Goal: Transaction & Acquisition: Purchase product/service

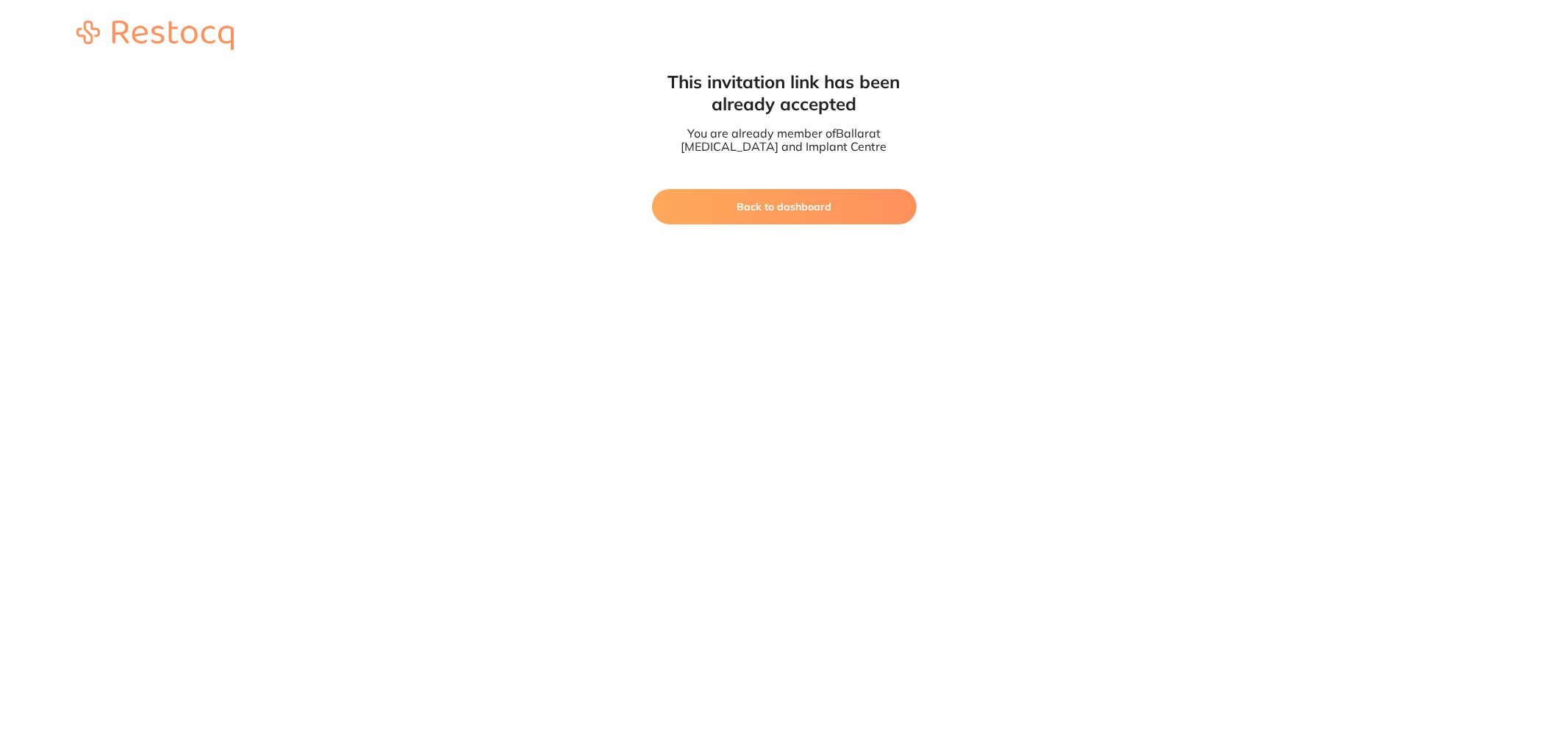
click at [784, 199] on button "Back to dashboard" at bounding box center [784, 206] width 265 height 36
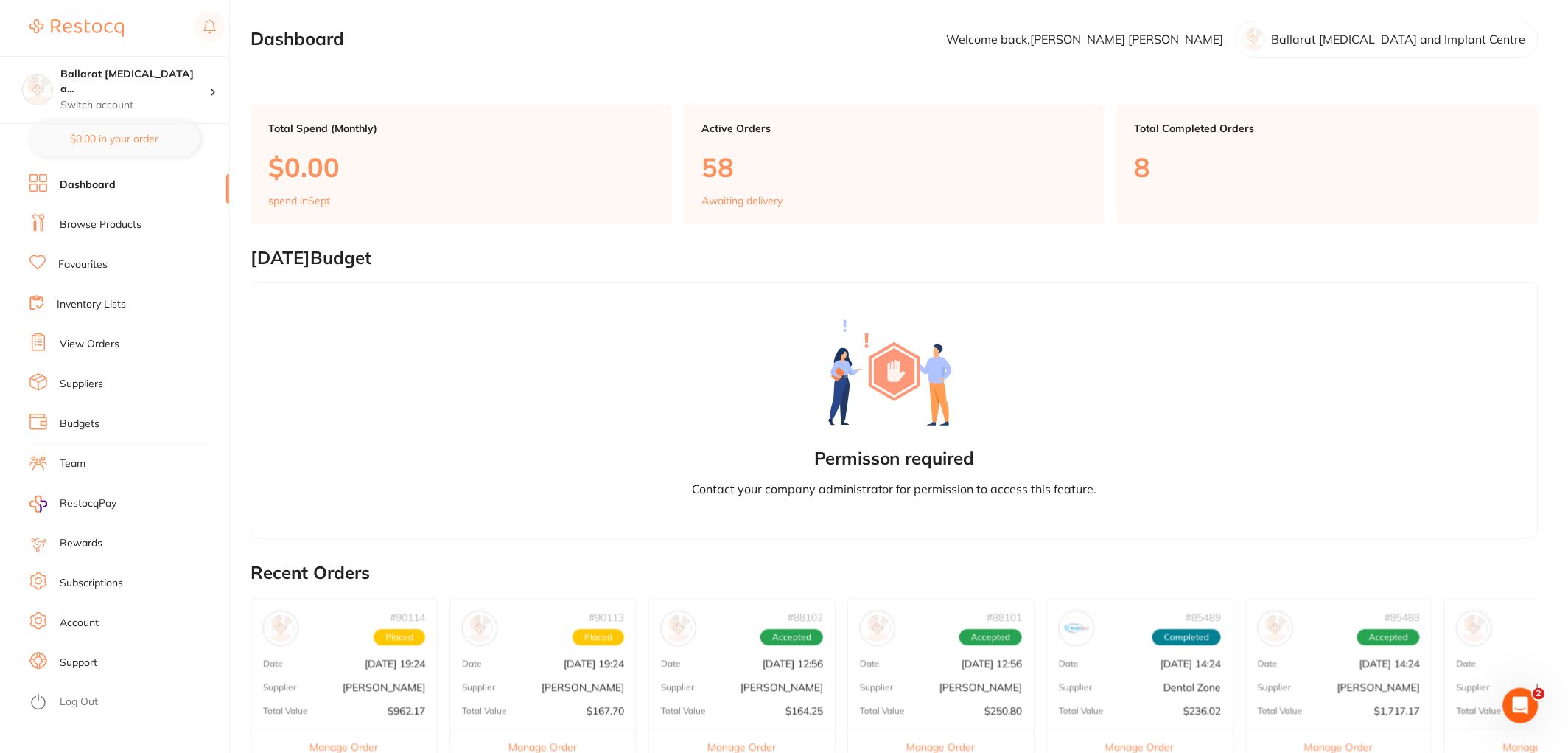
click at [105, 225] on link "Browse Products" at bounding box center [100, 224] width 81 height 14
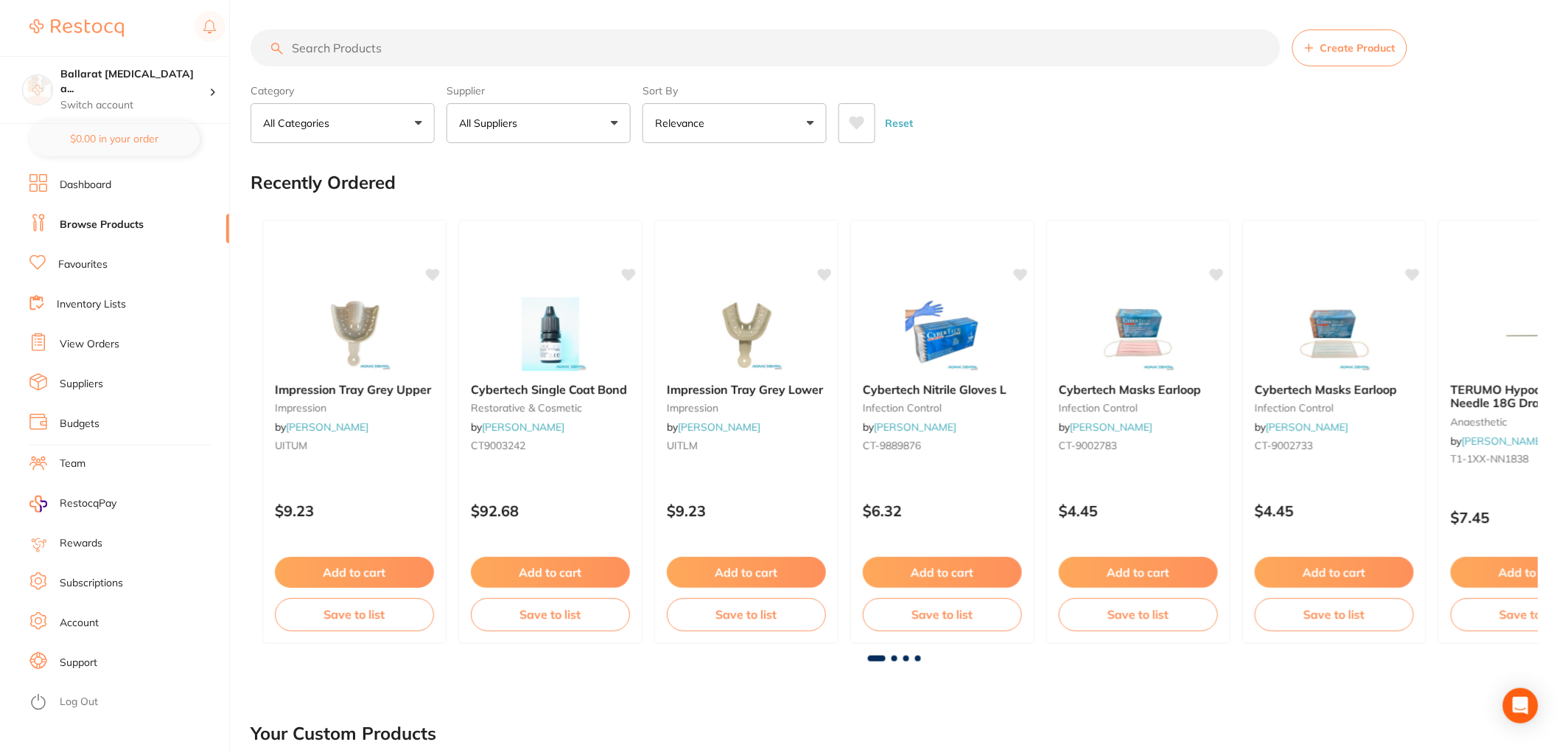
click at [361, 53] on input "search" at bounding box center [765, 47] width 1030 height 36
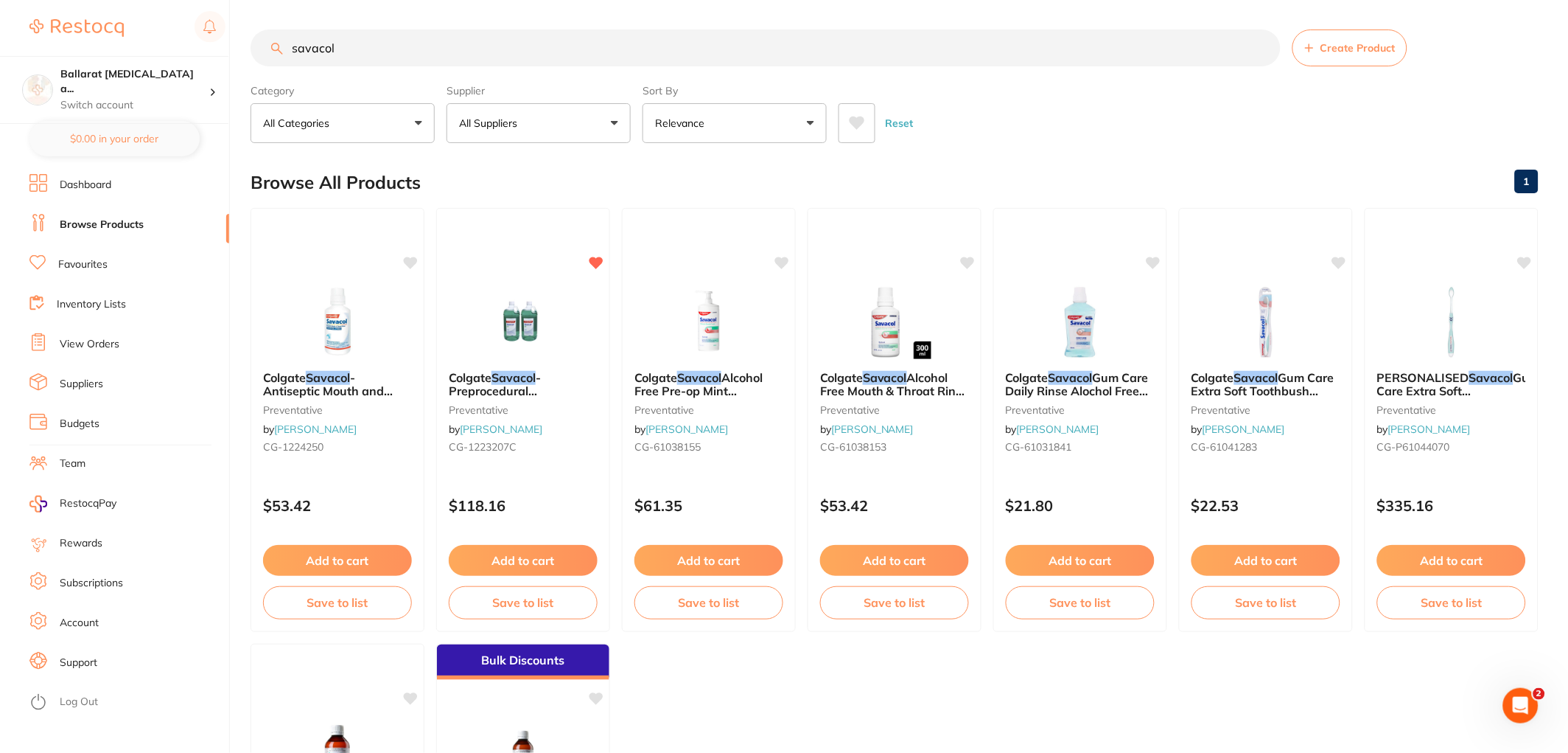
type input "savacol"
click at [526, 320] on img at bounding box center [523, 321] width 97 height 75
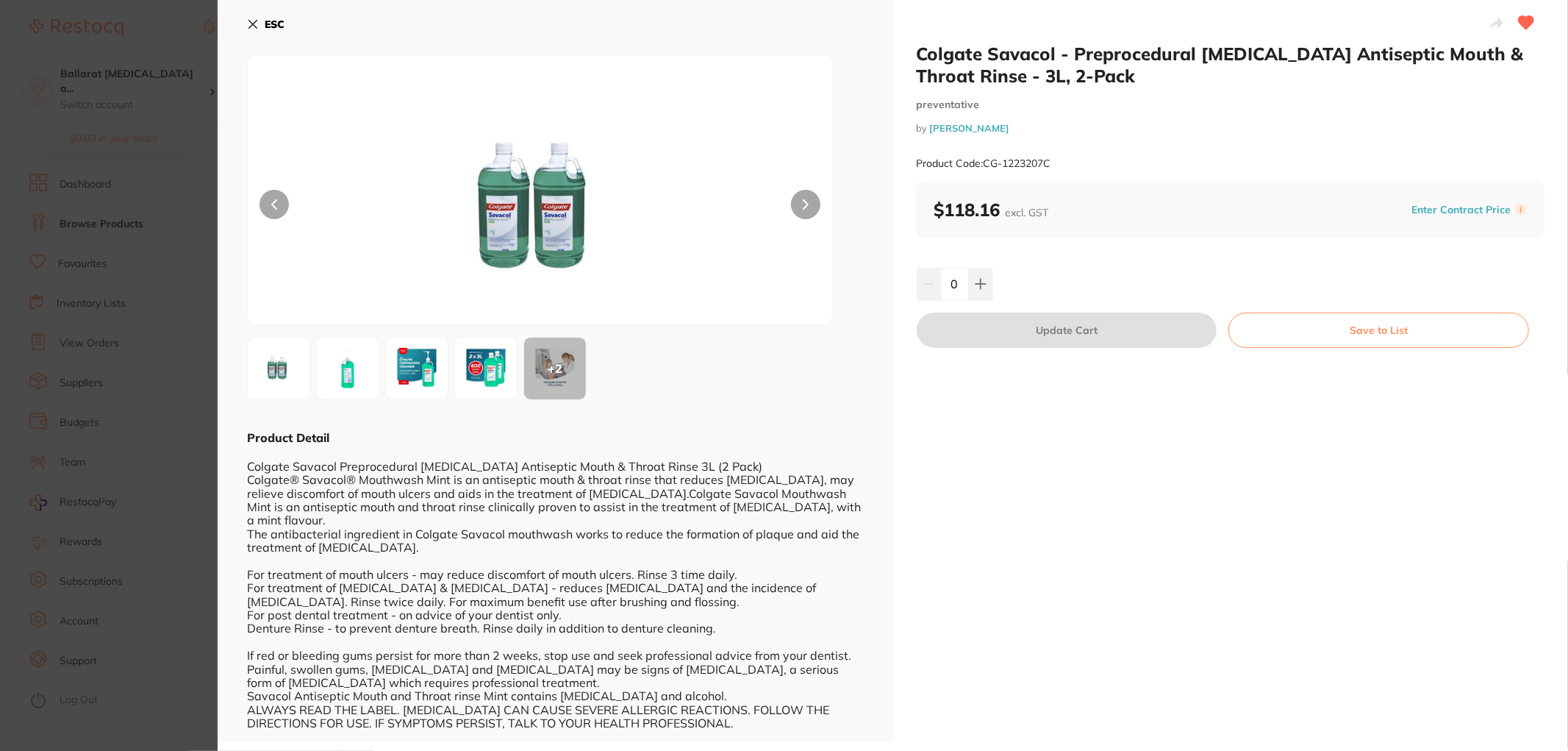
click at [346, 368] on img at bounding box center [348, 368] width 53 height 53
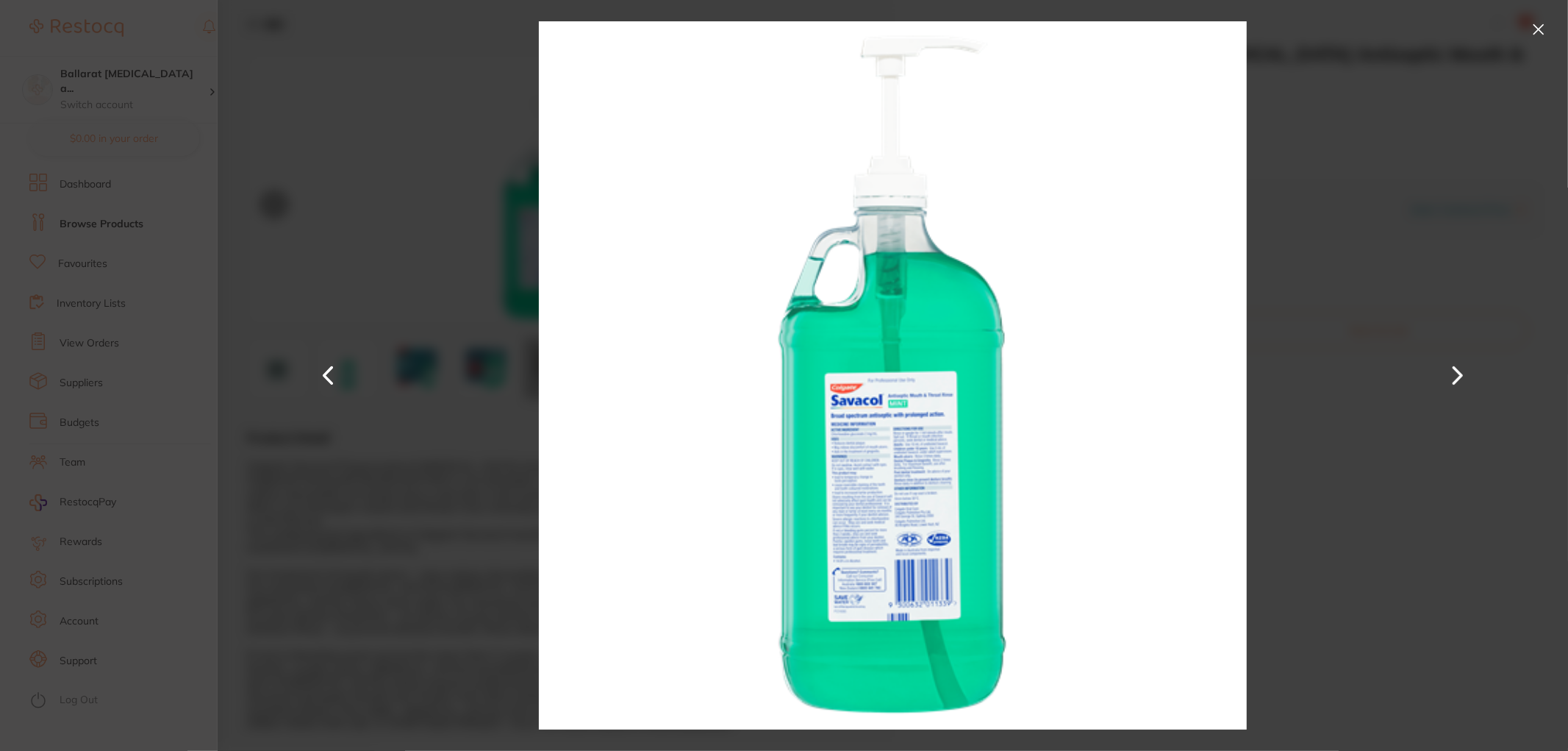
click at [1460, 377] on button at bounding box center [1458, 376] width 36 height 376
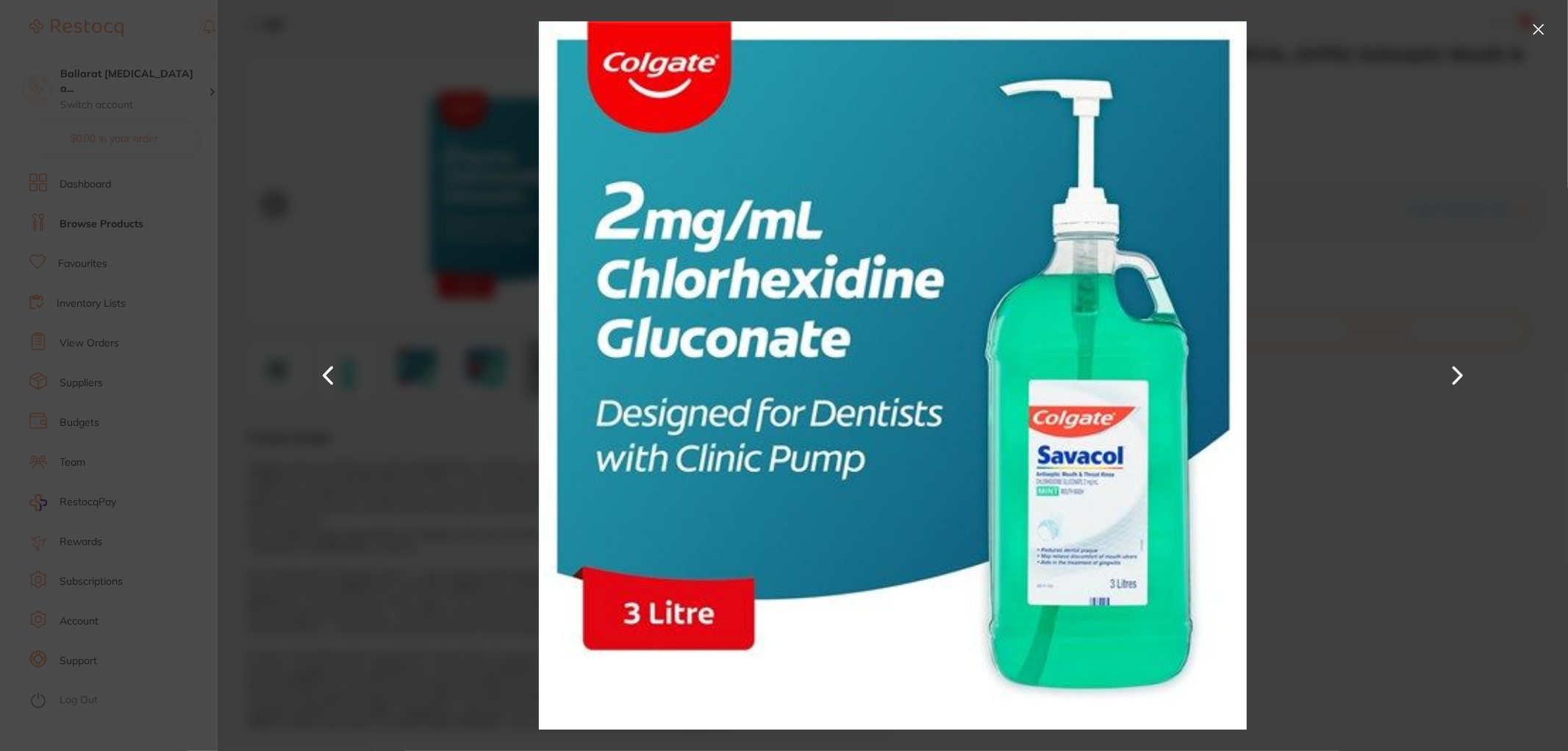
click at [1459, 379] on button at bounding box center [1458, 376] width 36 height 376
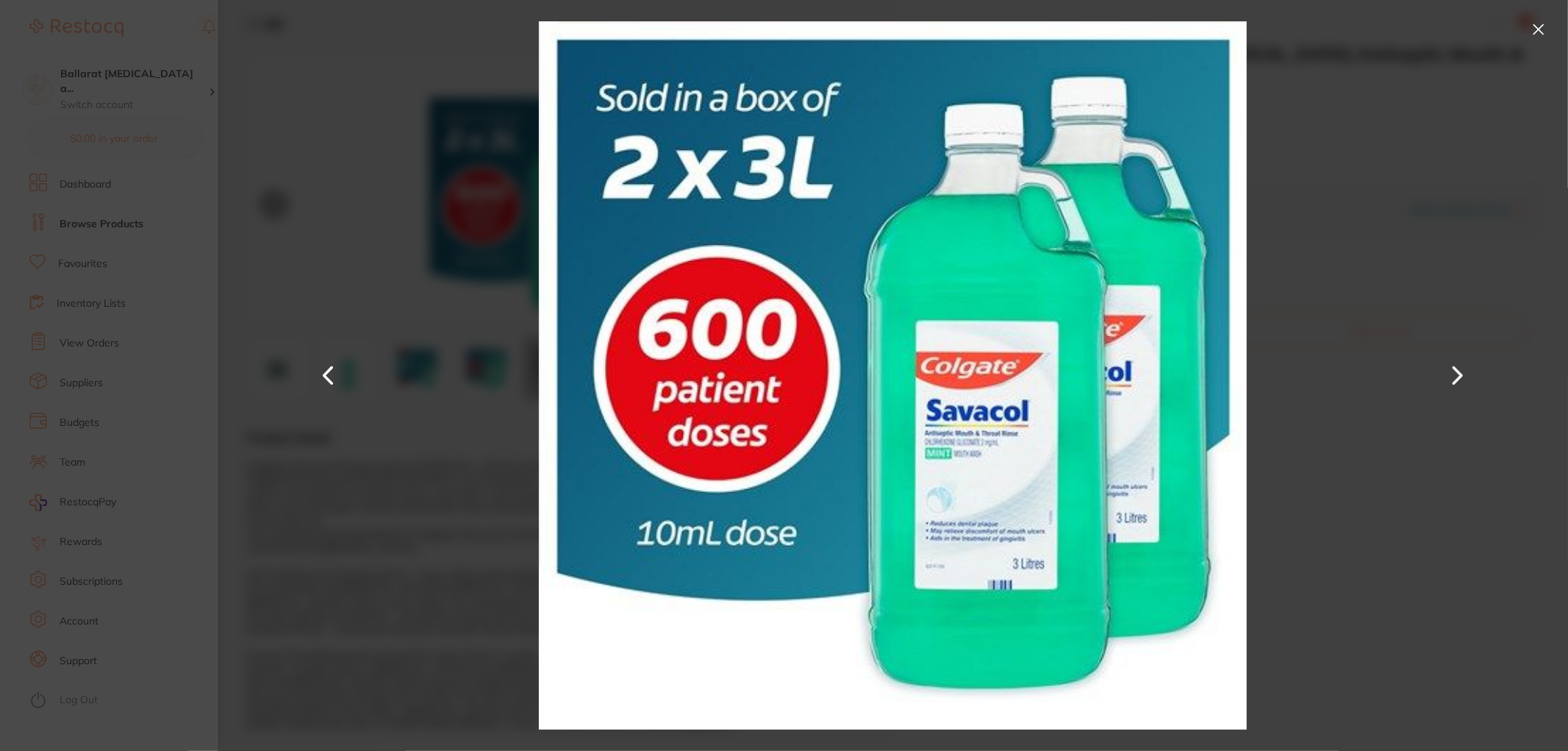
click at [1459, 379] on button at bounding box center [1458, 376] width 36 height 376
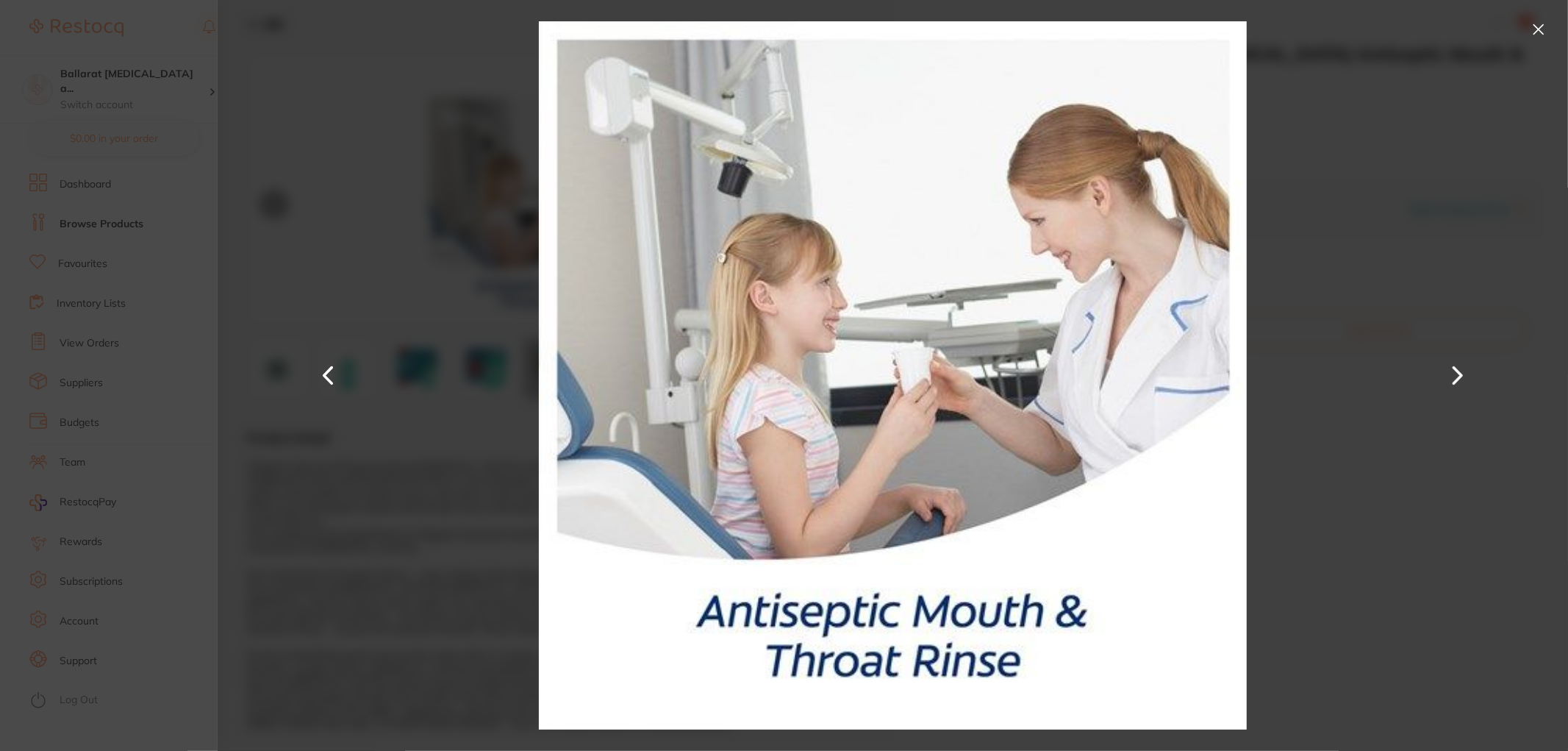
click at [1459, 379] on button at bounding box center [1458, 376] width 36 height 376
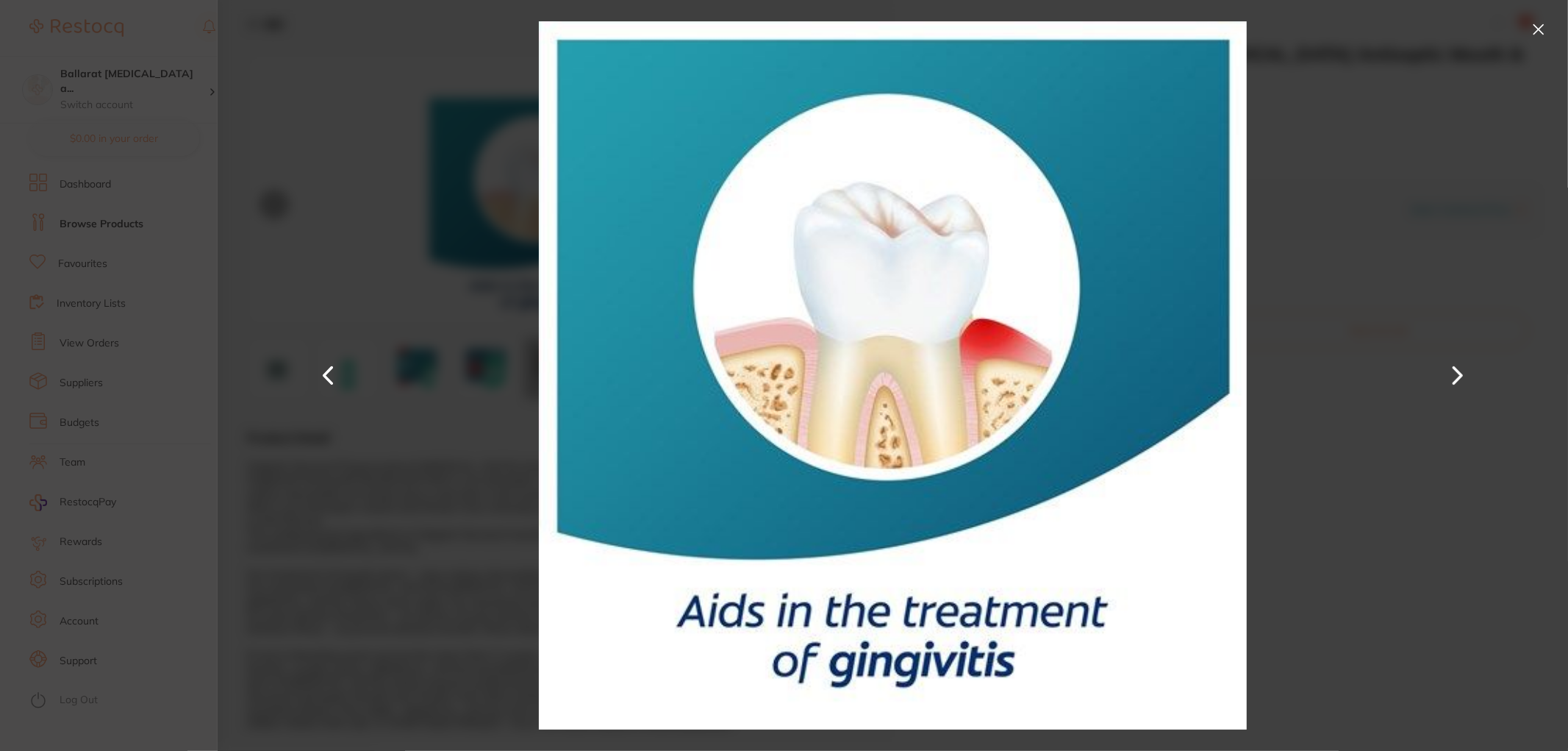
click at [1459, 379] on button at bounding box center [1458, 376] width 36 height 376
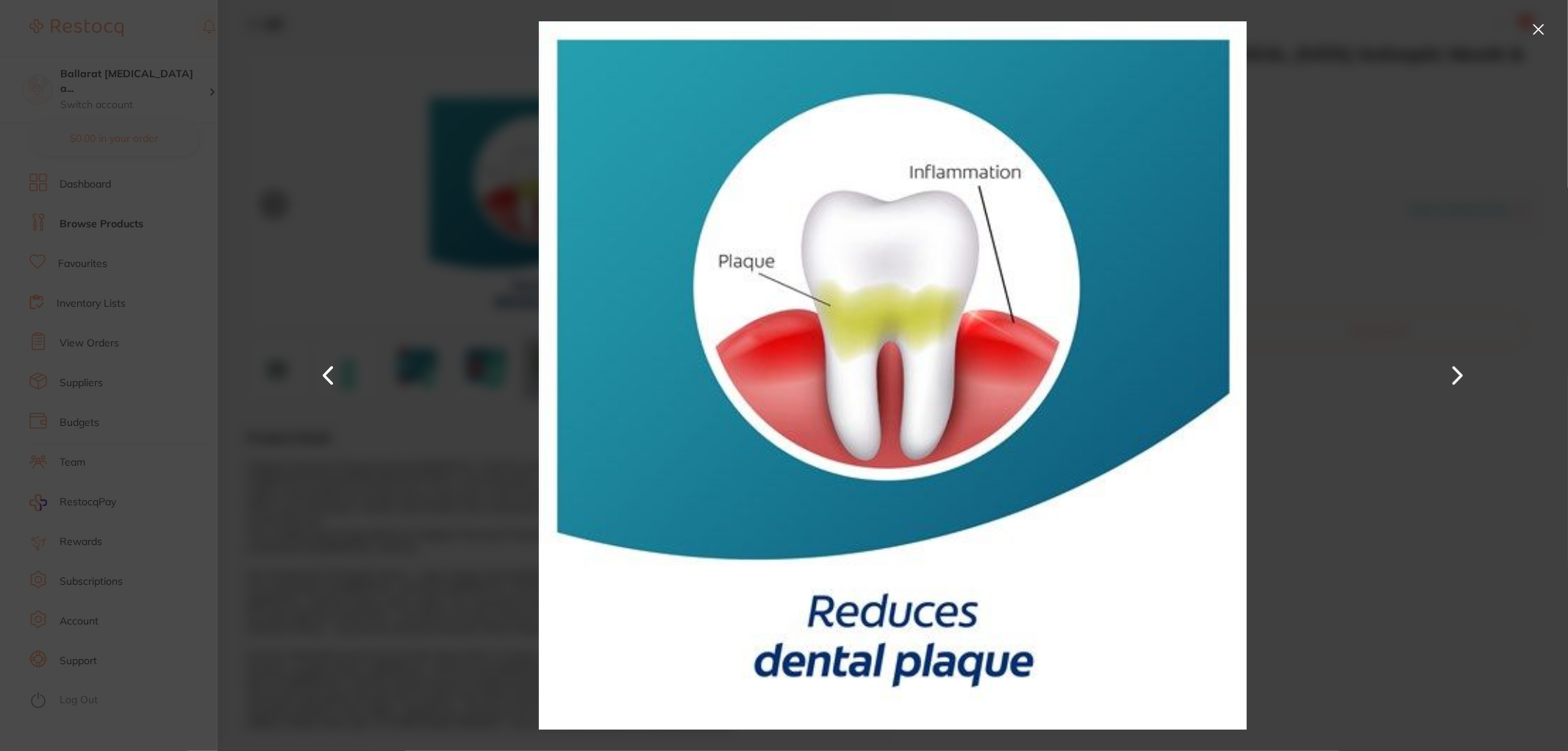
click at [1538, 32] on button at bounding box center [1538, 30] width 24 height 24
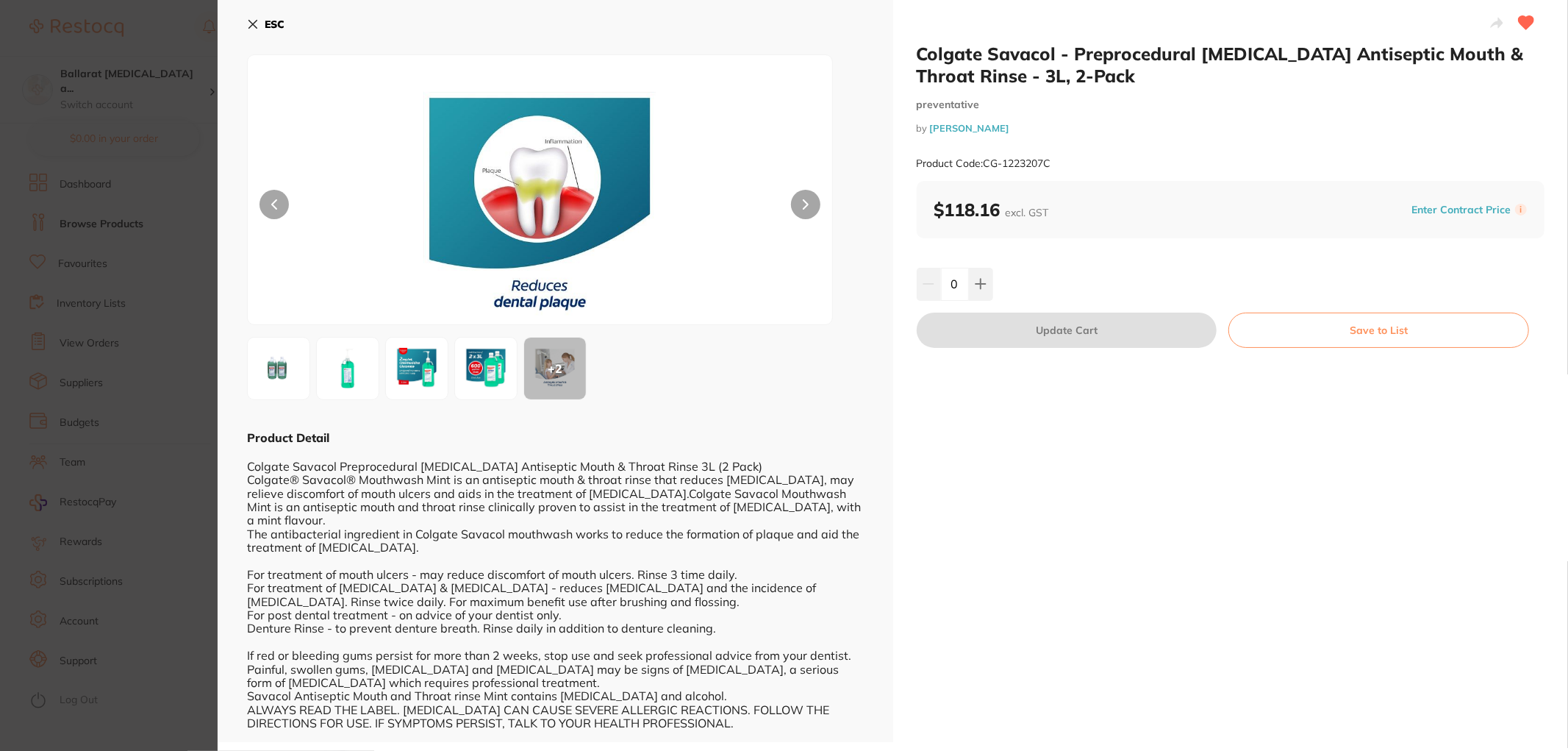
click at [267, 19] on b "ESC" at bounding box center [274, 25] width 19 height 14
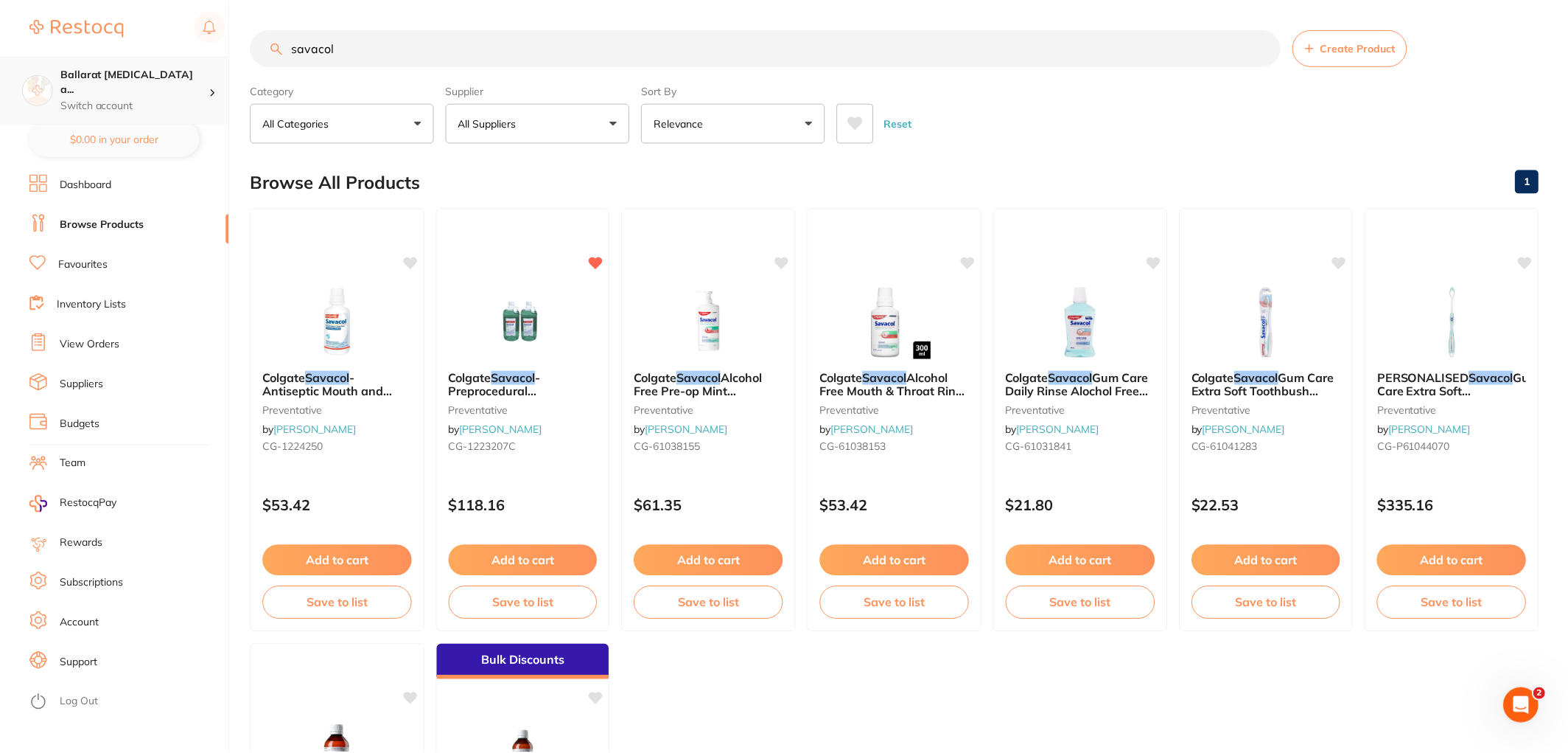
scroll to position [3, 0]
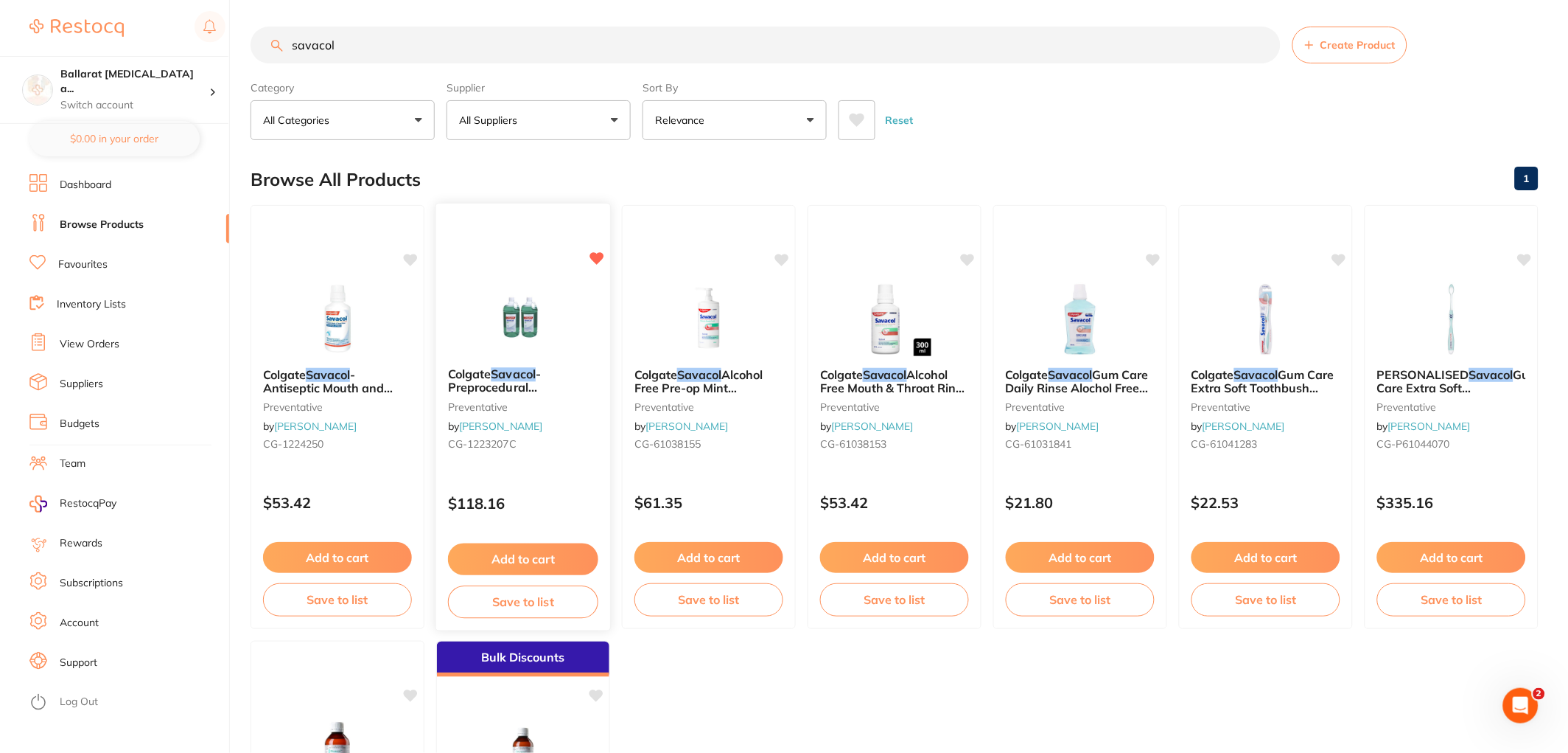
click at [532, 555] on button "Add to cart" at bounding box center [523, 559] width 150 height 31
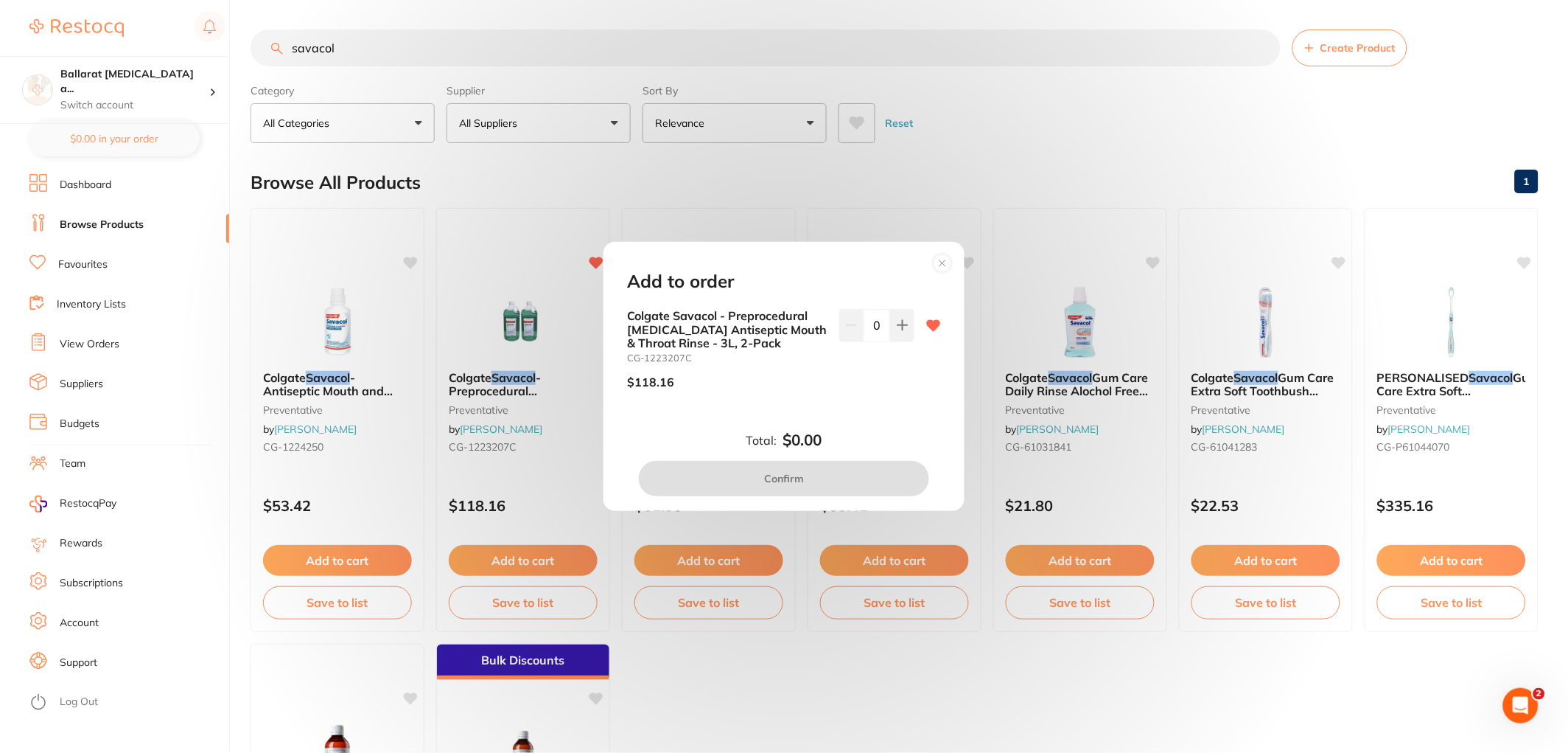
scroll to position [0, 0]
click at [942, 259] on circle at bounding box center [942, 263] width 17 height 17
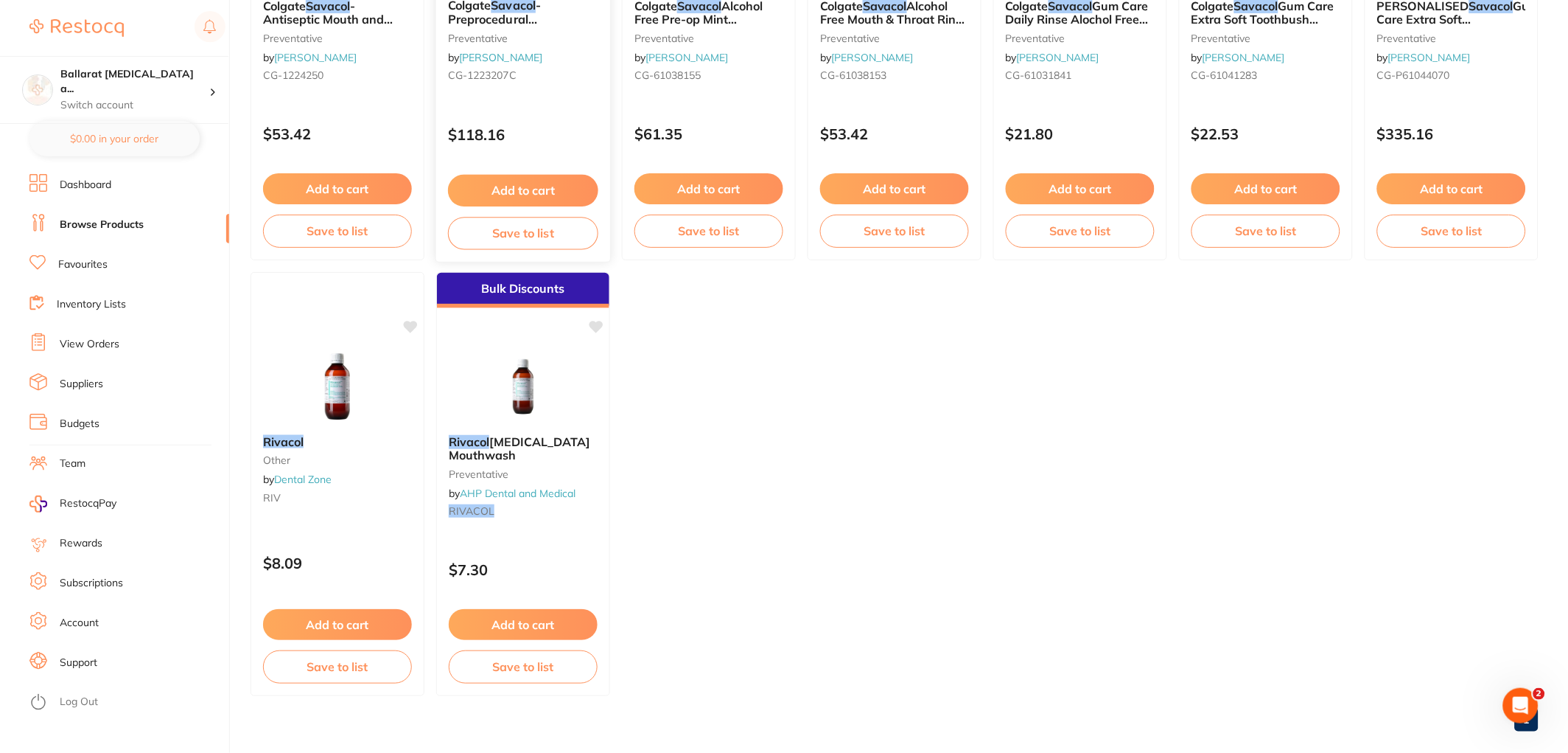
scroll to position [392, 0]
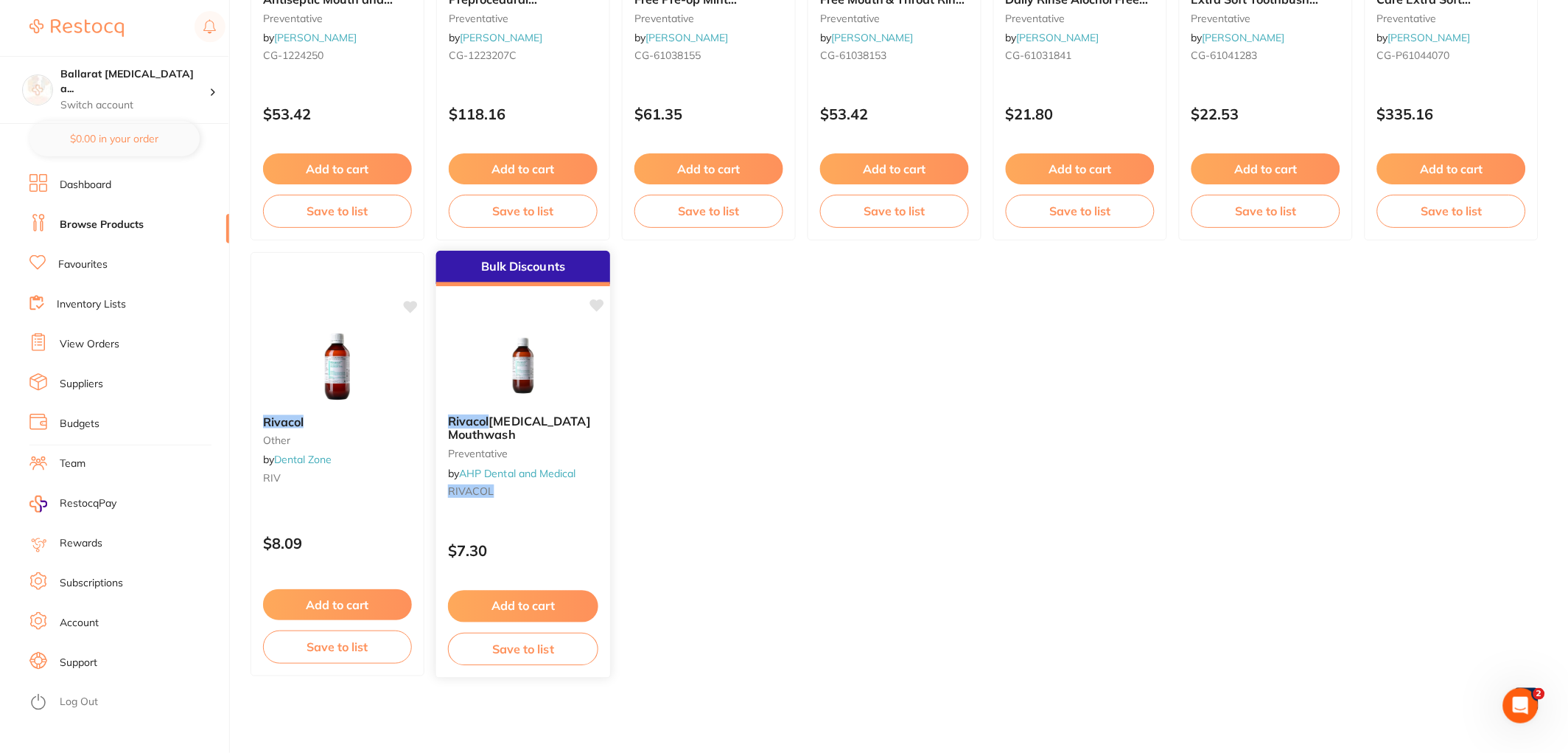
click at [521, 359] on img at bounding box center [523, 365] width 97 height 75
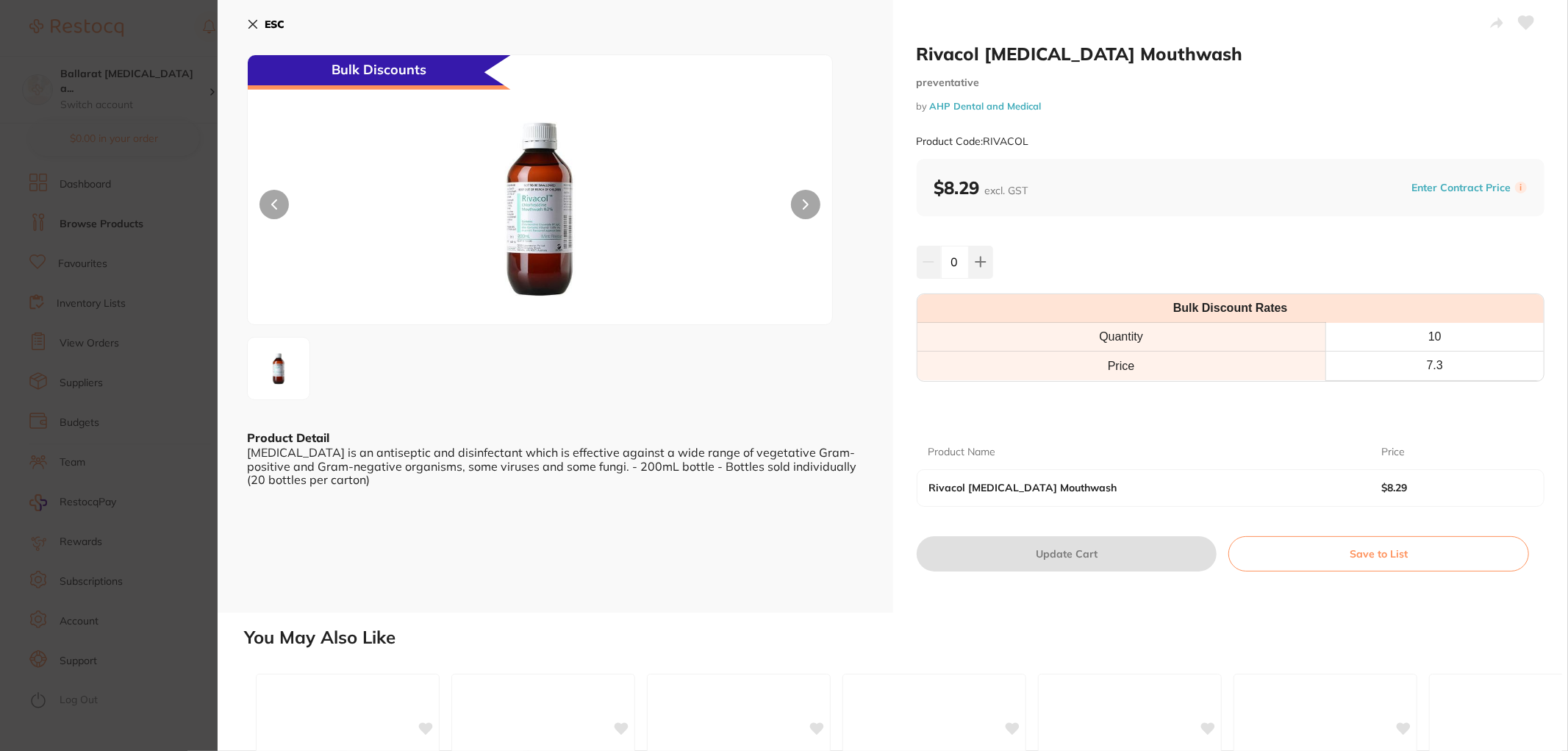
click at [267, 24] on b "ESC" at bounding box center [274, 25] width 19 height 14
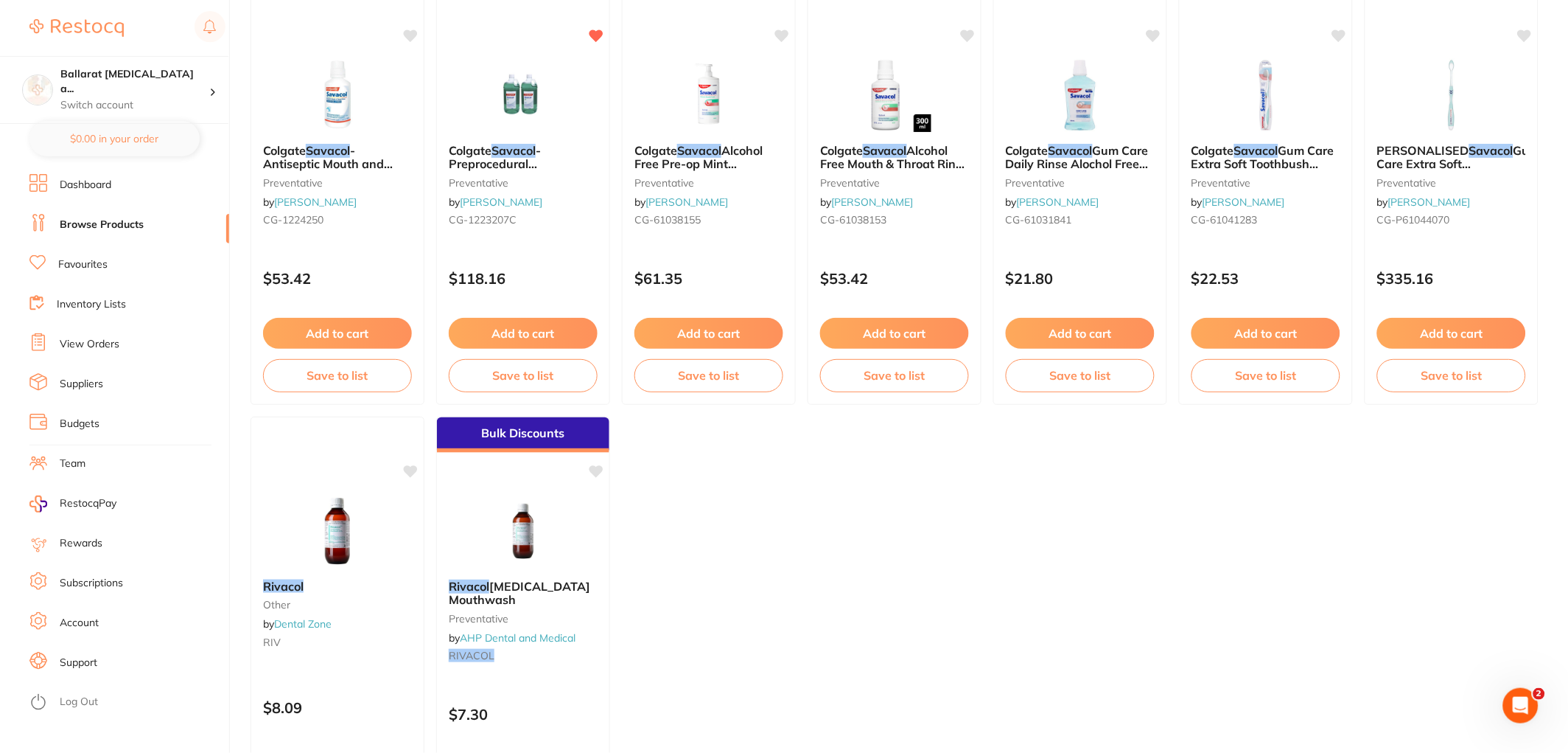
scroll to position [245, 0]
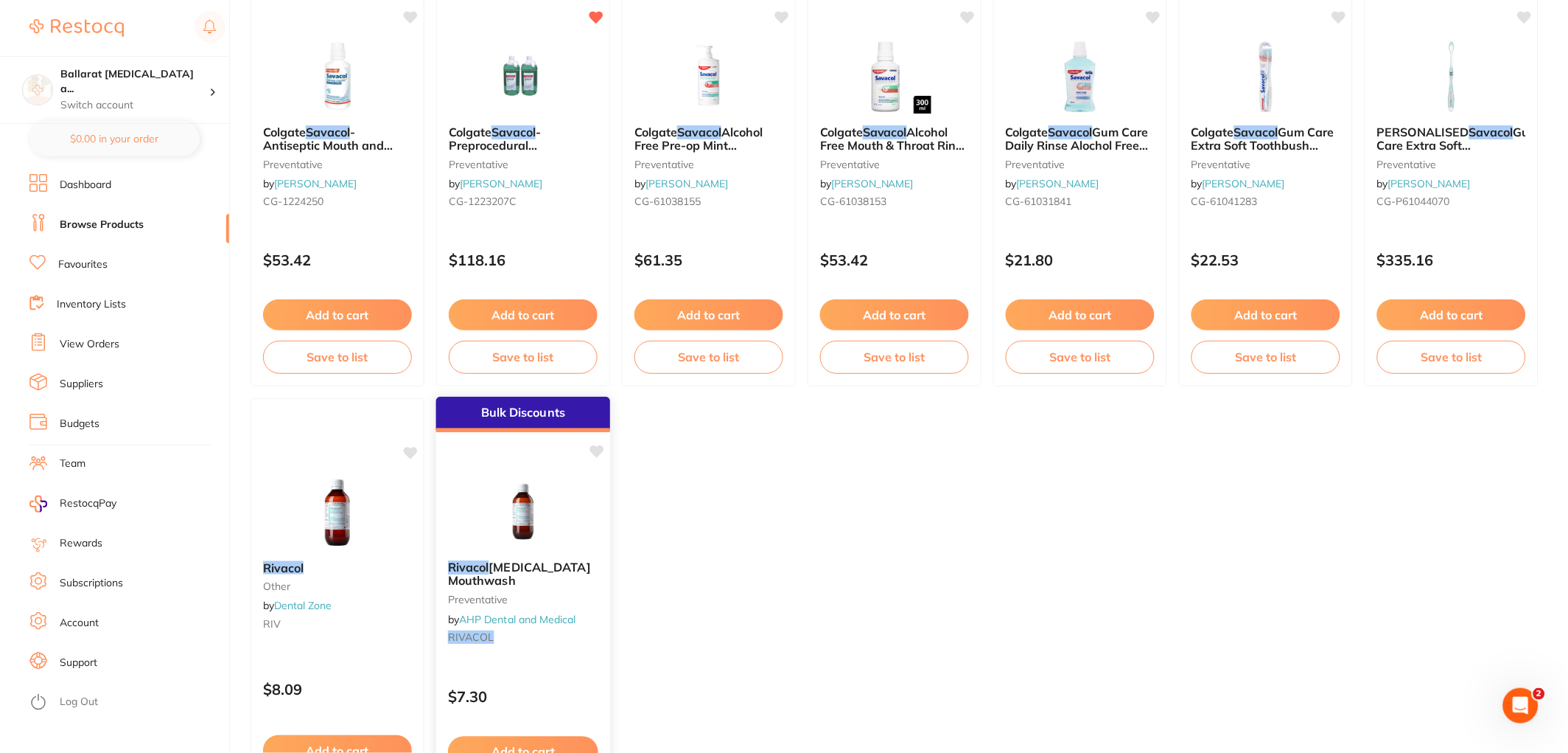
click at [520, 505] on img at bounding box center [523, 511] width 97 height 75
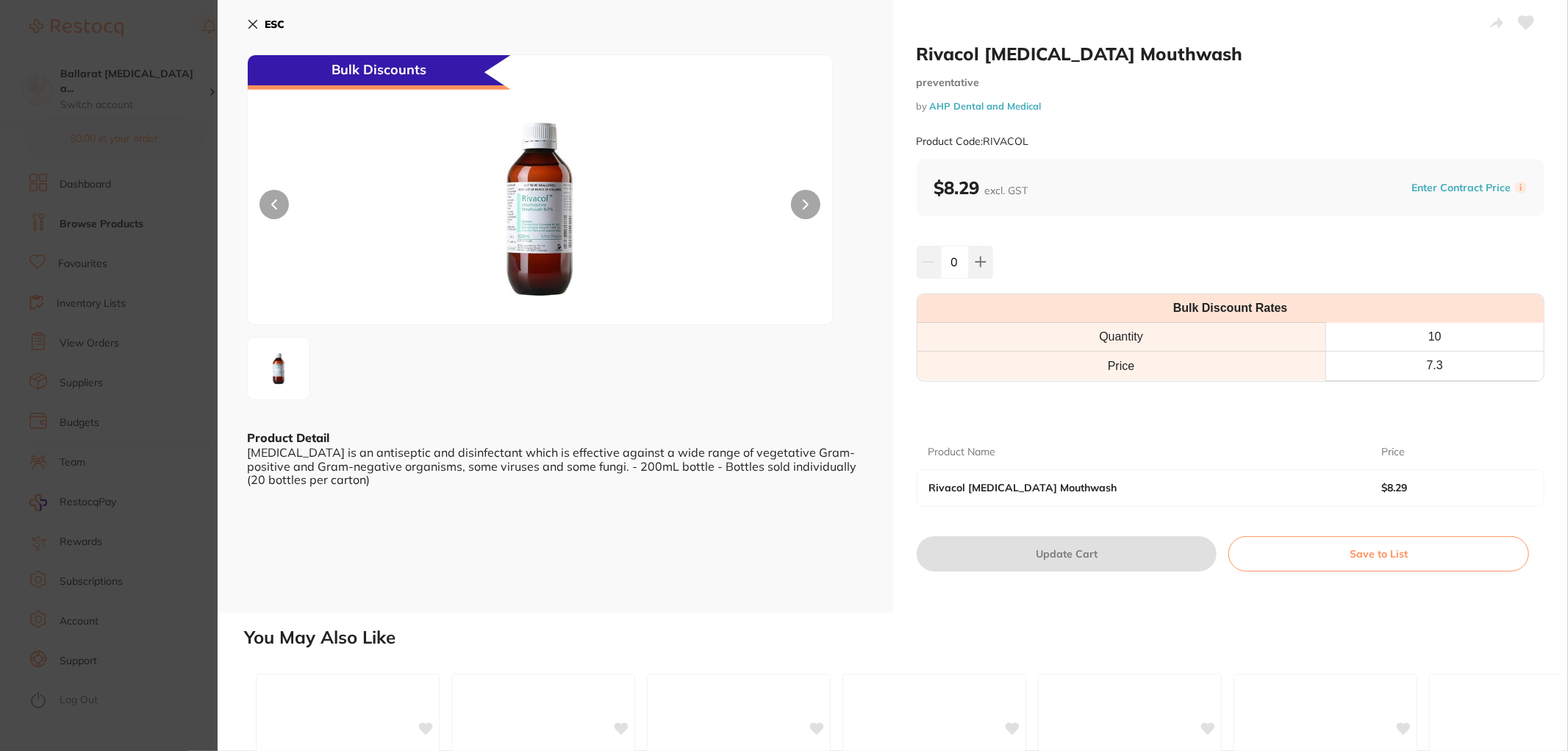
click at [267, 25] on b "ESC" at bounding box center [274, 25] width 19 height 14
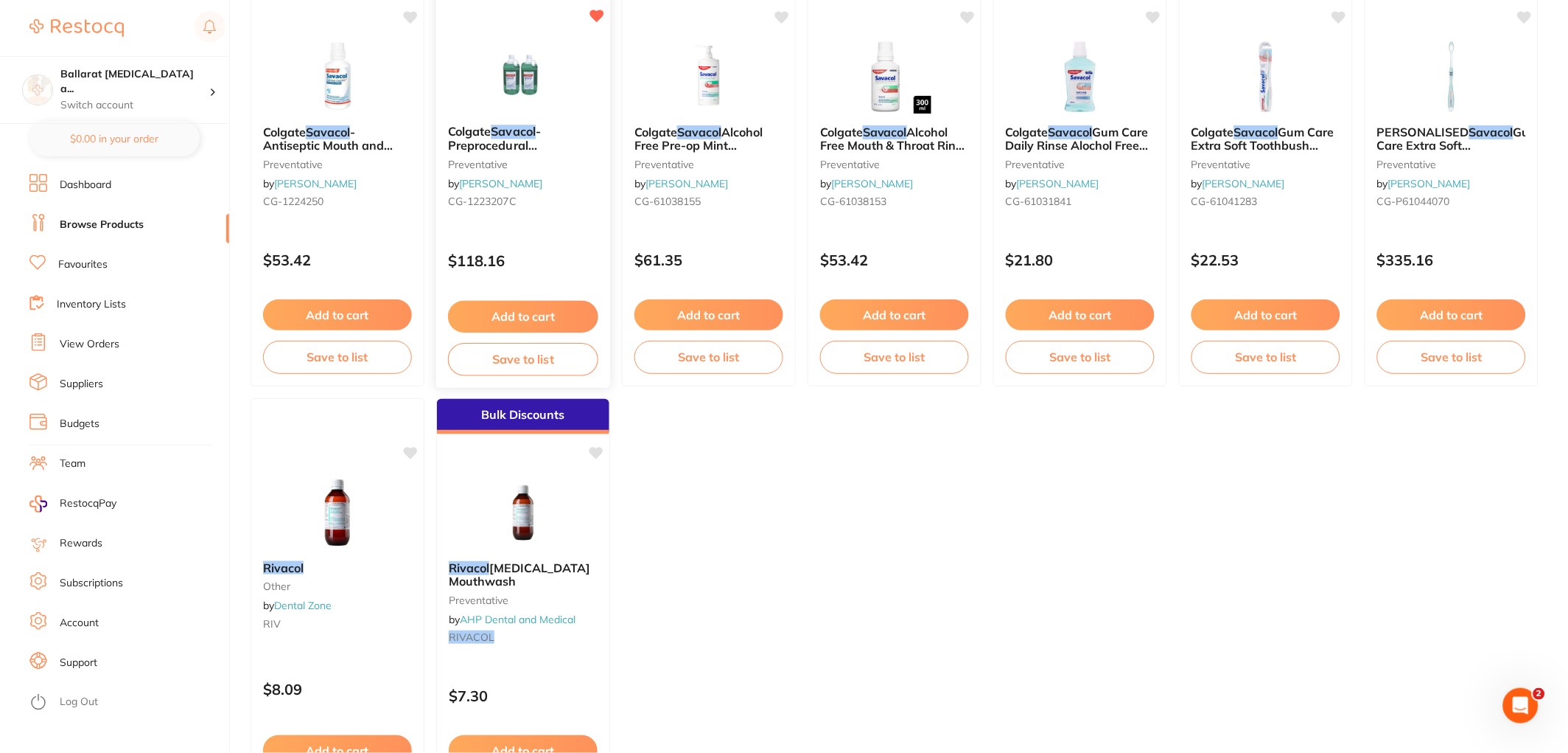
click at [533, 63] on img at bounding box center [523, 75] width 97 height 75
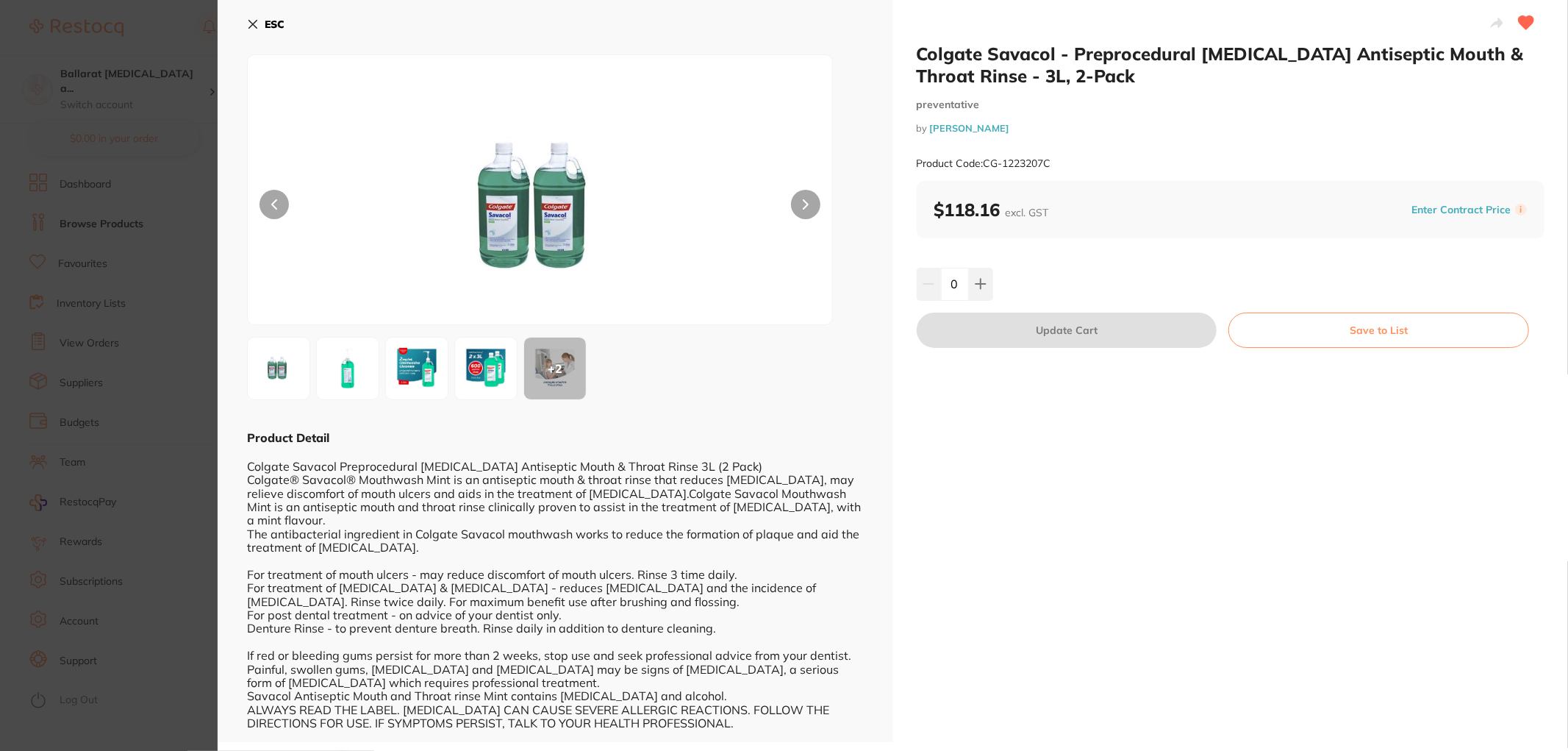
click at [483, 219] on img at bounding box center [540, 208] width 351 height 233
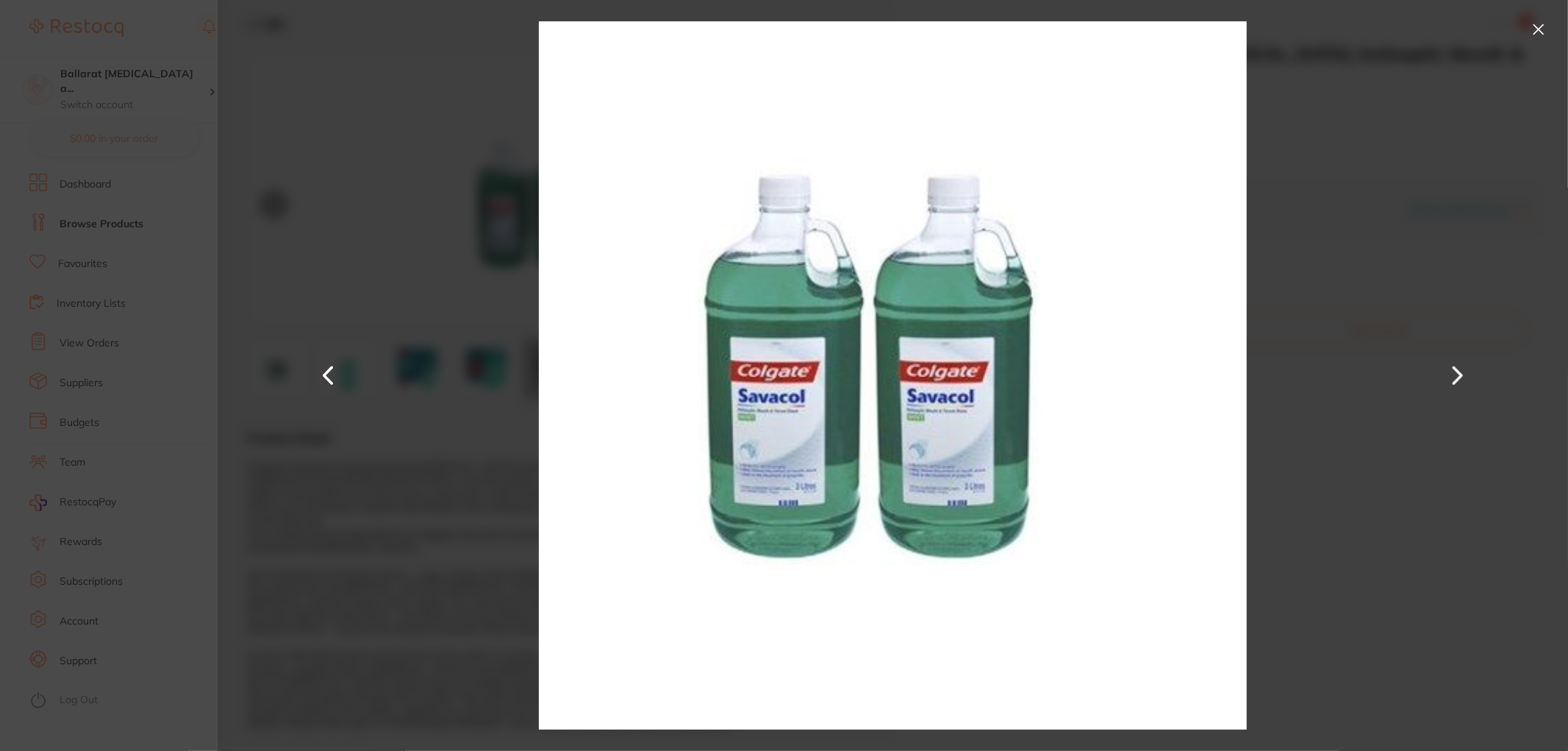
click at [1457, 373] on button at bounding box center [1458, 376] width 36 height 376
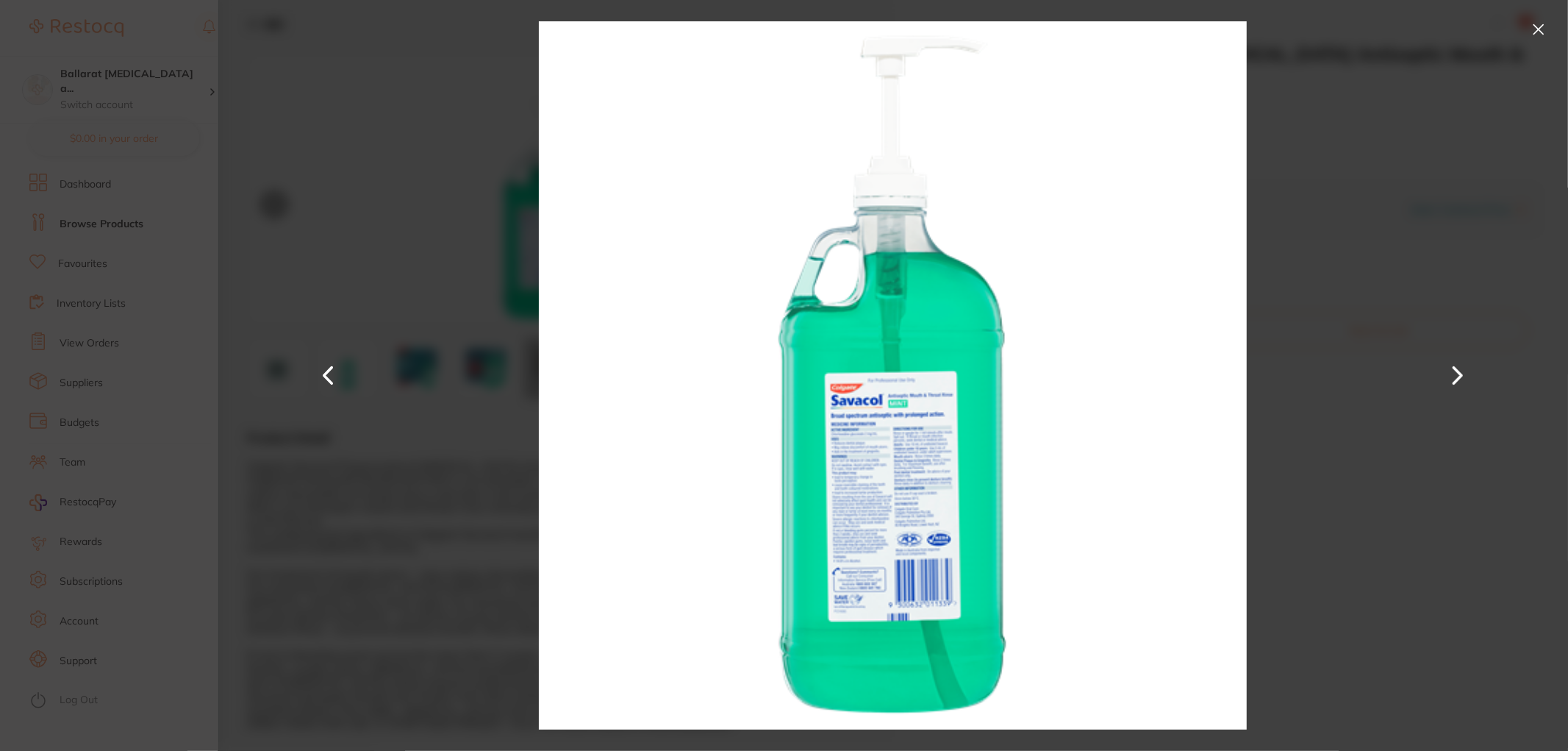
click at [1532, 26] on button at bounding box center [1538, 30] width 24 height 24
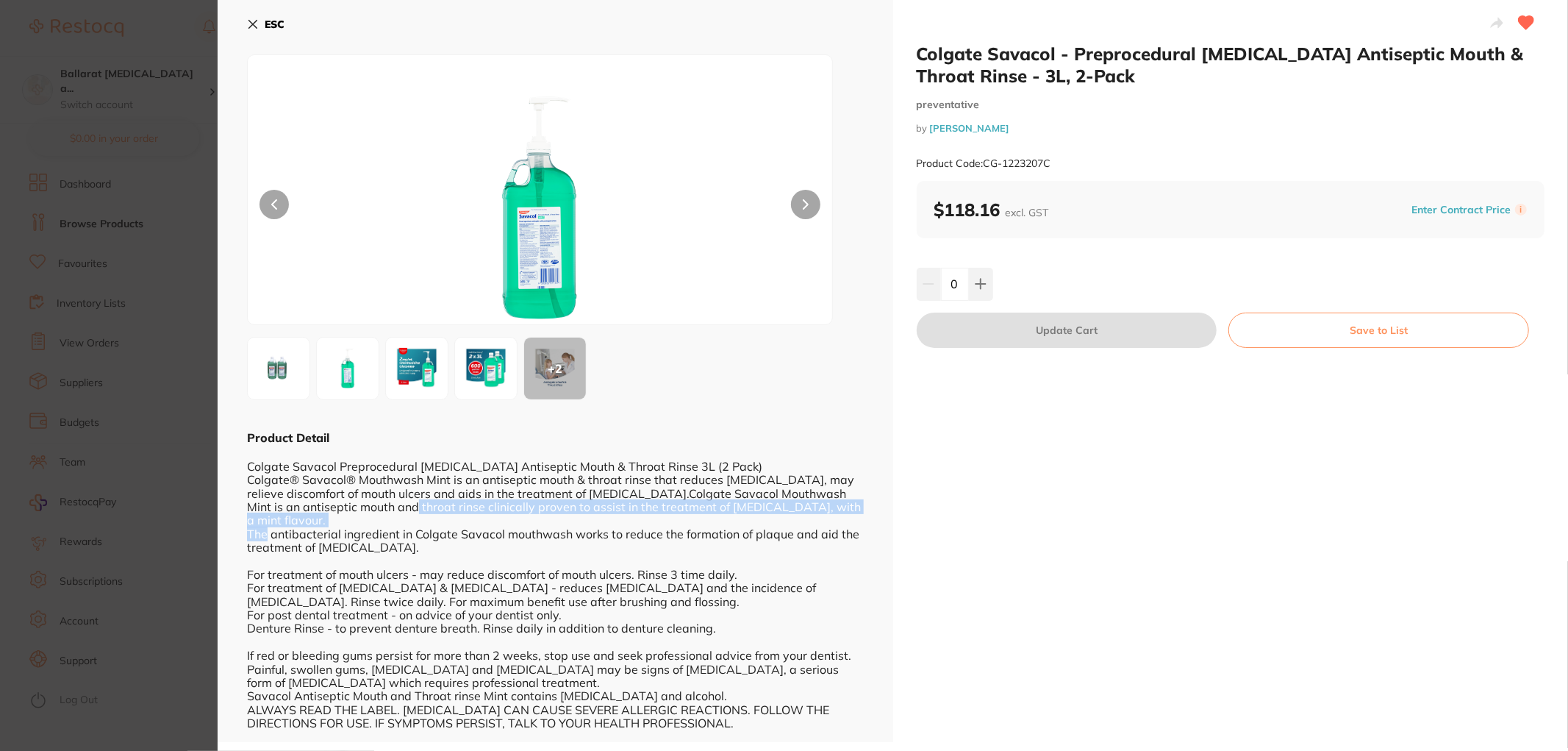
drag, startPoint x: 266, startPoint y: 513, endPoint x: 387, endPoint y: 505, distance: 121.3
click at [387, 505] on div "Colgate Savacol Preprocedural Chlorhexidine Antiseptic Mouth & Throat Rinse 3L …" at bounding box center [555, 588] width 617 height 284
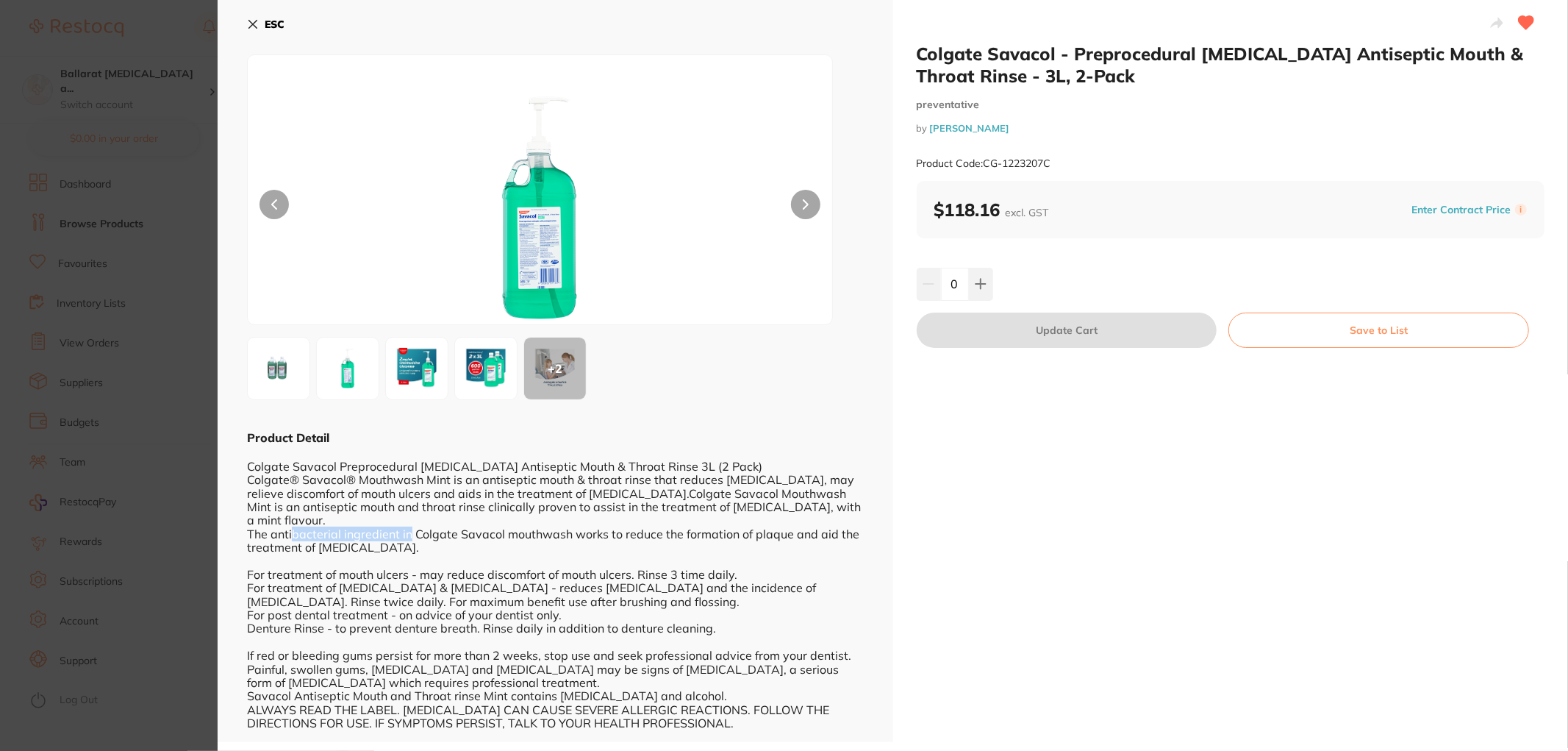
drag, startPoint x: 289, startPoint y: 520, endPoint x: 409, endPoint y: 522, distance: 120.0
click at [409, 522] on div "Colgate Savacol Preprocedural Chlorhexidine Antiseptic Mouth & Throat Rinse 3L …" at bounding box center [555, 588] width 617 height 284
click at [275, 19] on b "ESC" at bounding box center [274, 25] width 19 height 14
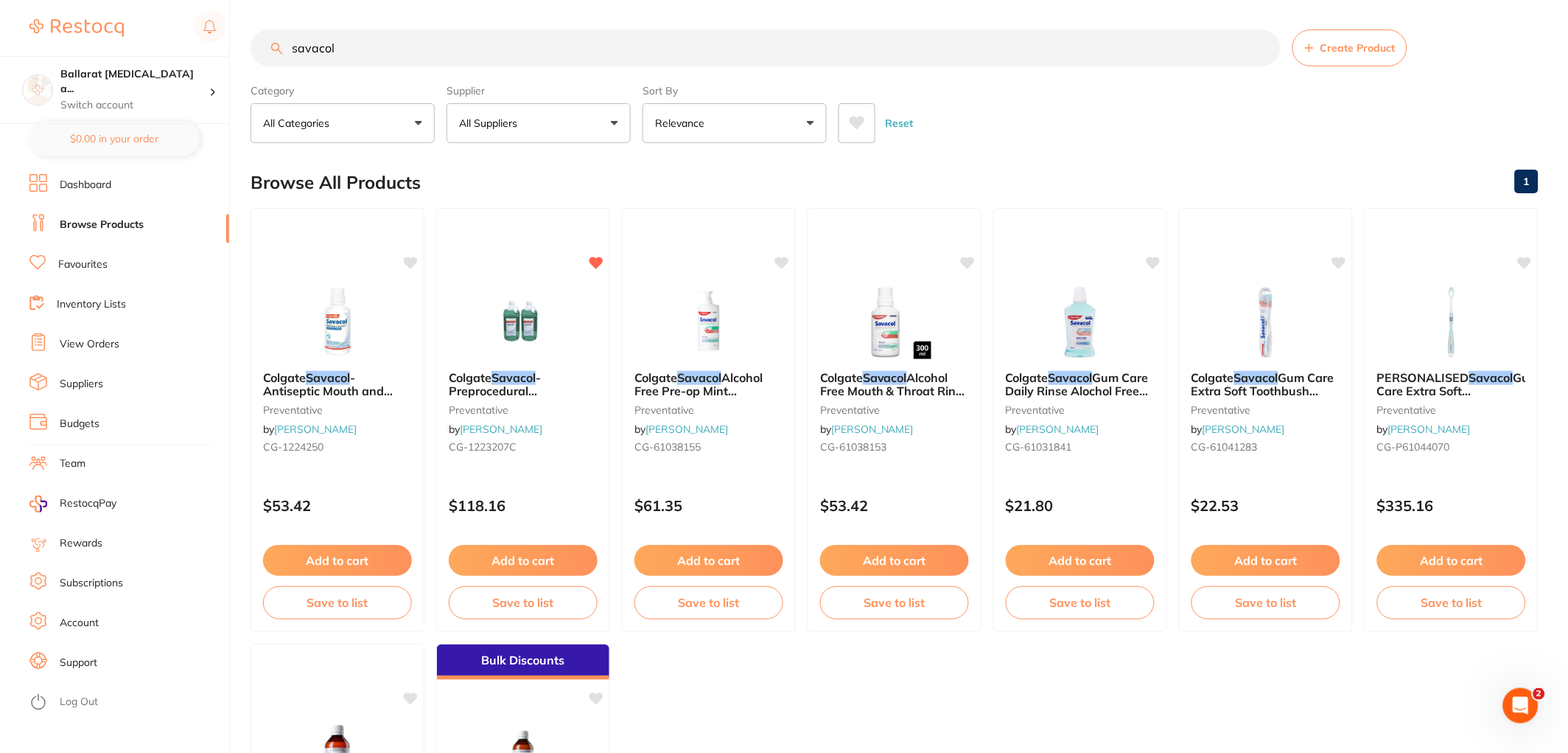
click at [120, 301] on link "Inventory Lists" at bounding box center [92, 304] width 70 height 14
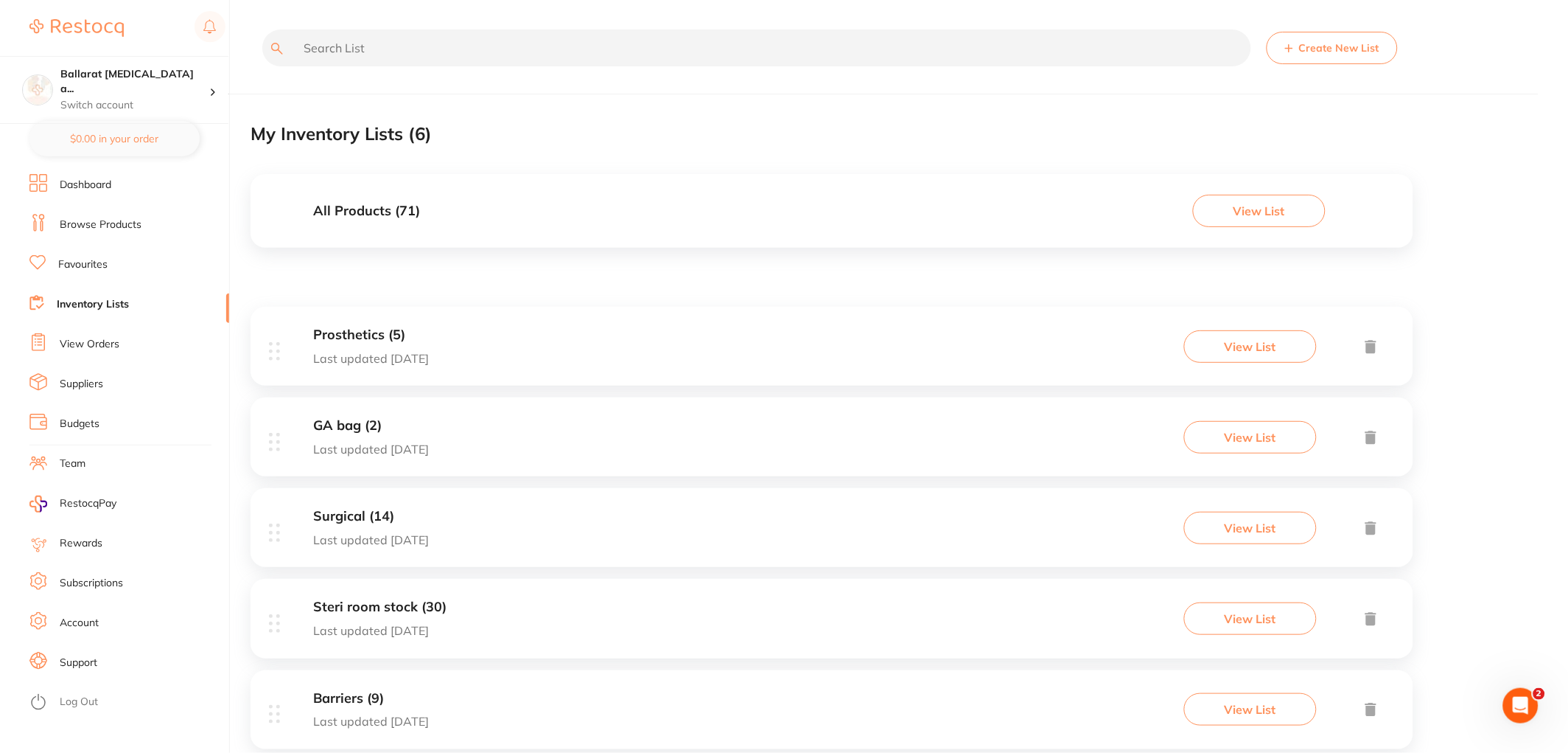
click at [355, 45] on input "text" at bounding box center [756, 47] width 989 height 36
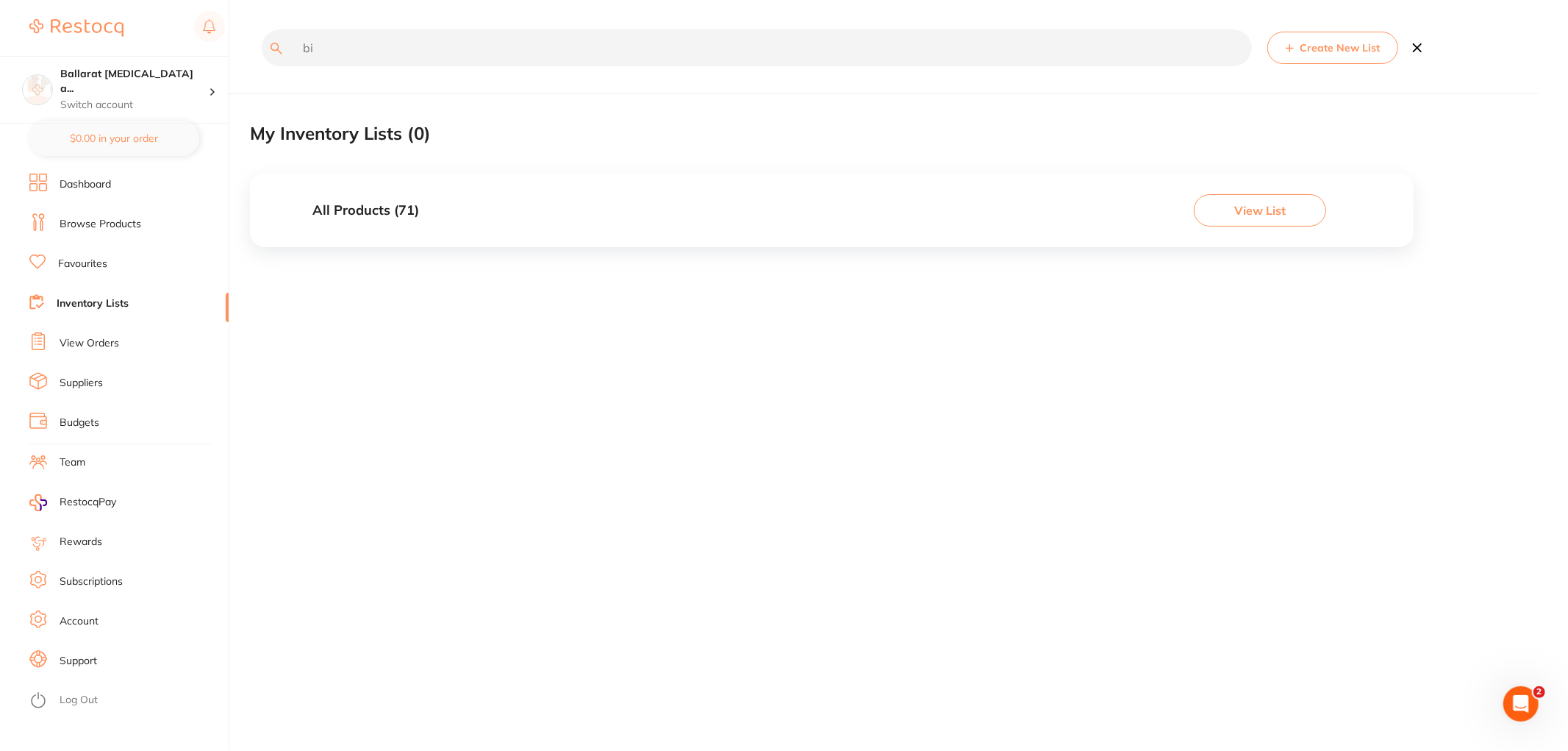
type input "b"
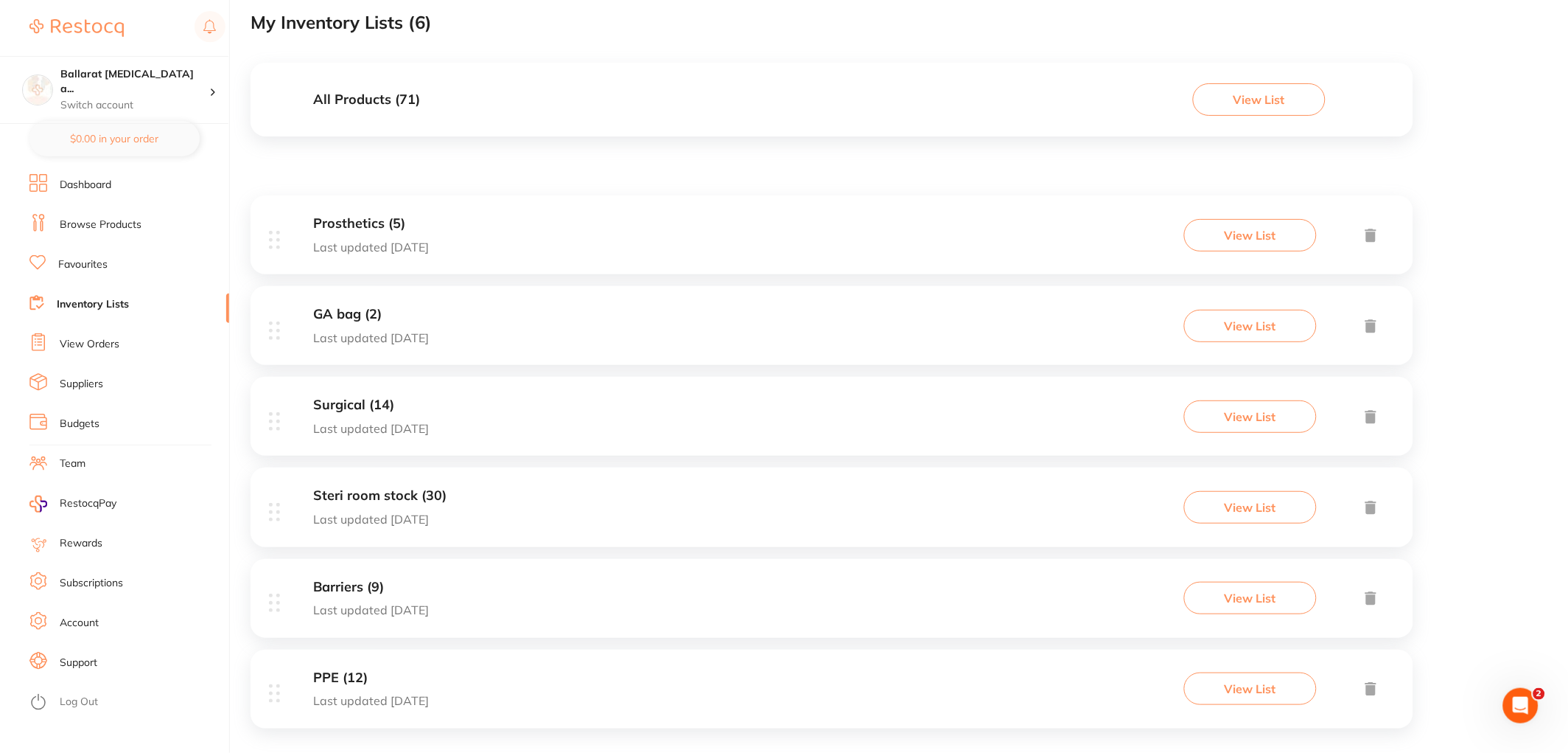
scroll to position [127, 0]
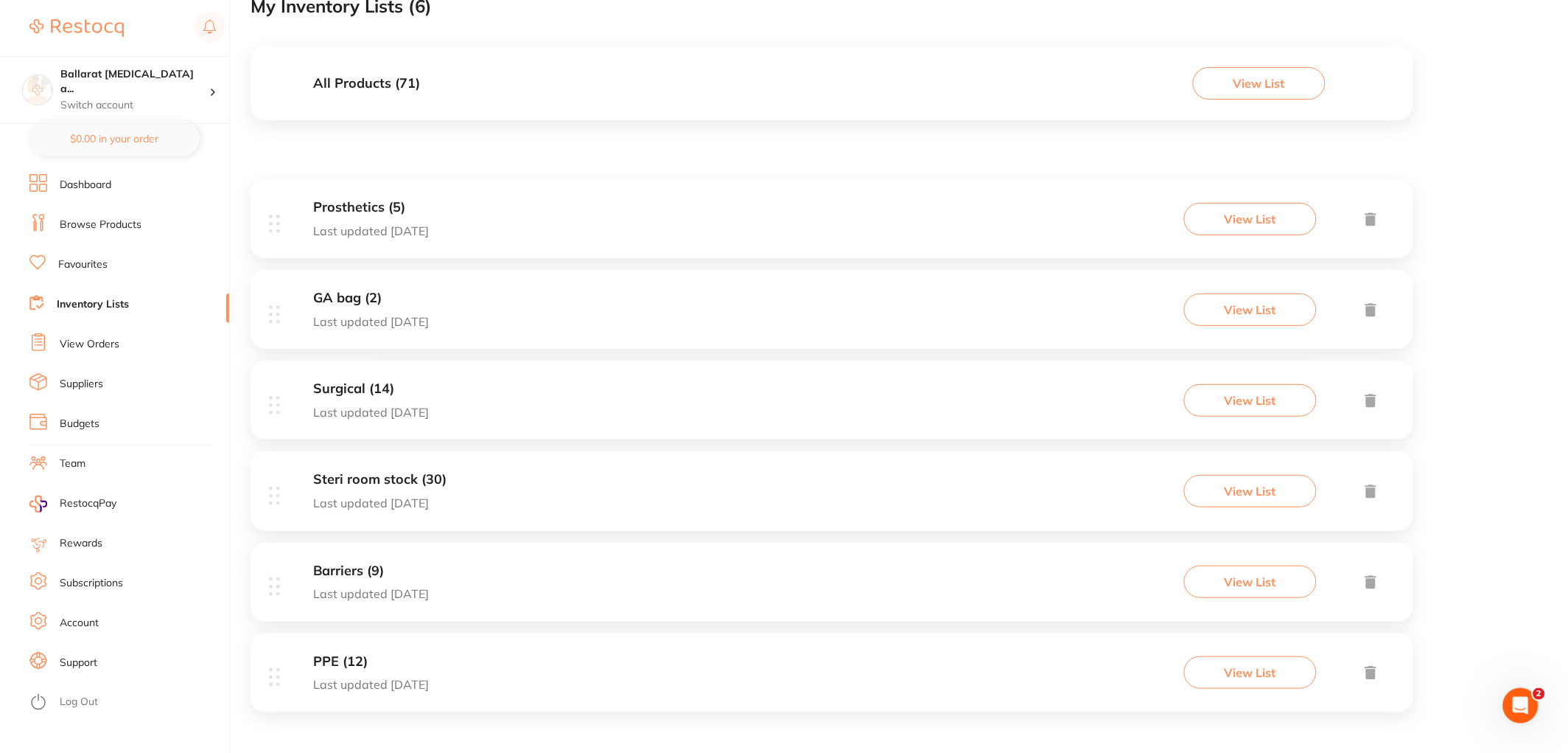
click at [402, 217] on div "Prosthetics (5) Last updated 56 days ago" at bounding box center [370, 219] width 115 height 37
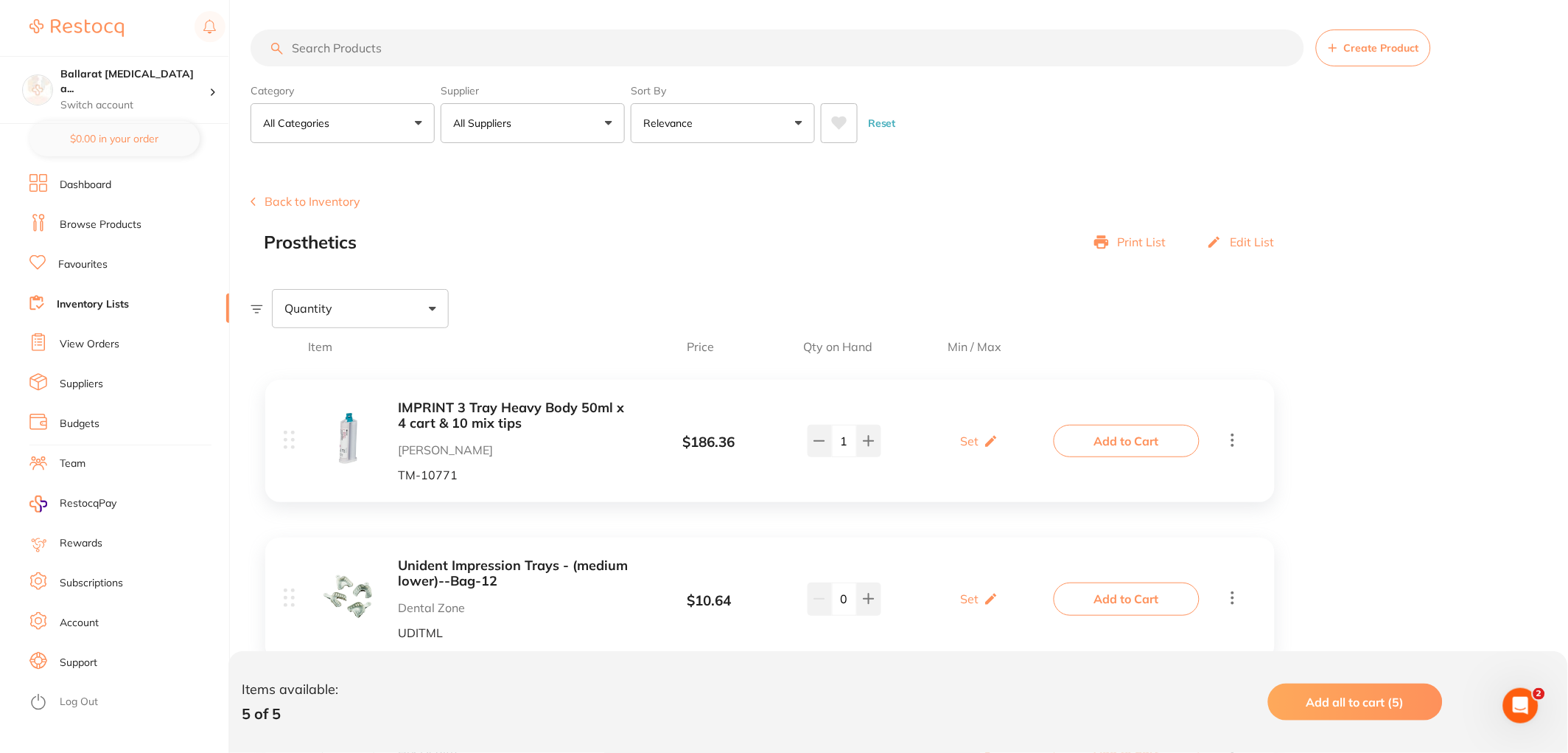
click at [386, 48] on input "search" at bounding box center [777, 47] width 1054 height 36
click at [99, 226] on link "Browse Products" at bounding box center [100, 224] width 81 height 14
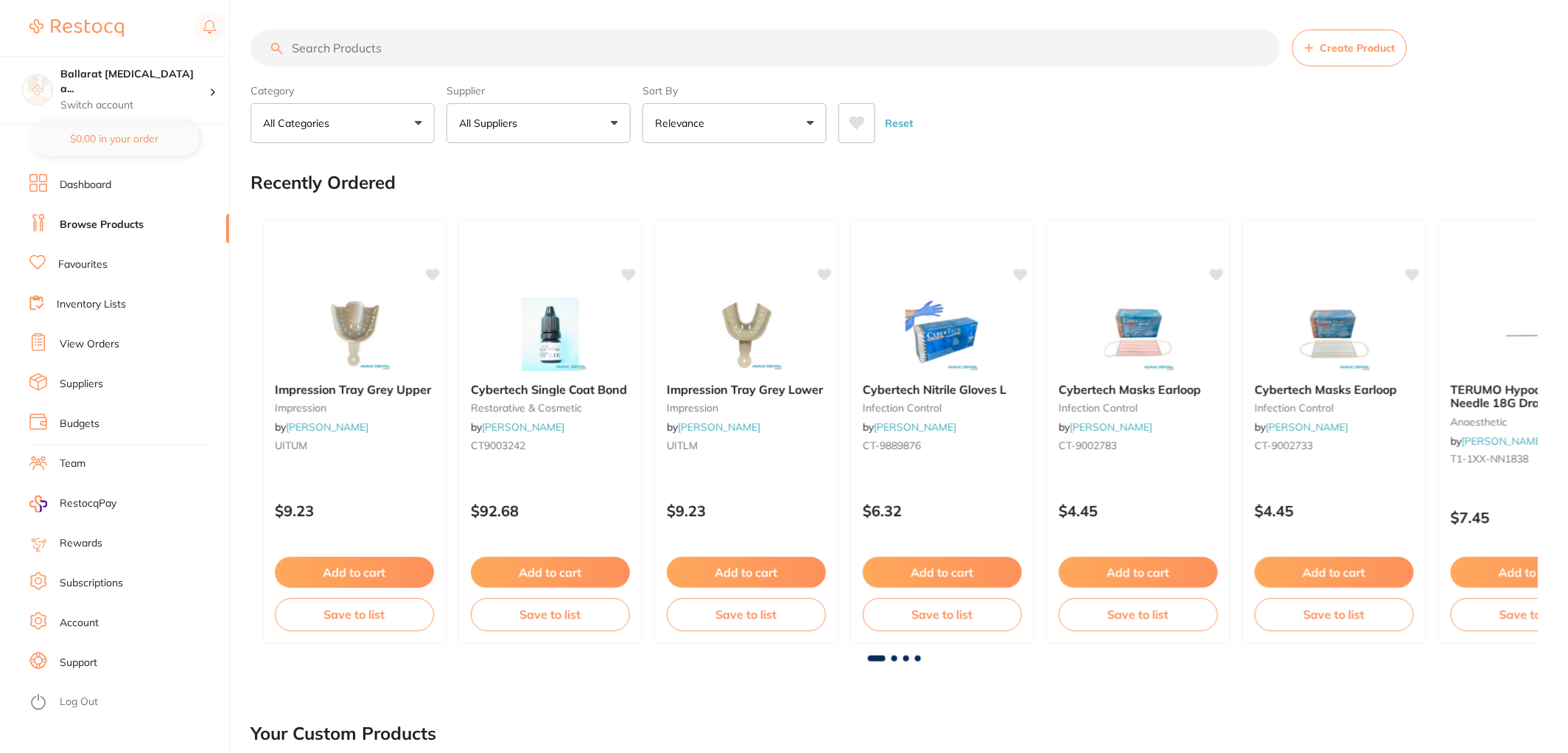
click at [370, 48] on input "search" at bounding box center [765, 47] width 1030 height 36
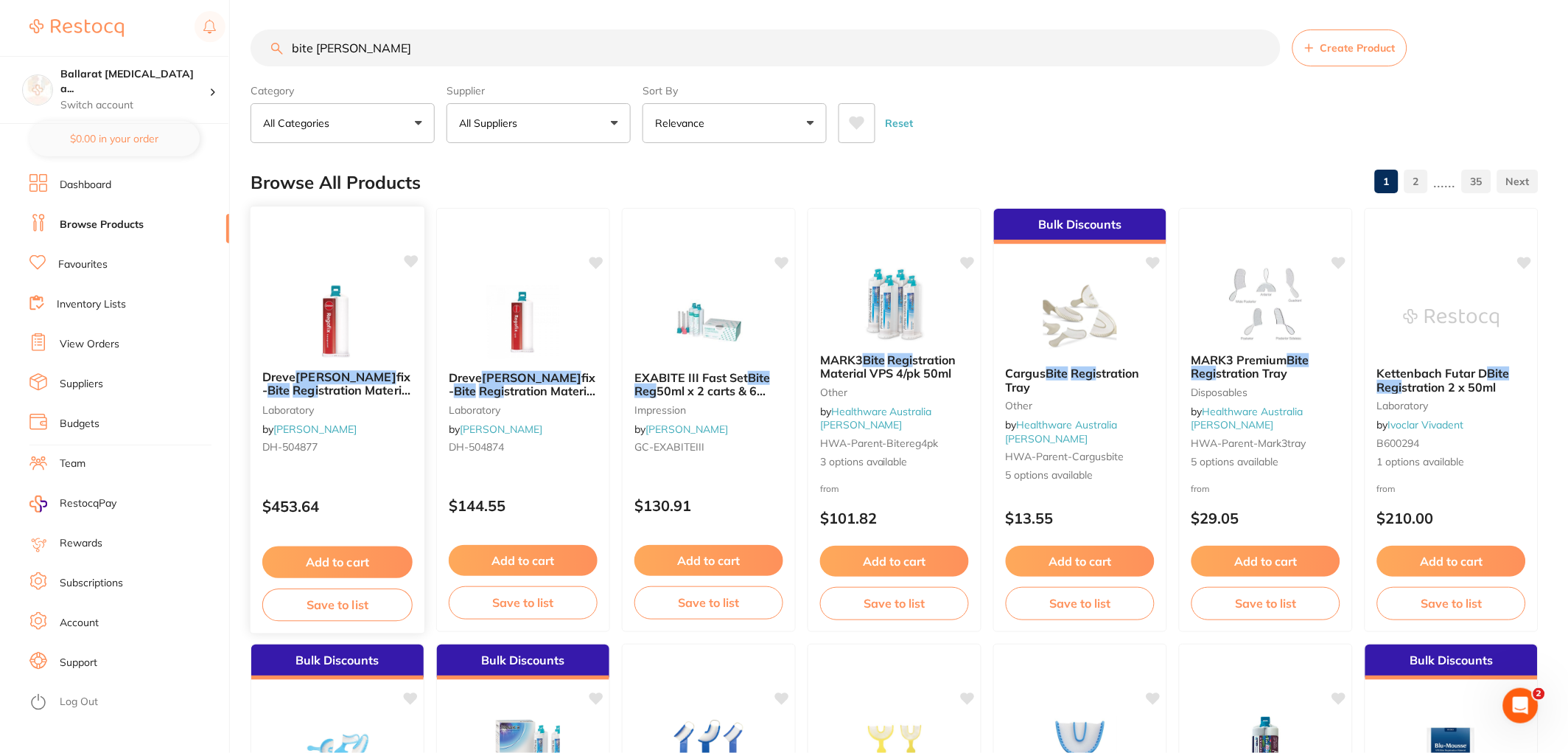
click at [275, 334] on div at bounding box center [337, 321] width 174 height 75
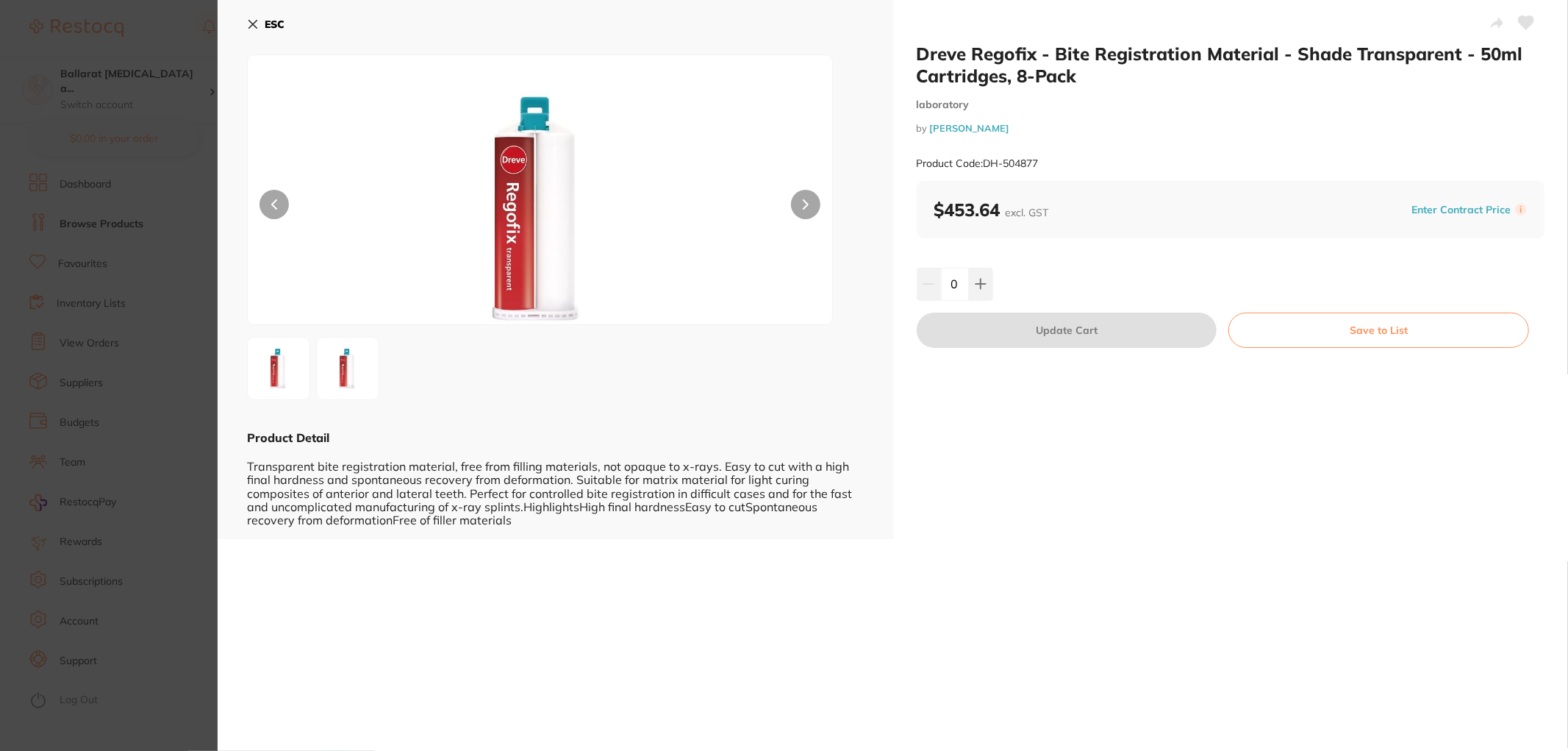
click at [800, 208] on button at bounding box center [805, 204] width 30 height 30
click at [177, 239] on section "Dreve Regofix - Bite Registration Material - Shade Transparent - 50ml Cartridge…" at bounding box center [784, 376] width 1568 height 751
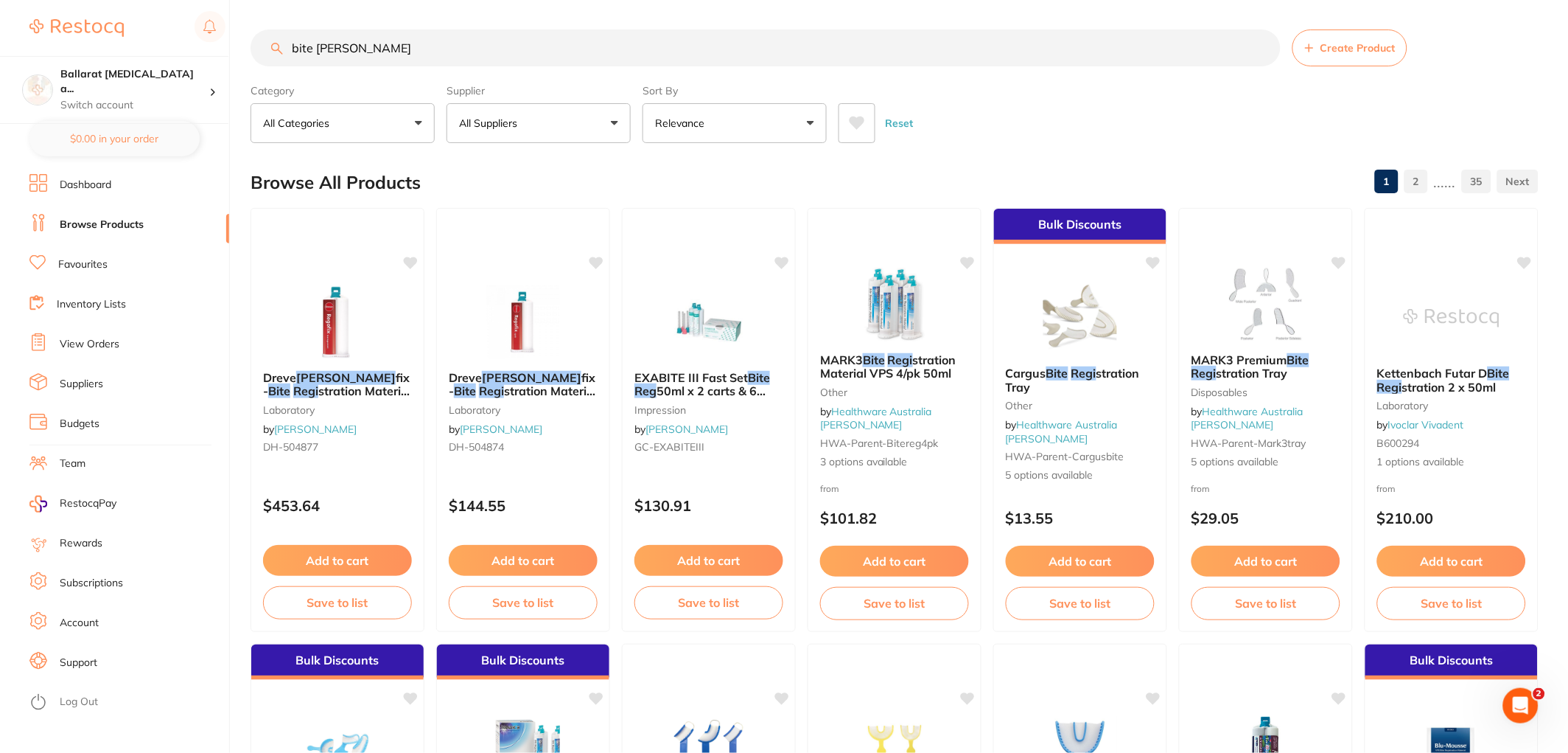
click at [398, 53] on input "bite rego" at bounding box center [765, 47] width 1030 height 36
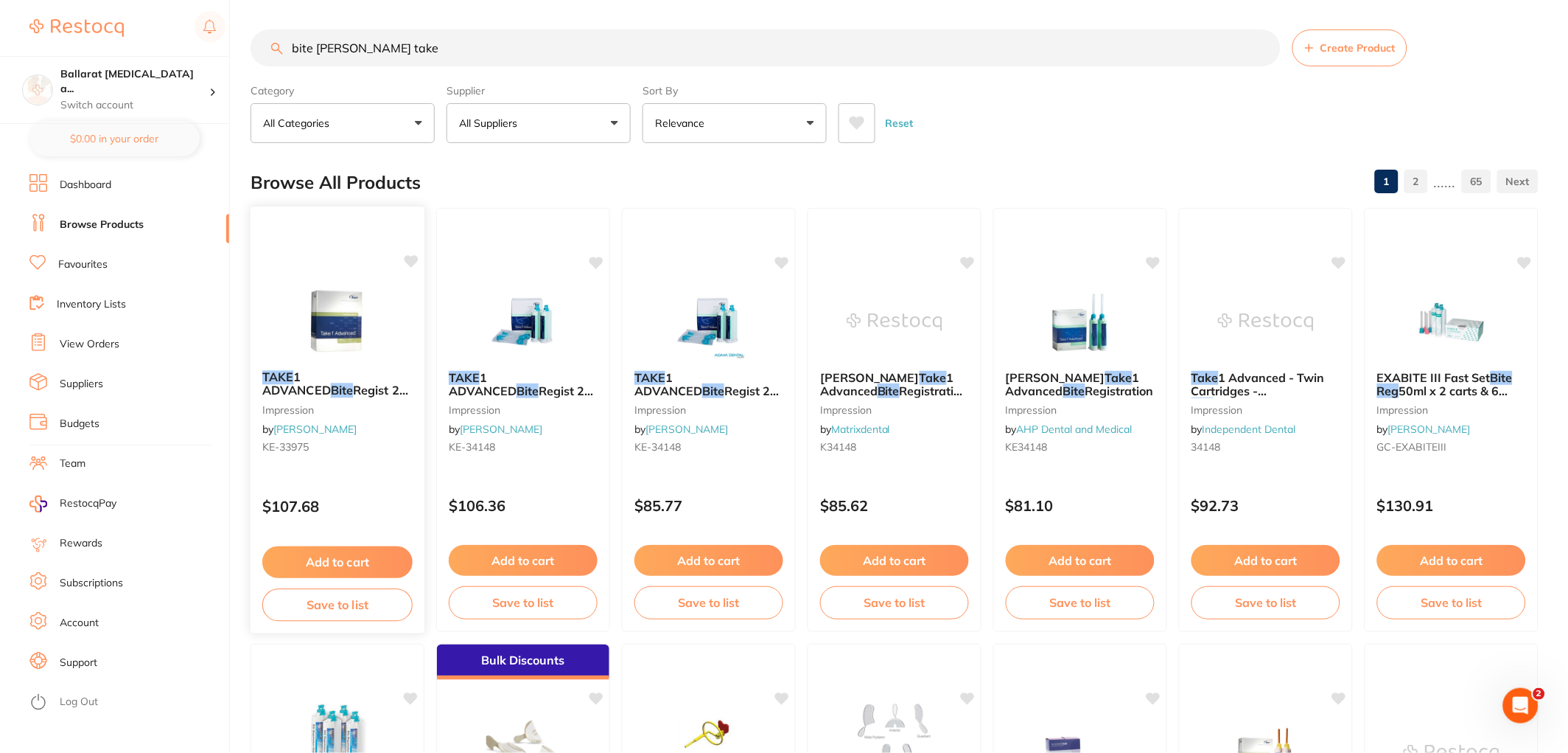
type input "bite rego take"
click at [348, 301] on img at bounding box center [337, 321] width 97 height 75
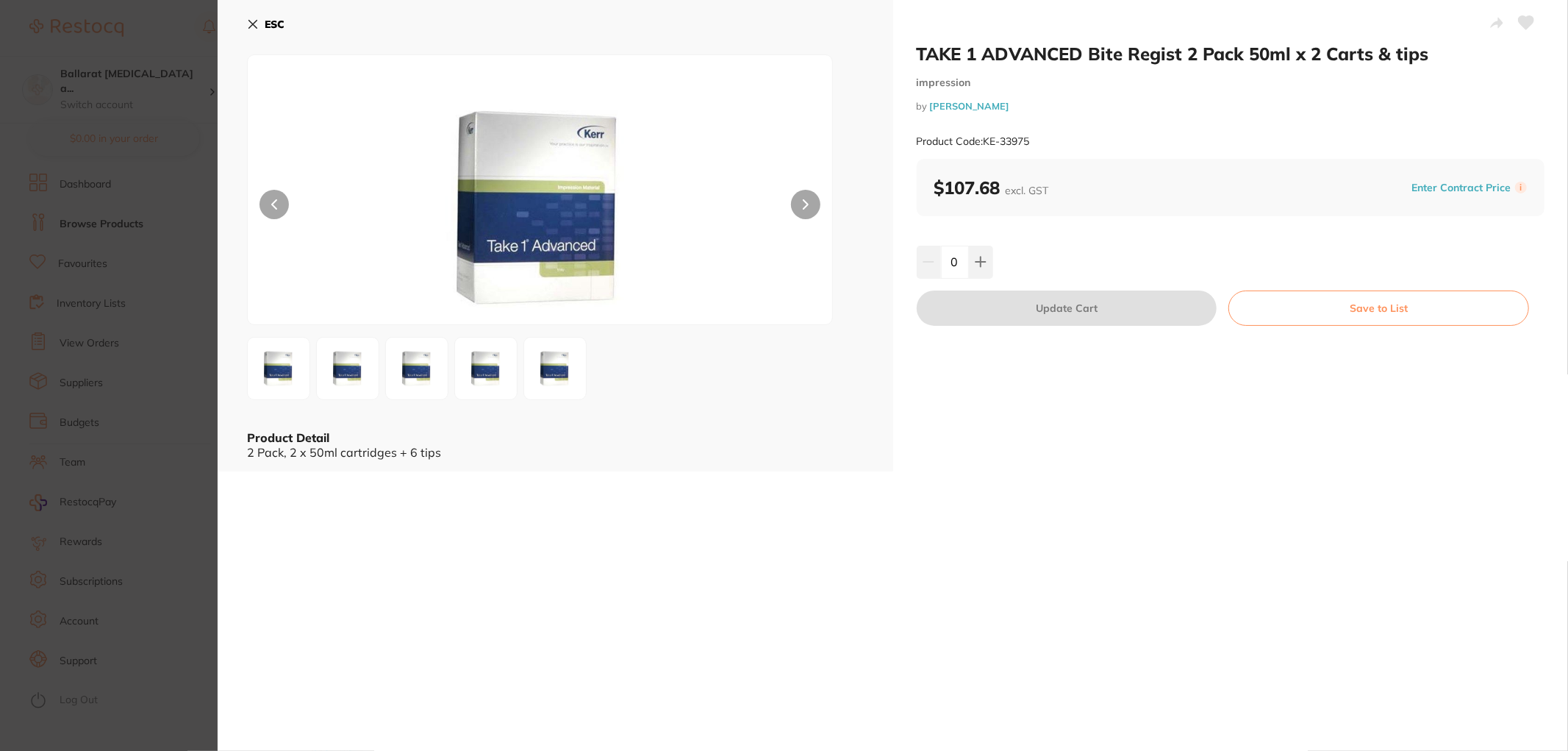
click at [799, 211] on button at bounding box center [805, 204] width 30 height 30
click at [799, 211] on button at bounding box center [805, 204] width 30 height 30
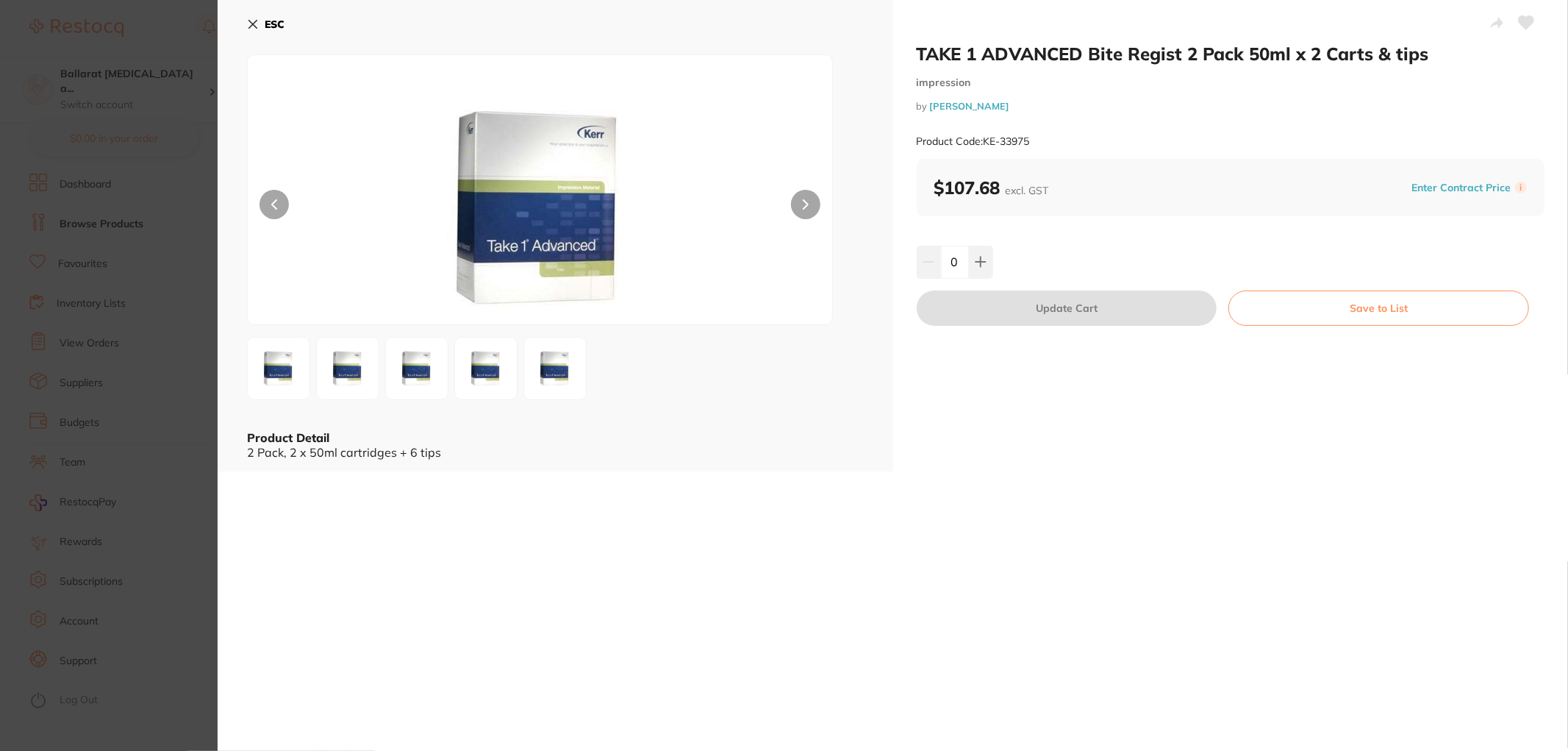
click at [799, 211] on button at bounding box center [805, 204] width 30 height 30
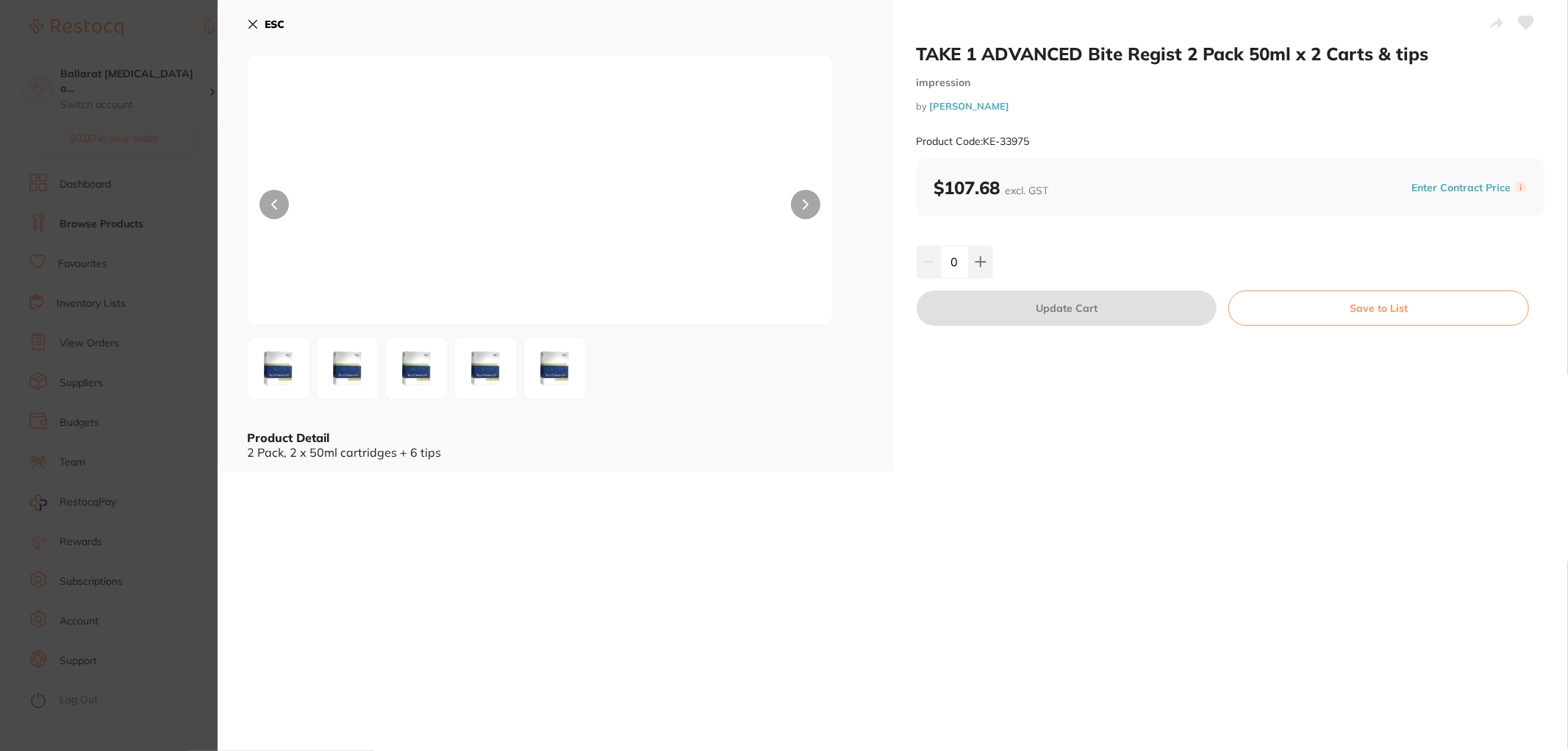
click at [799, 211] on button at bounding box center [805, 204] width 30 height 30
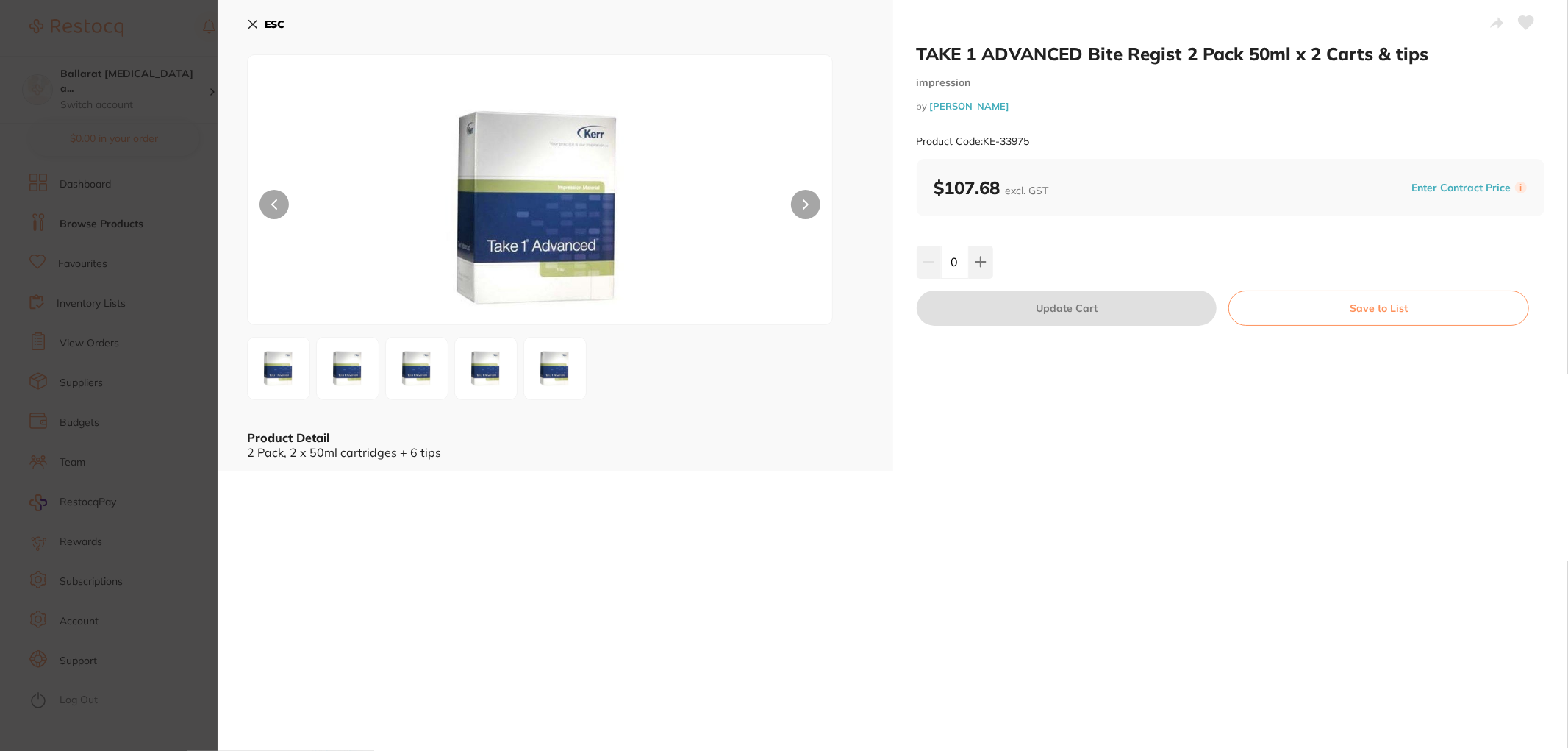
click at [799, 211] on button at bounding box center [805, 204] width 30 height 30
click at [969, 260] on button at bounding box center [981, 261] width 25 height 32
type input "1"
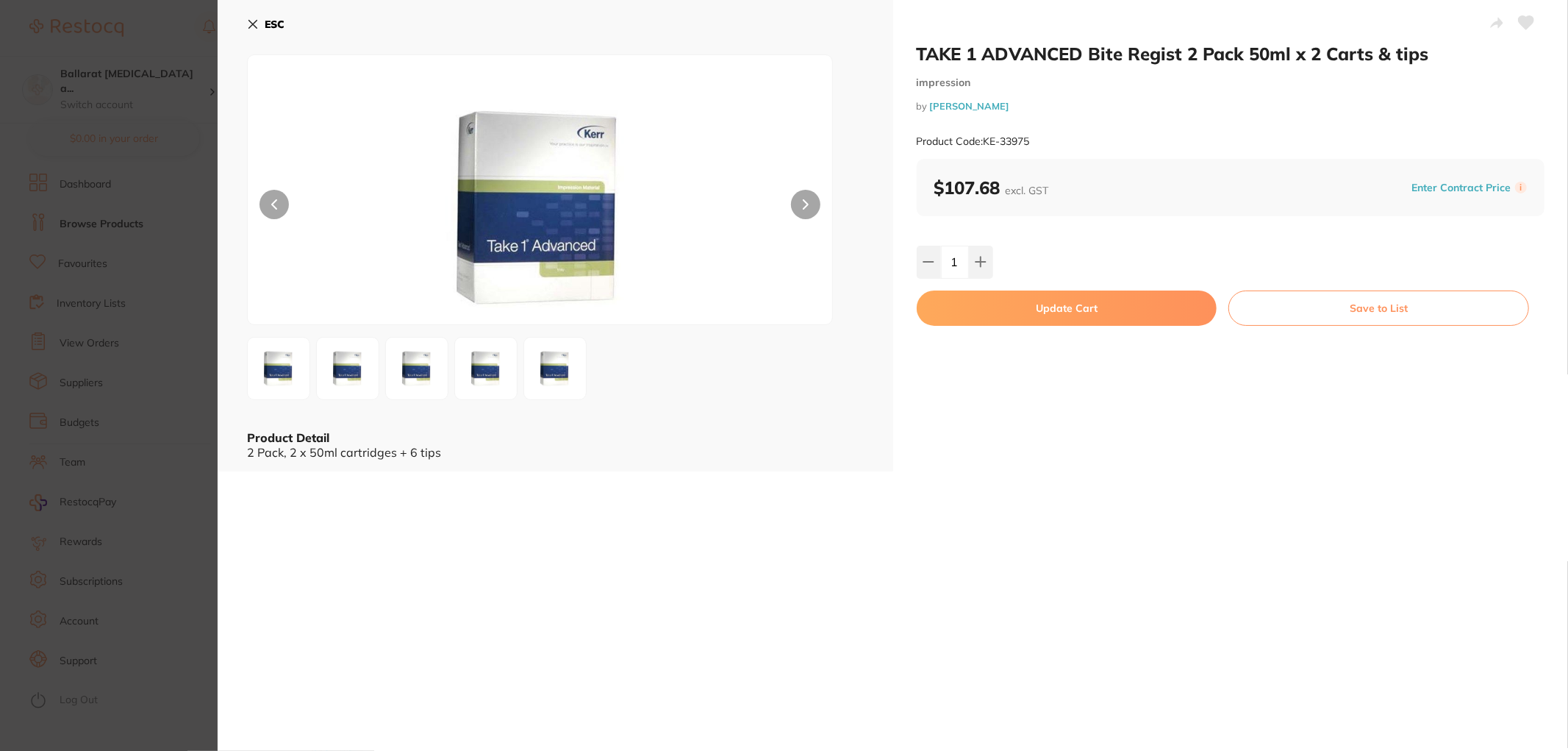
click at [1000, 298] on button "Update Cart" at bounding box center [1067, 308] width 301 height 36
checkbox input "false"
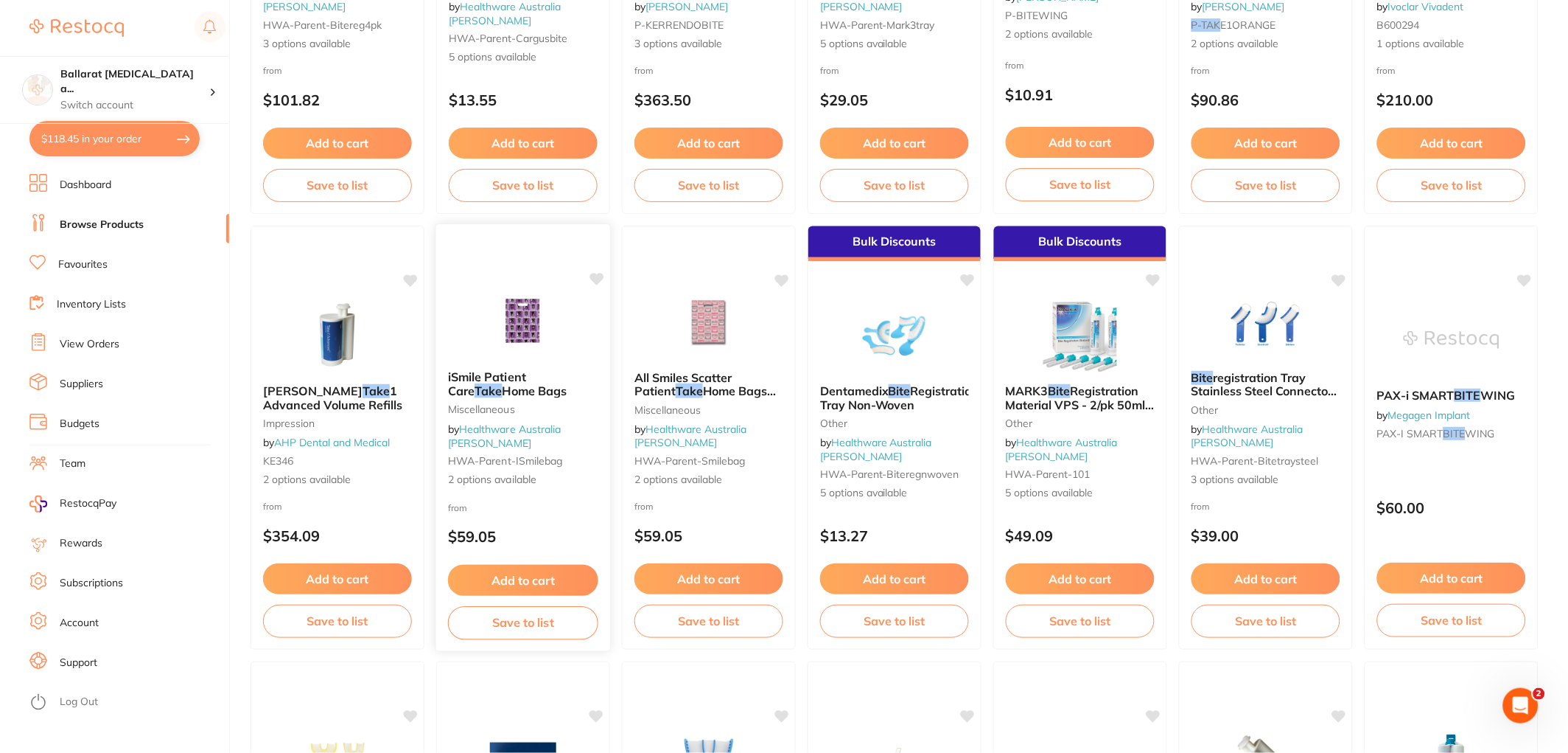
scroll to position [826, 0]
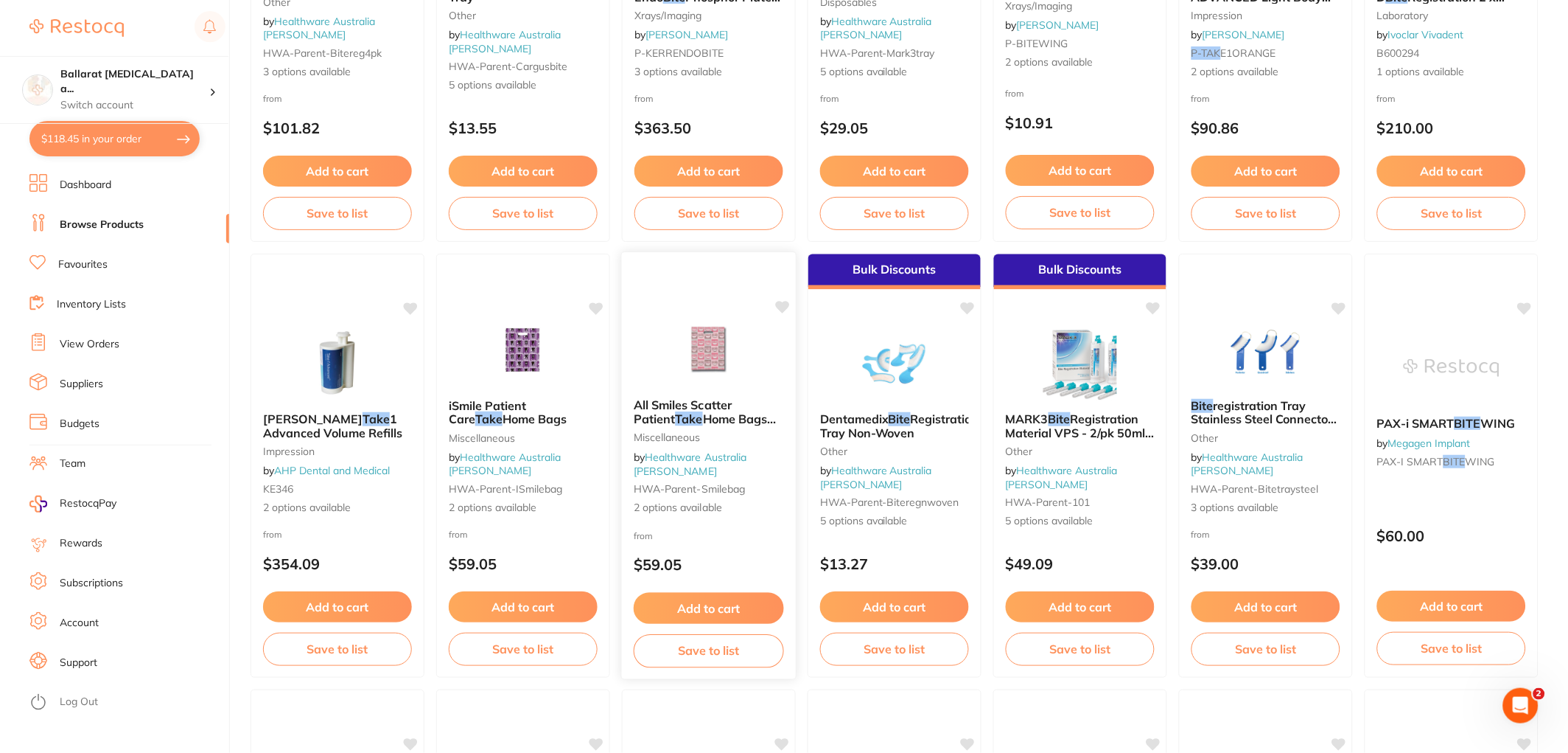
click at [695, 362] on img at bounding box center [709, 349] width 97 height 75
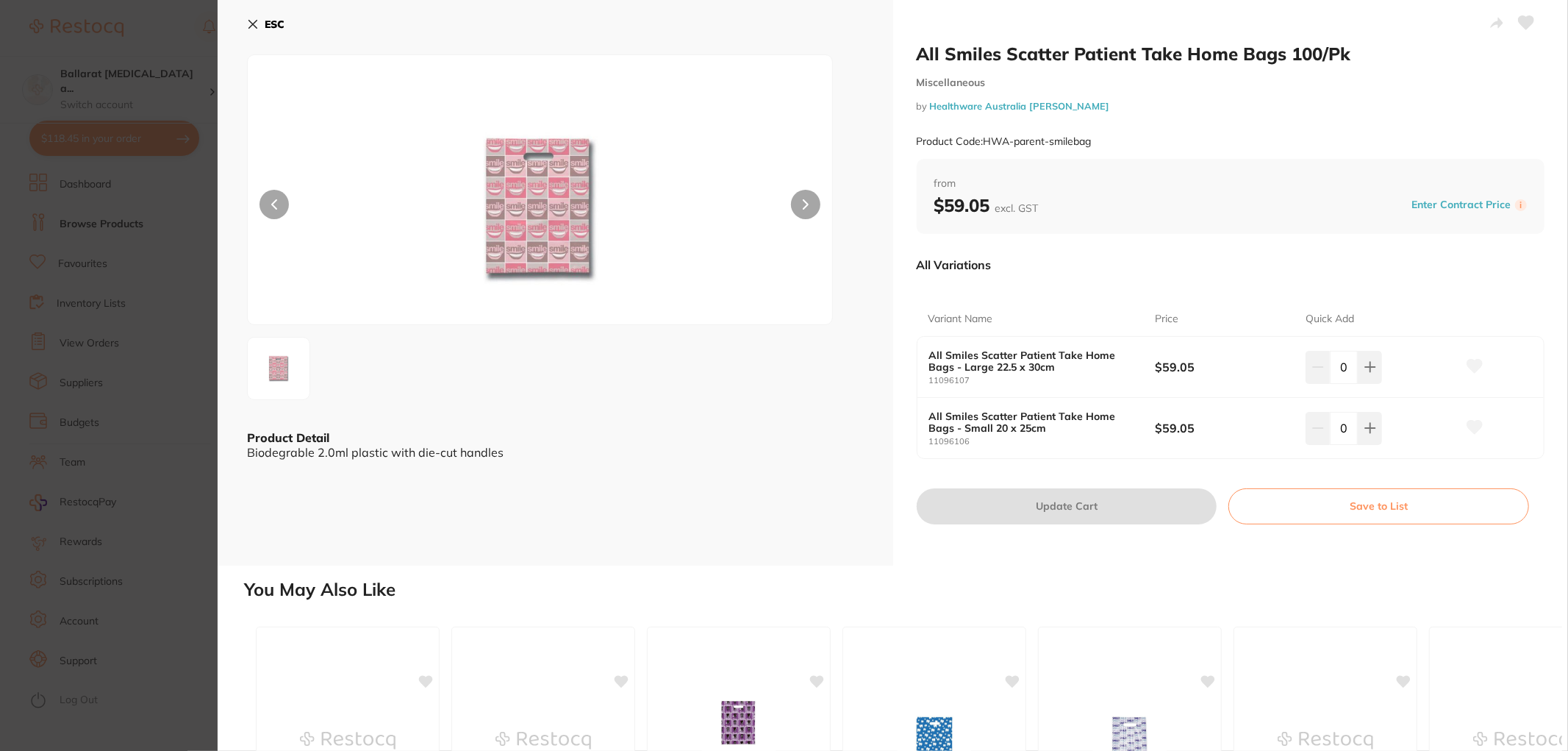
click at [145, 266] on section "All Smiles Scatter Patient Take Home Bags 100/Pk Miscellaneous by Healthware Au…" at bounding box center [784, 376] width 1568 height 751
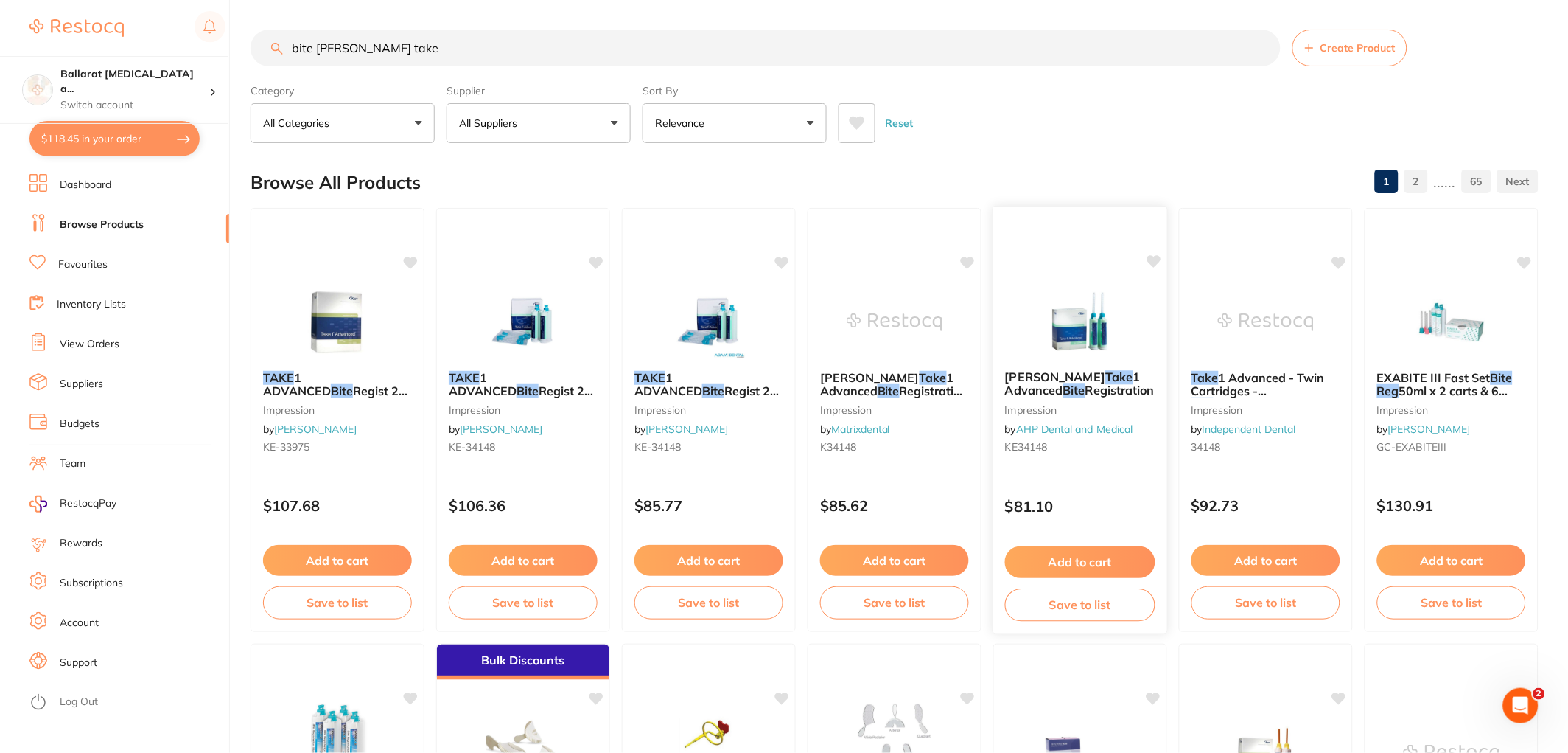
click at [1086, 335] on img at bounding box center [1080, 321] width 97 height 75
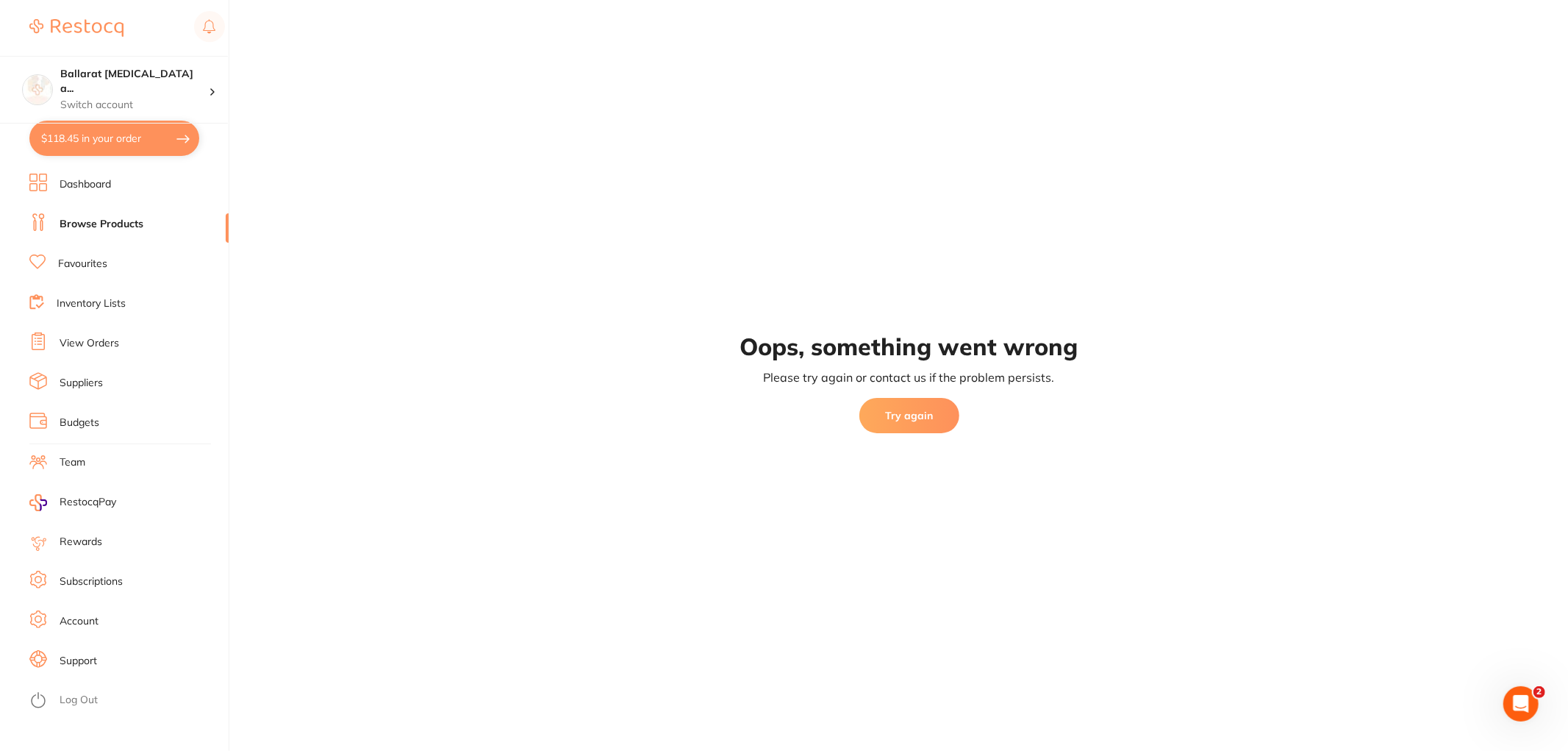
click at [922, 416] on button "Try again" at bounding box center [909, 415] width 100 height 36
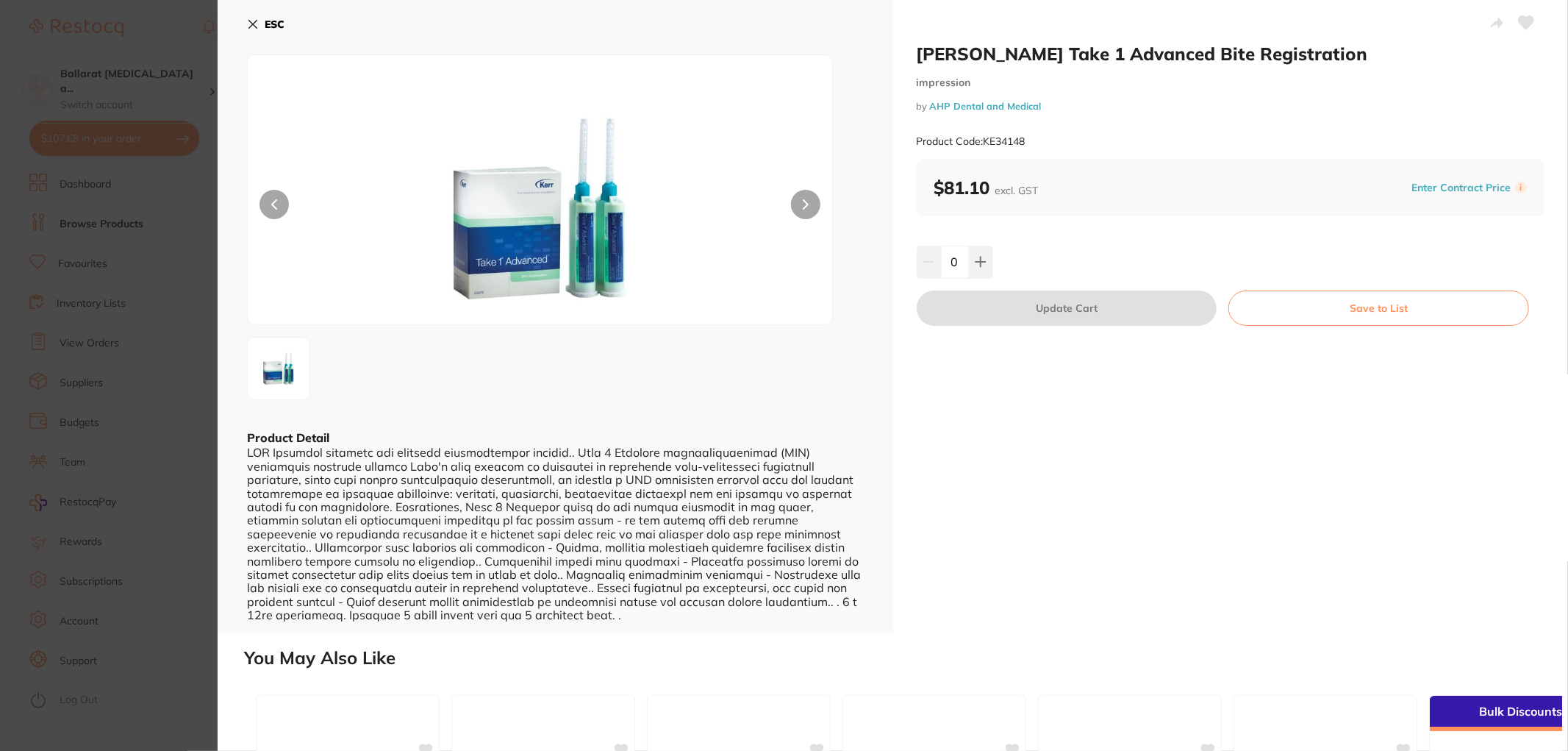
click at [1437, 306] on button "Save to List" at bounding box center [1379, 308] width 301 height 36
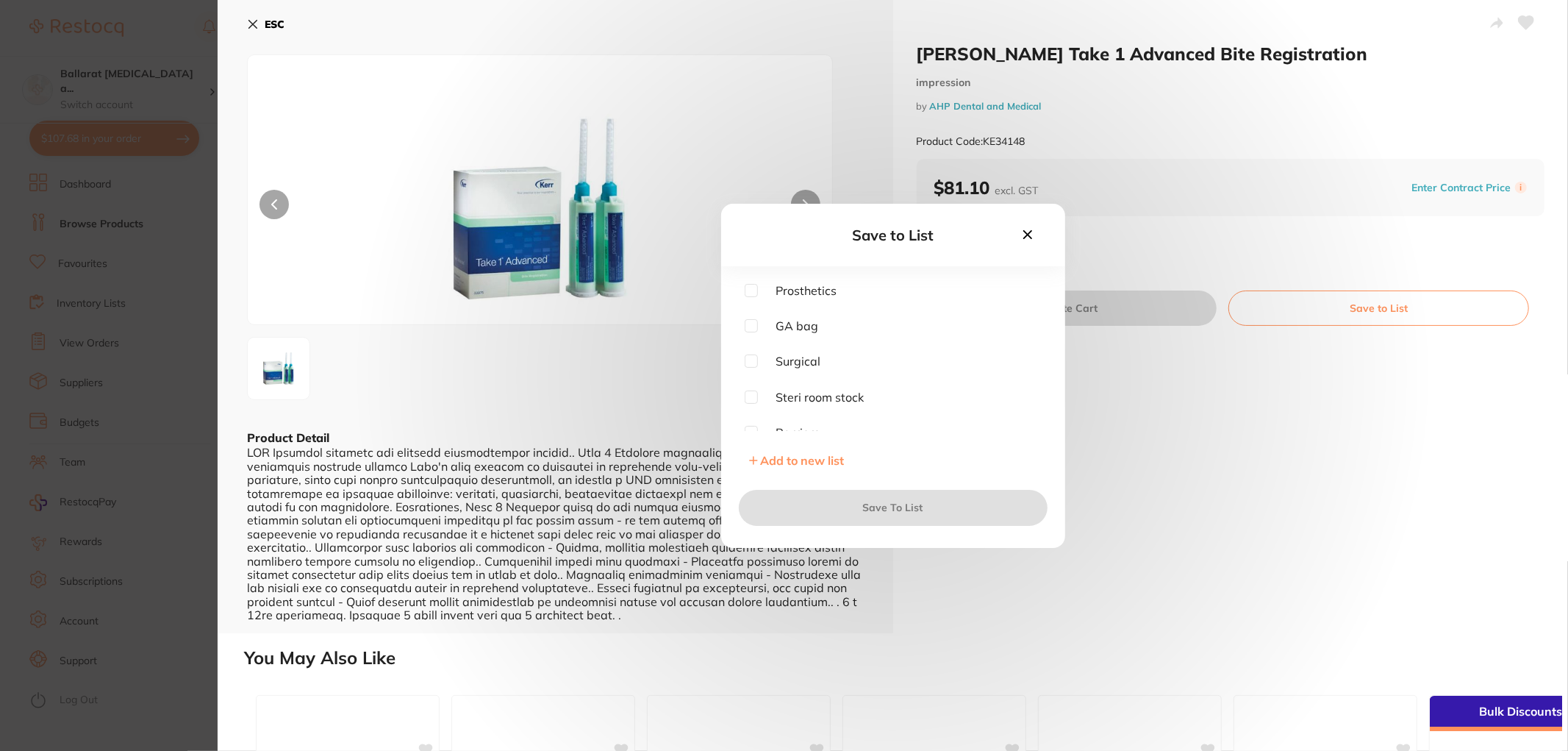
click at [745, 289] on input "checkbox" at bounding box center [752, 291] width 14 height 14
checkbox input "true"
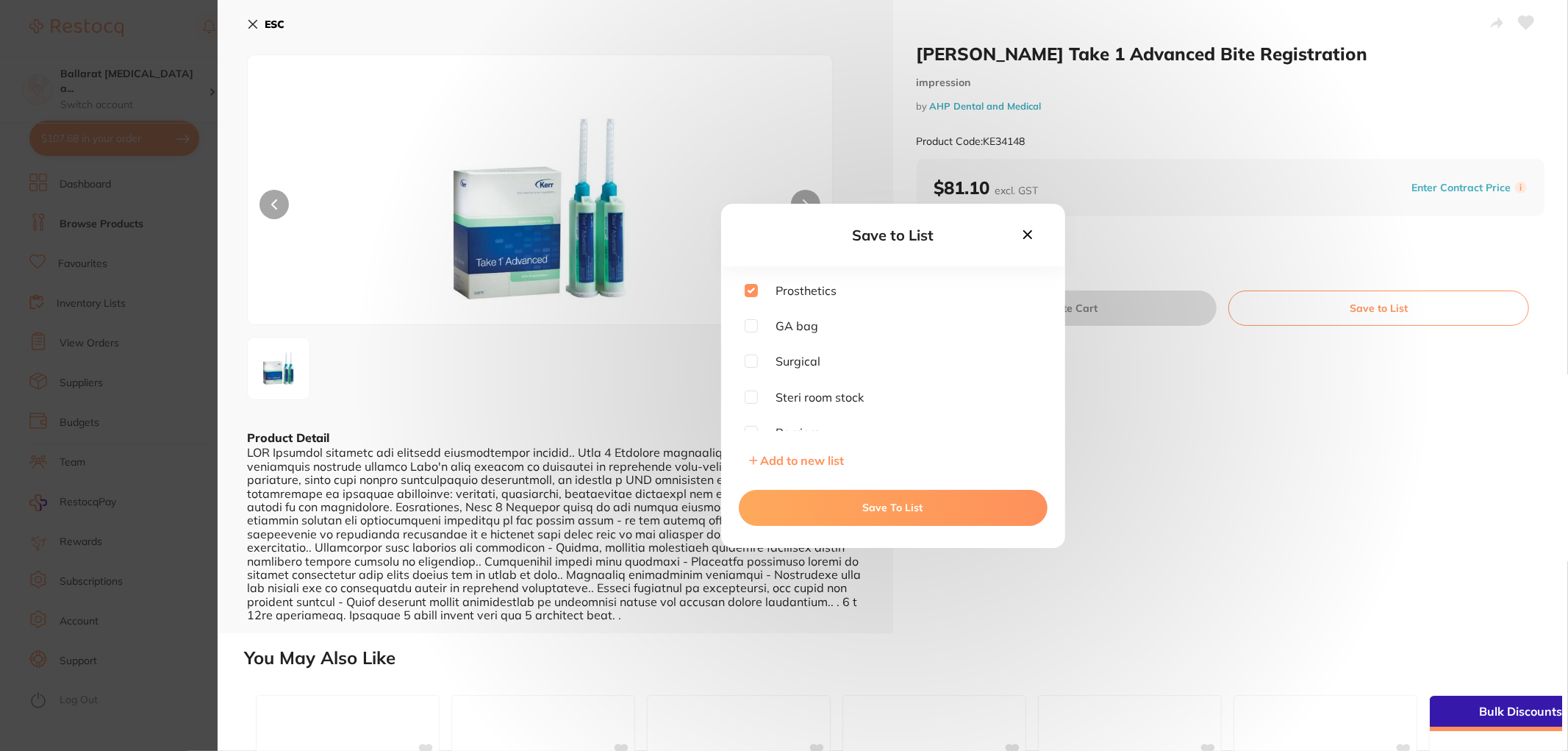
click at [885, 509] on button "Save To List" at bounding box center [893, 507] width 309 height 36
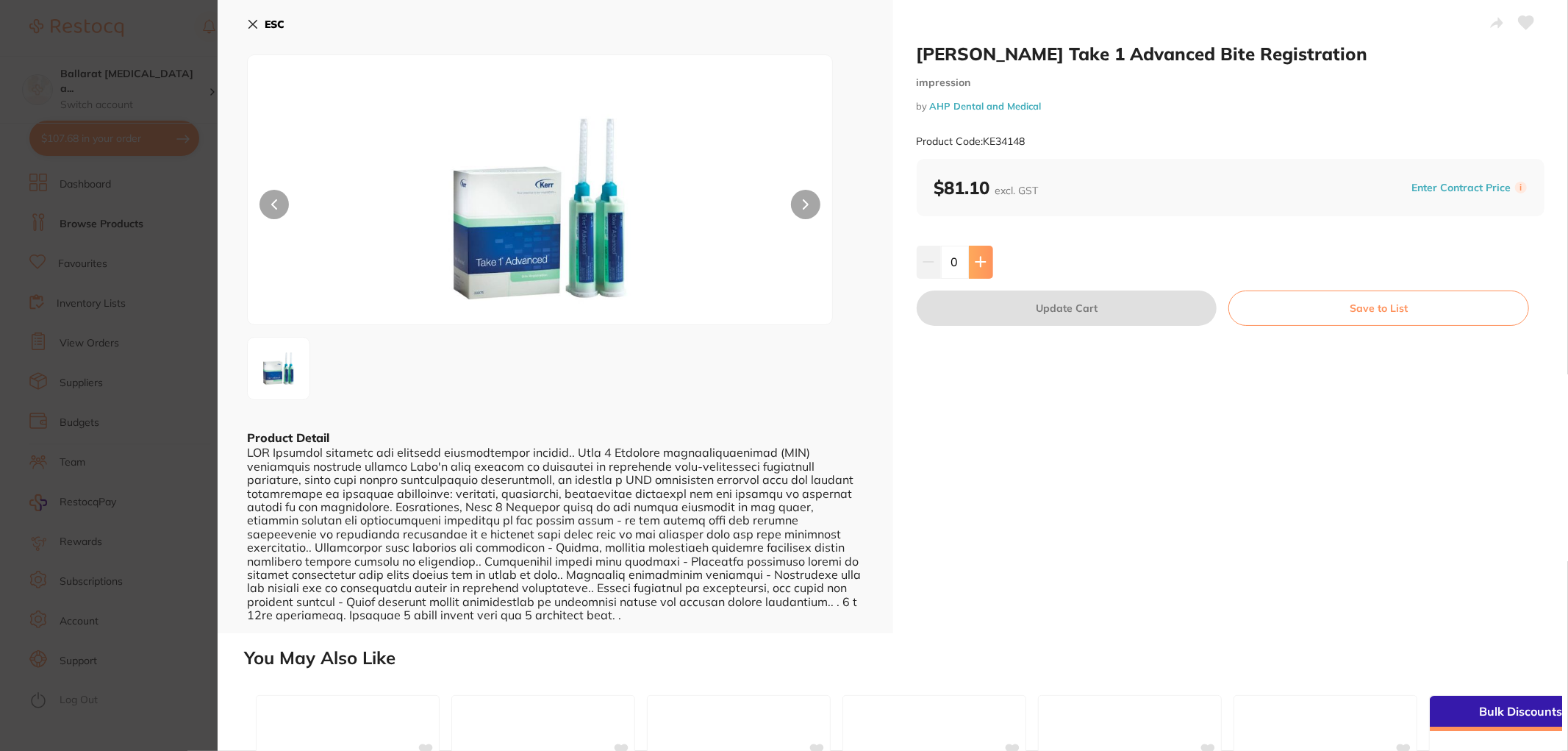
click at [981, 260] on icon at bounding box center [981, 261] width 12 height 12
type input "1"
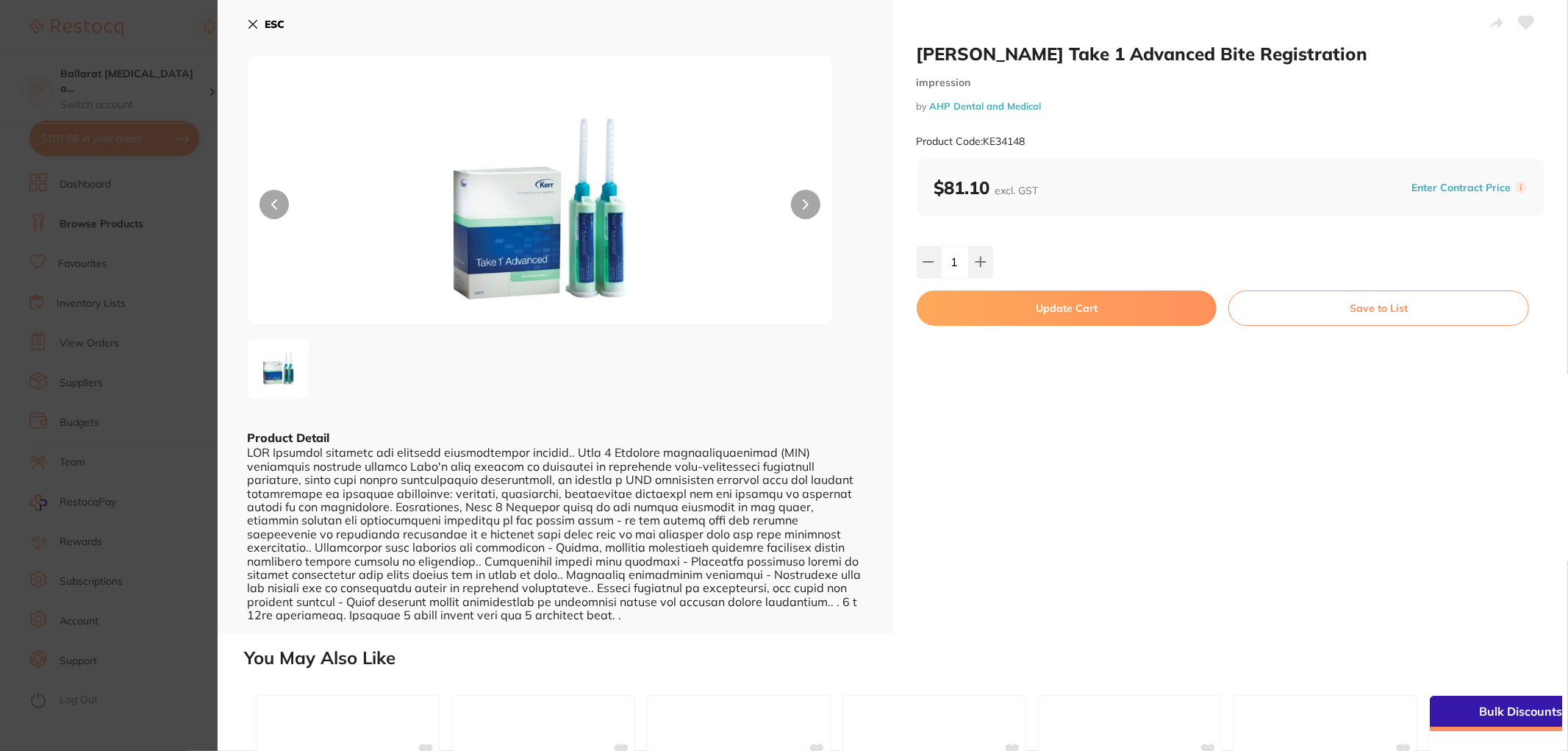
click at [1083, 304] on button "Update Cart" at bounding box center [1067, 308] width 301 height 36
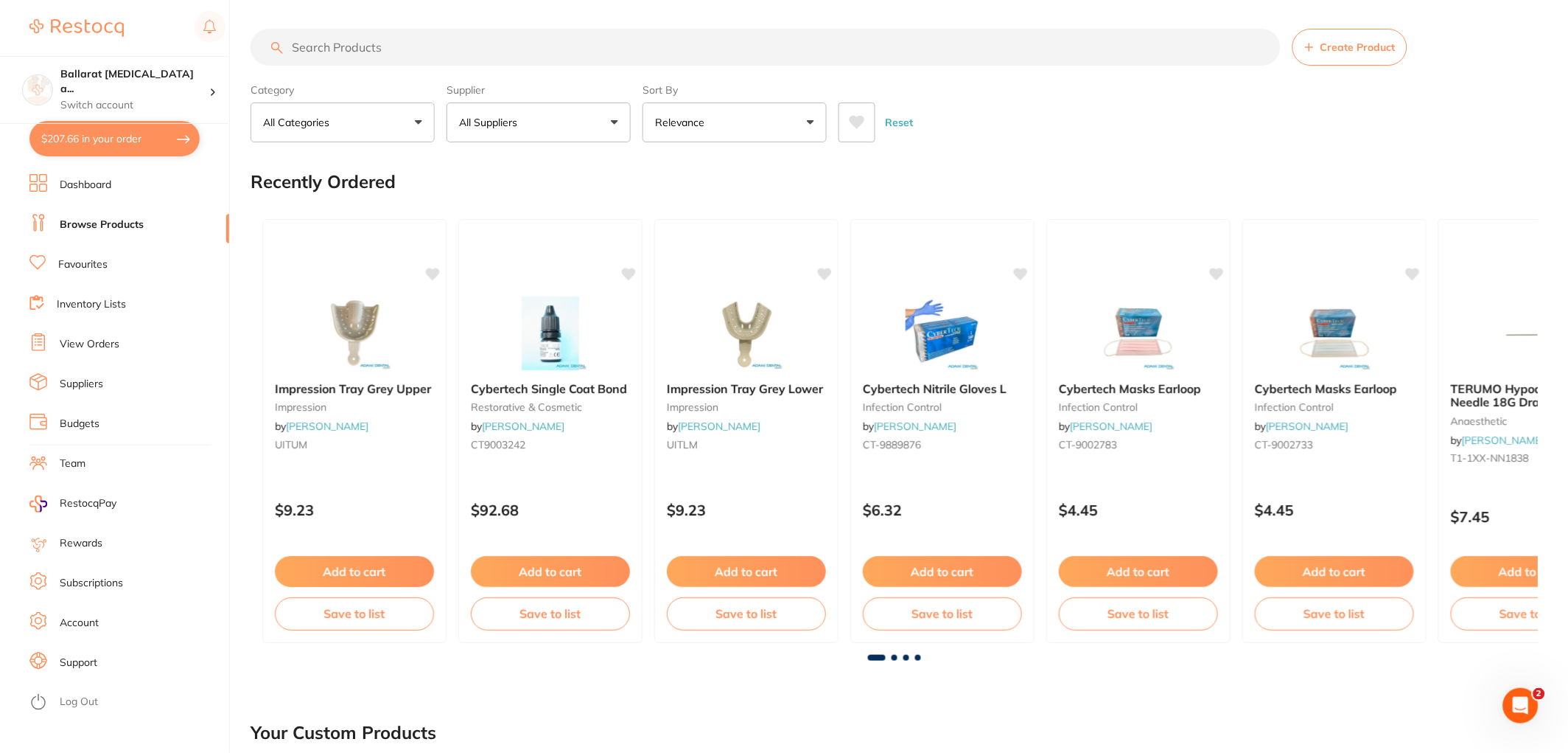
click at [135, 137] on button "$207.66 in your order" at bounding box center [114, 139] width 170 height 36
checkbox input "true"
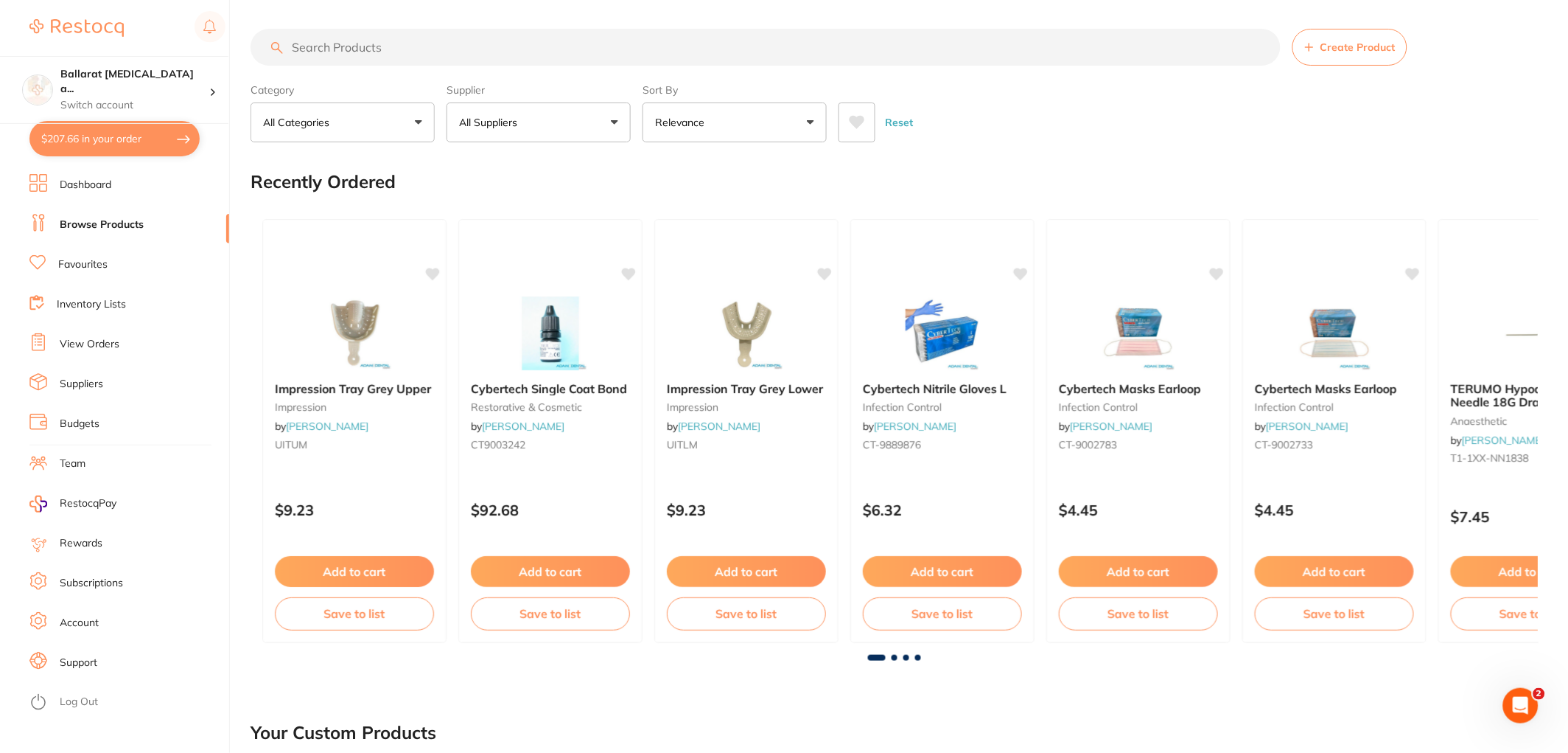
checkbox input "true"
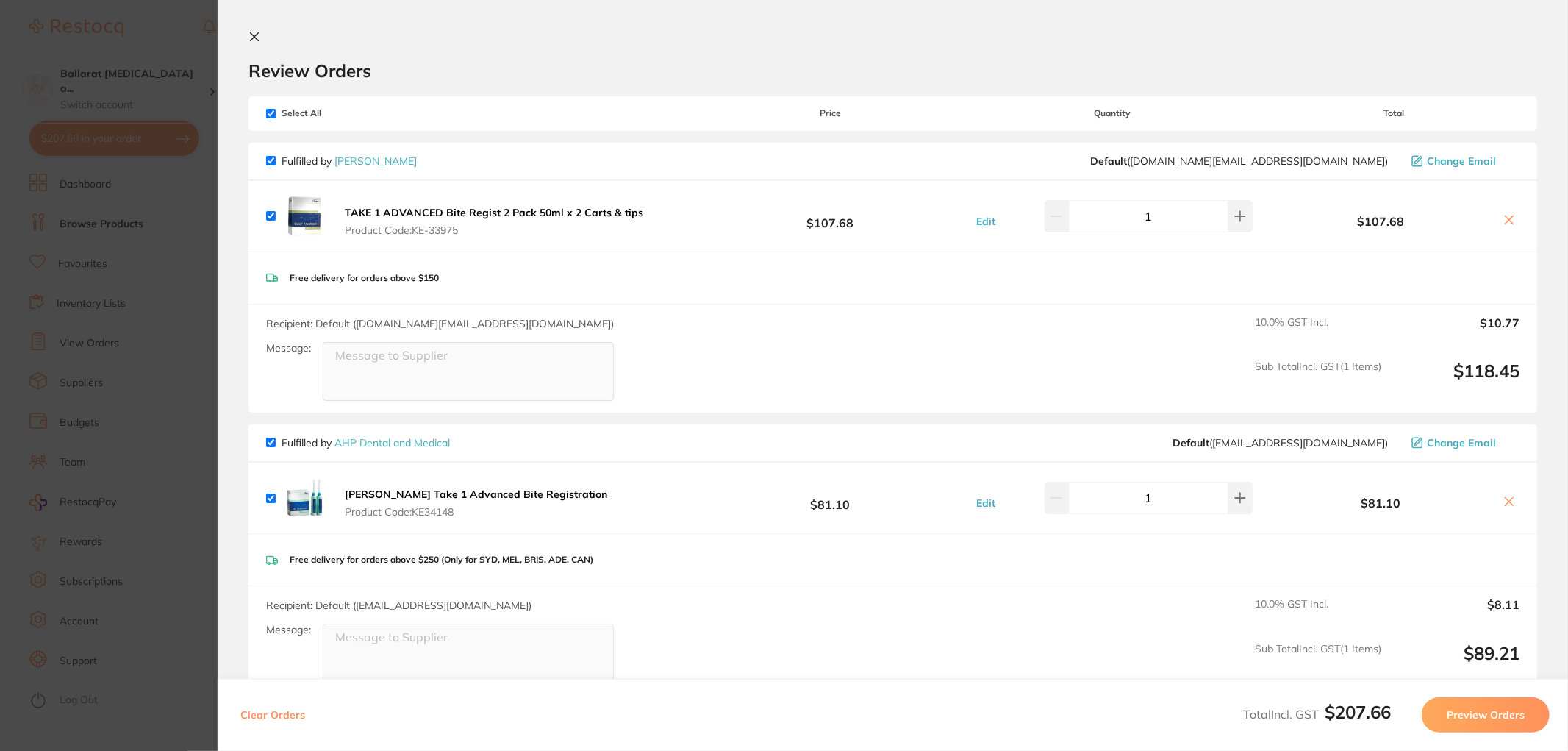
click at [1508, 218] on icon at bounding box center [1510, 220] width 12 height 12
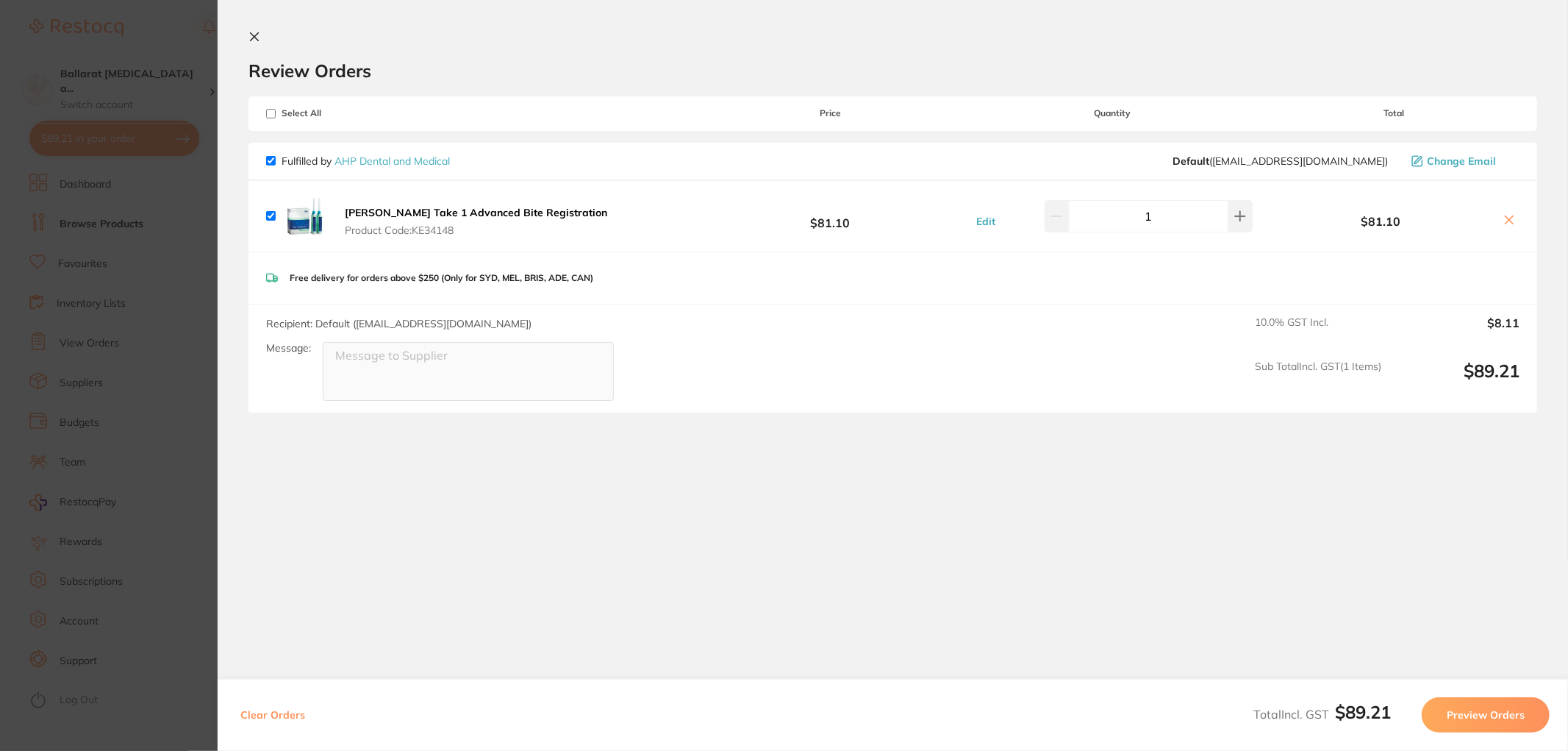
checkbox input "true"
click at [251, 36] on icon at bounding box center [255, 37] width 12 height 12
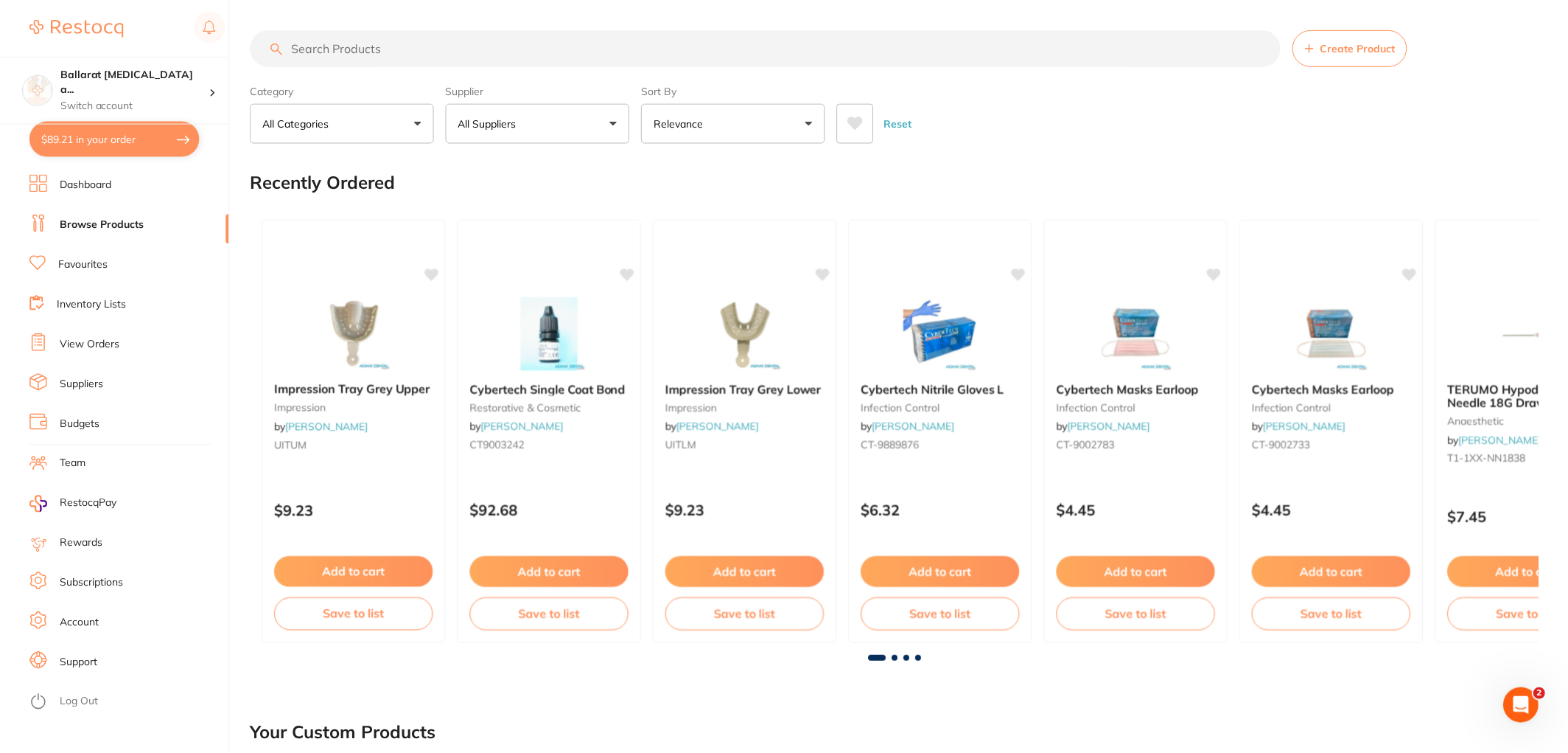
scroll to position [1, 0]
click at [108, 137] on button "$89.21 in your order" at bounding box center [114, 139] width 170 height 36
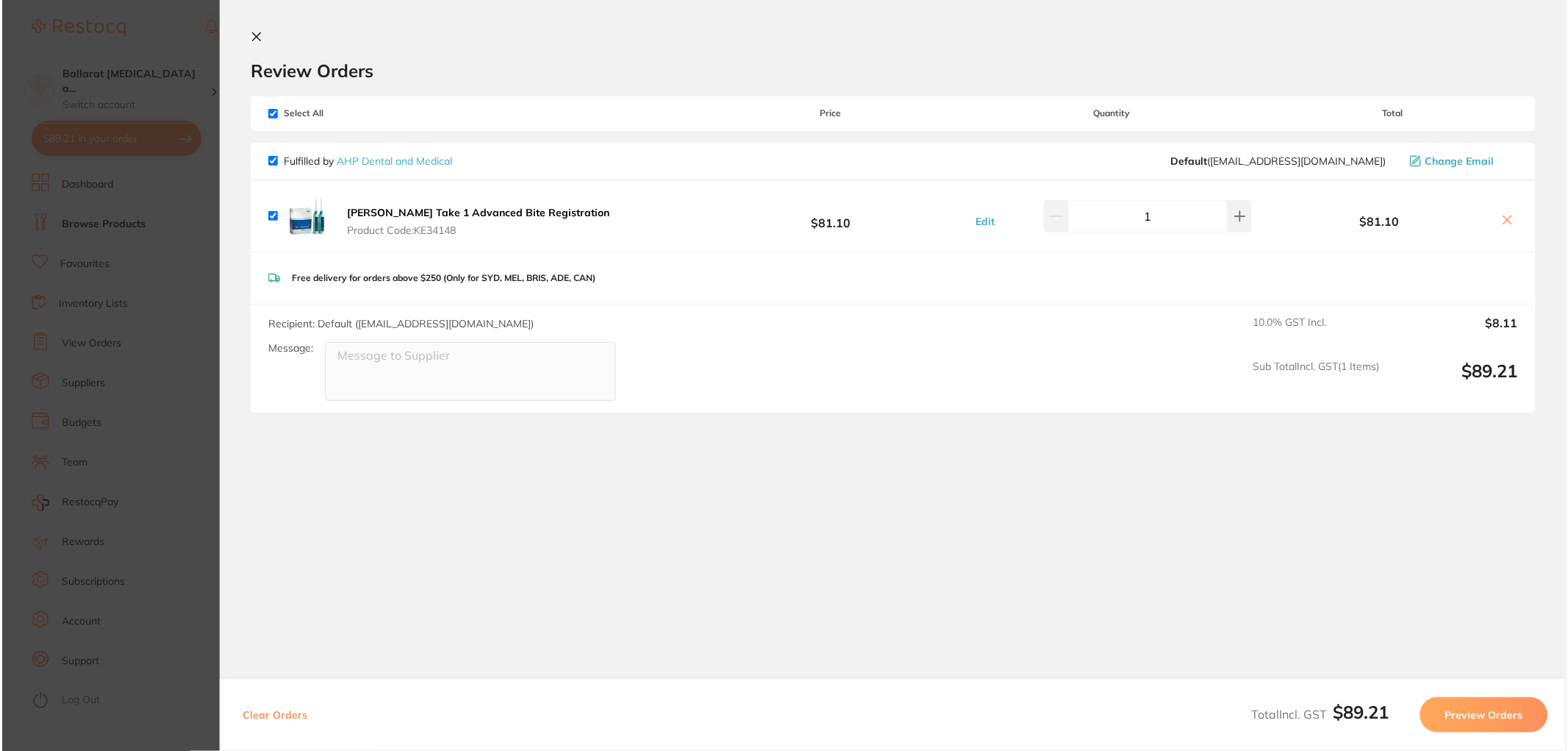
scroll to position [0, 0]
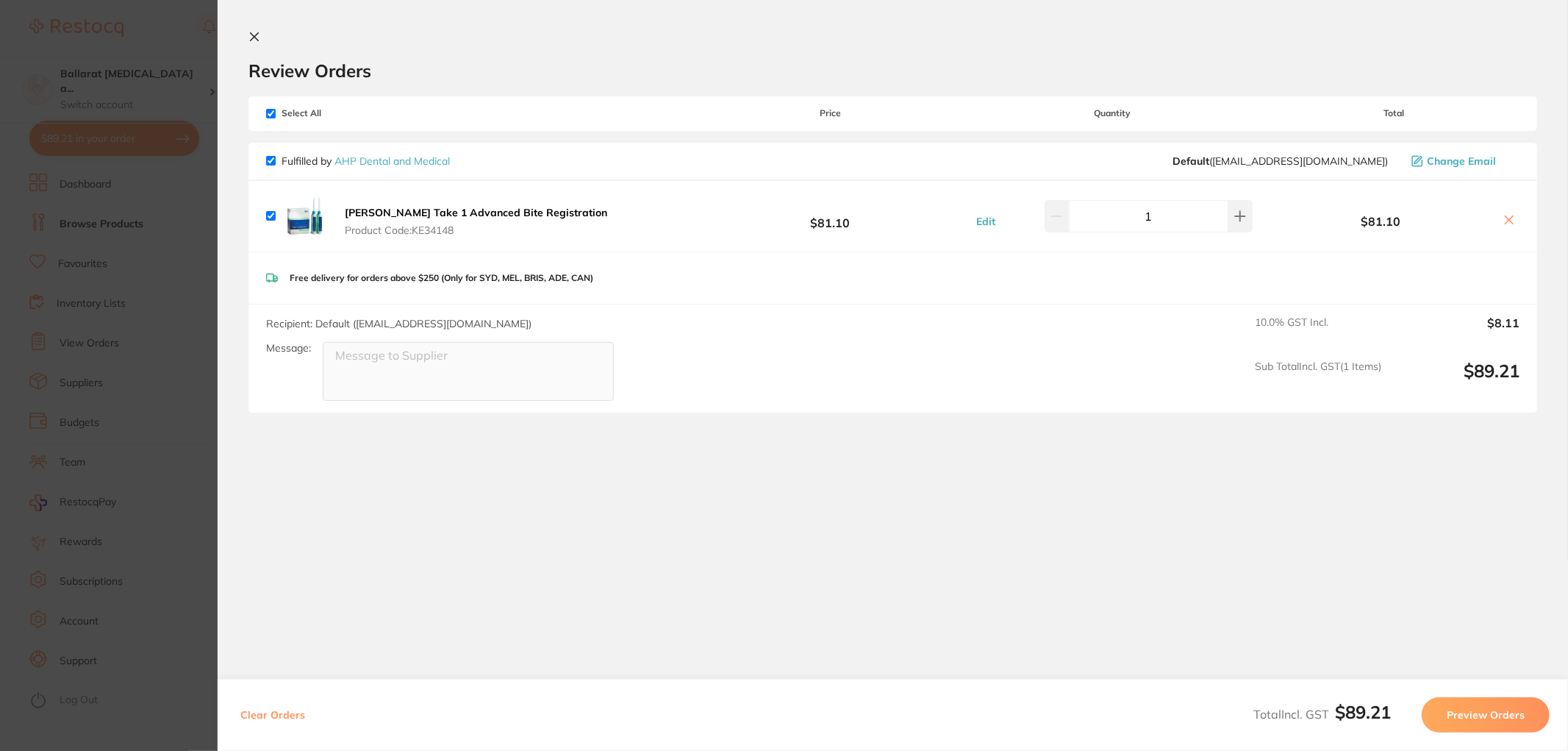
click at [251, 33] on icon at bounding box center [255, 37] width 8 height 8
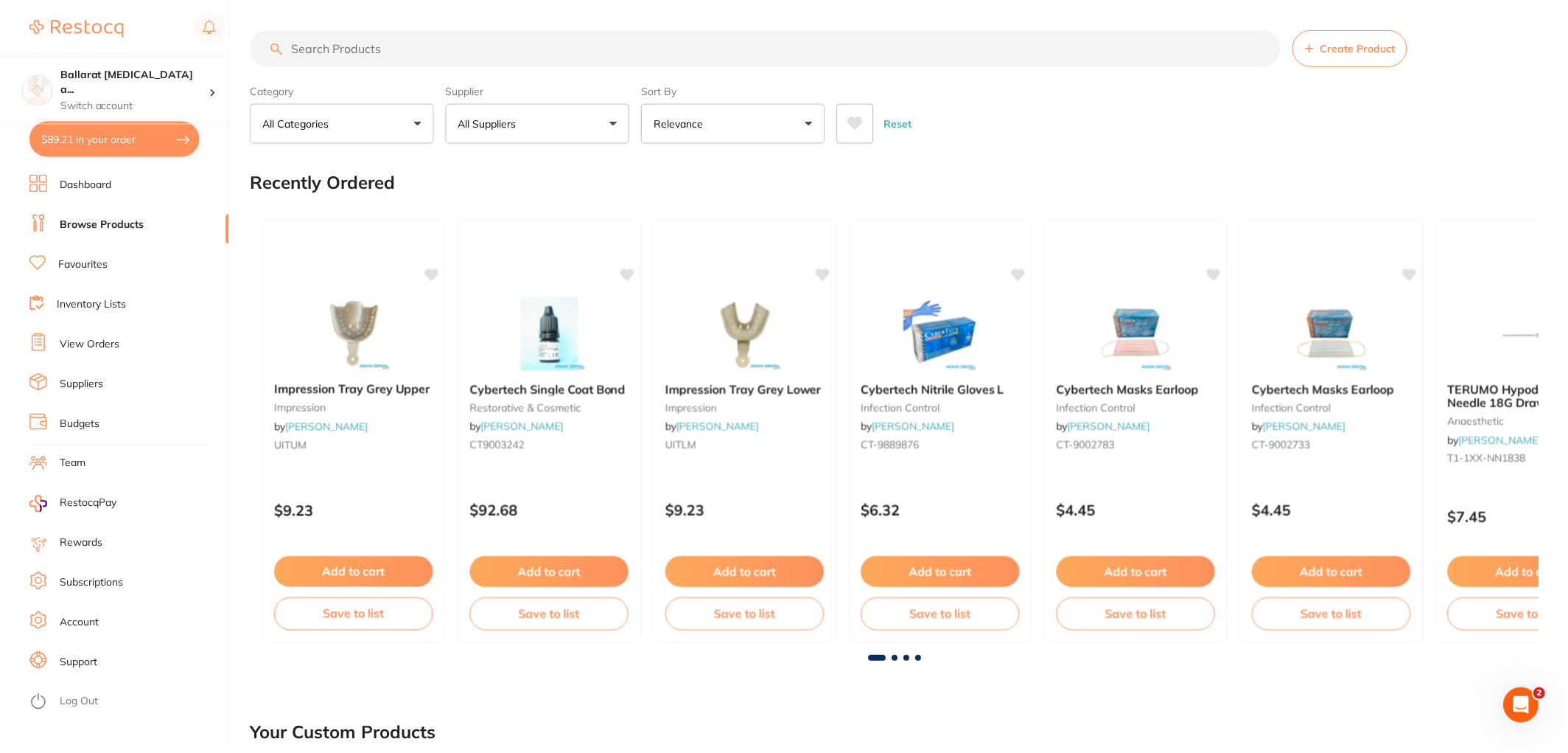
scroll to position [1, 0]
click at [351, 53] on input "search" at bounding box center [765, 47] width 1030 height 36
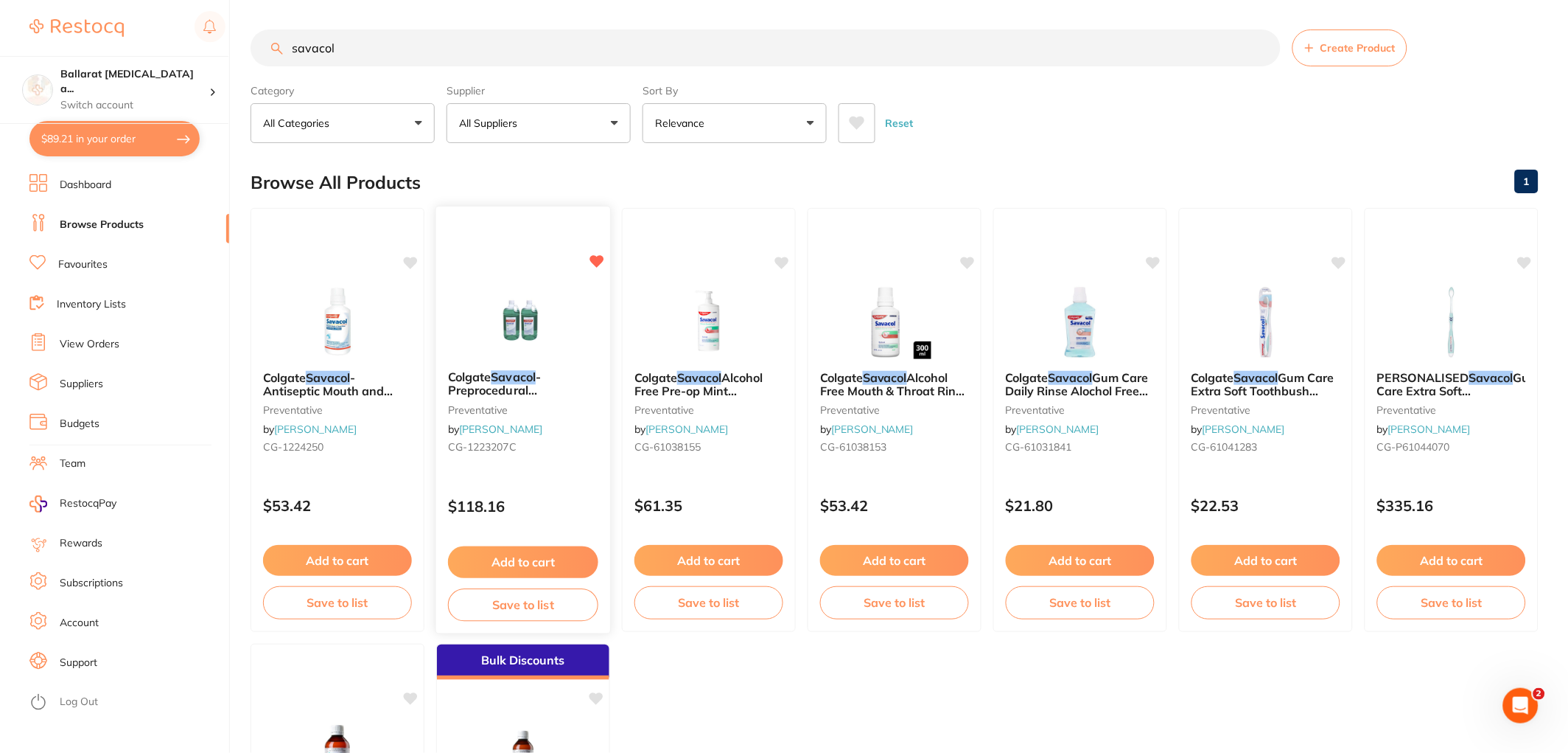
scroll to position [0, 0]
type input "savacol"
click at [527, 558] on button "Add to cart" at bounding box center [523, 561] width 150 height 31
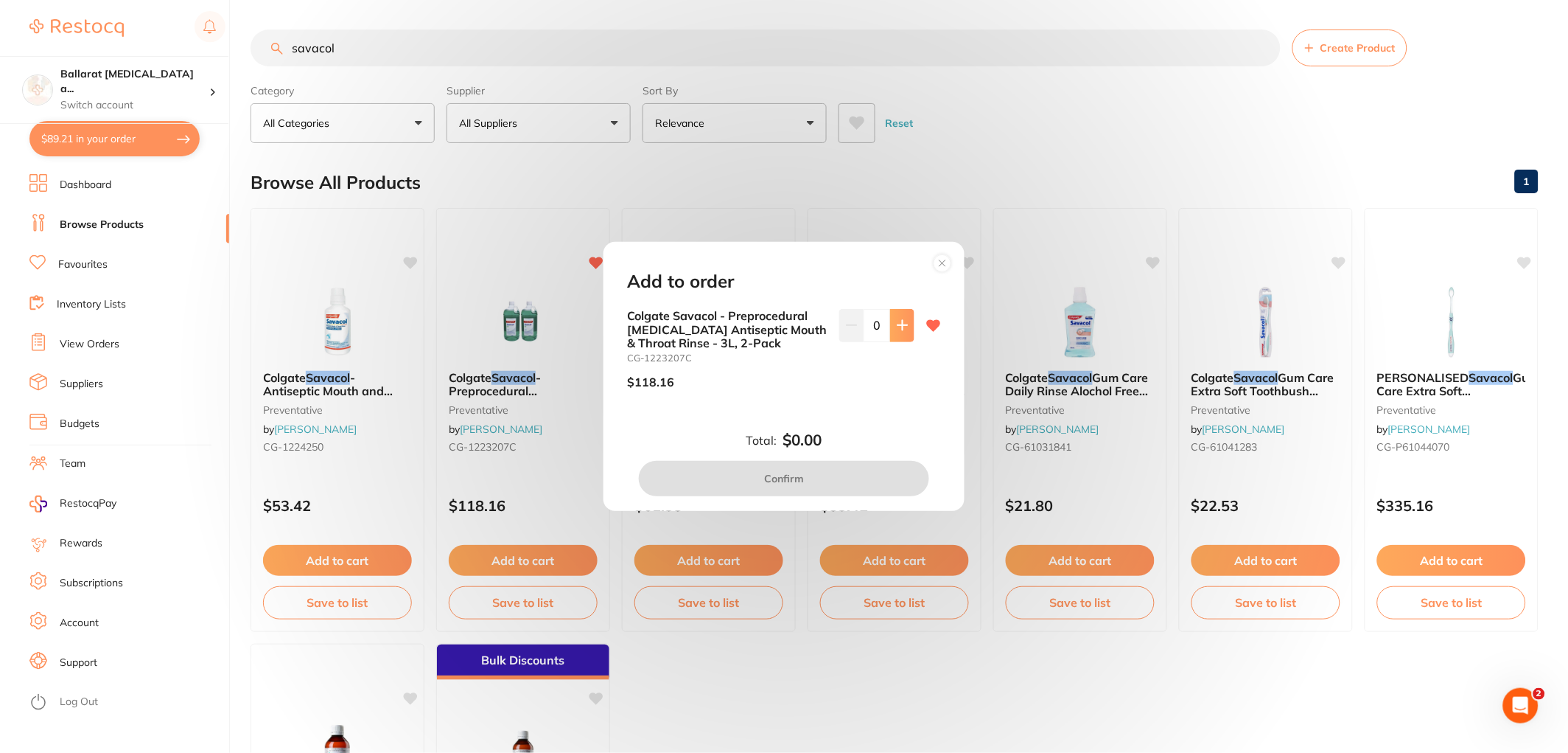
click at [898, 321] on icon at bounding box center [903, 325] width 12 height 12
type input "1"
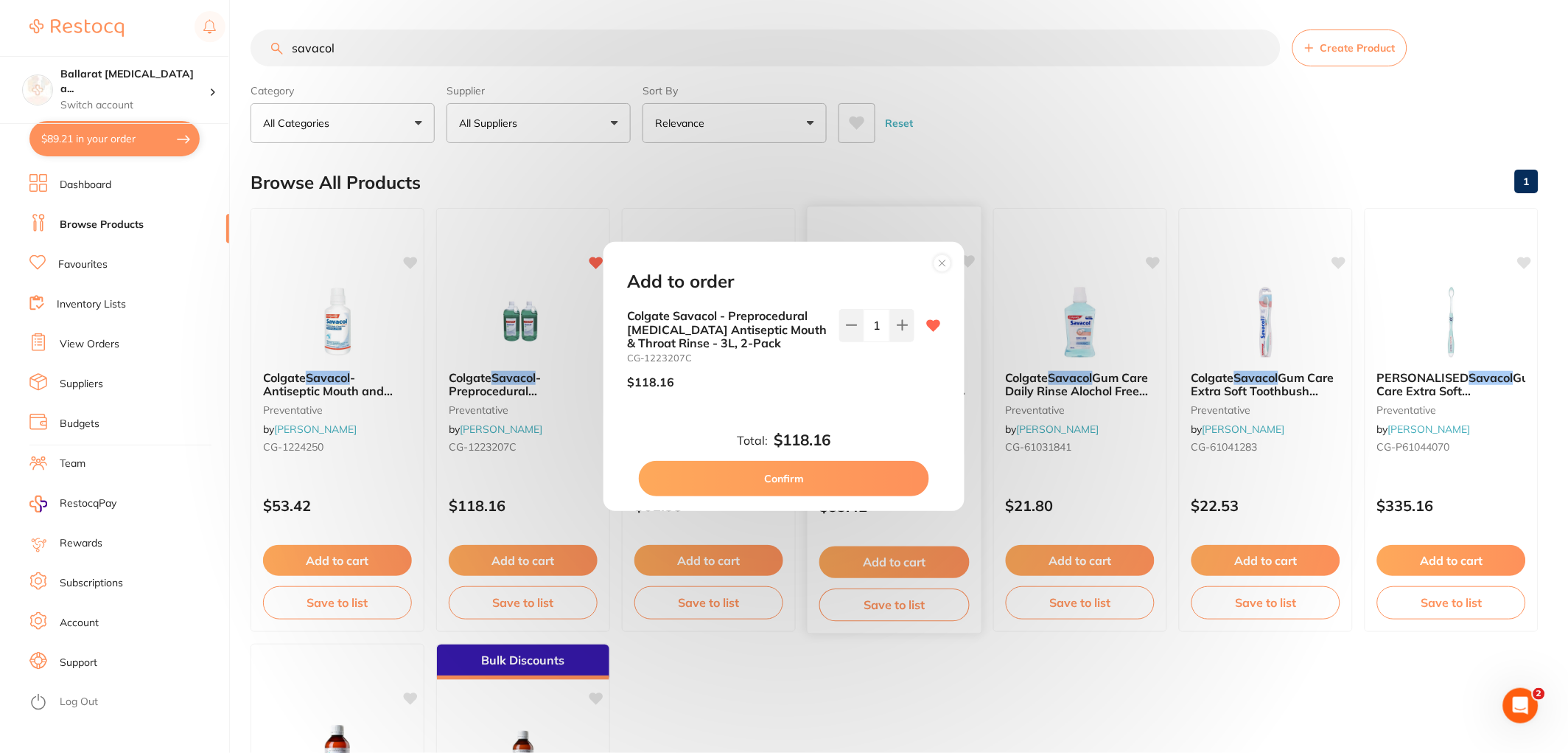
click at [815, 477] on button "Confirm" at bounding box center [784, 478] width 290 height 36
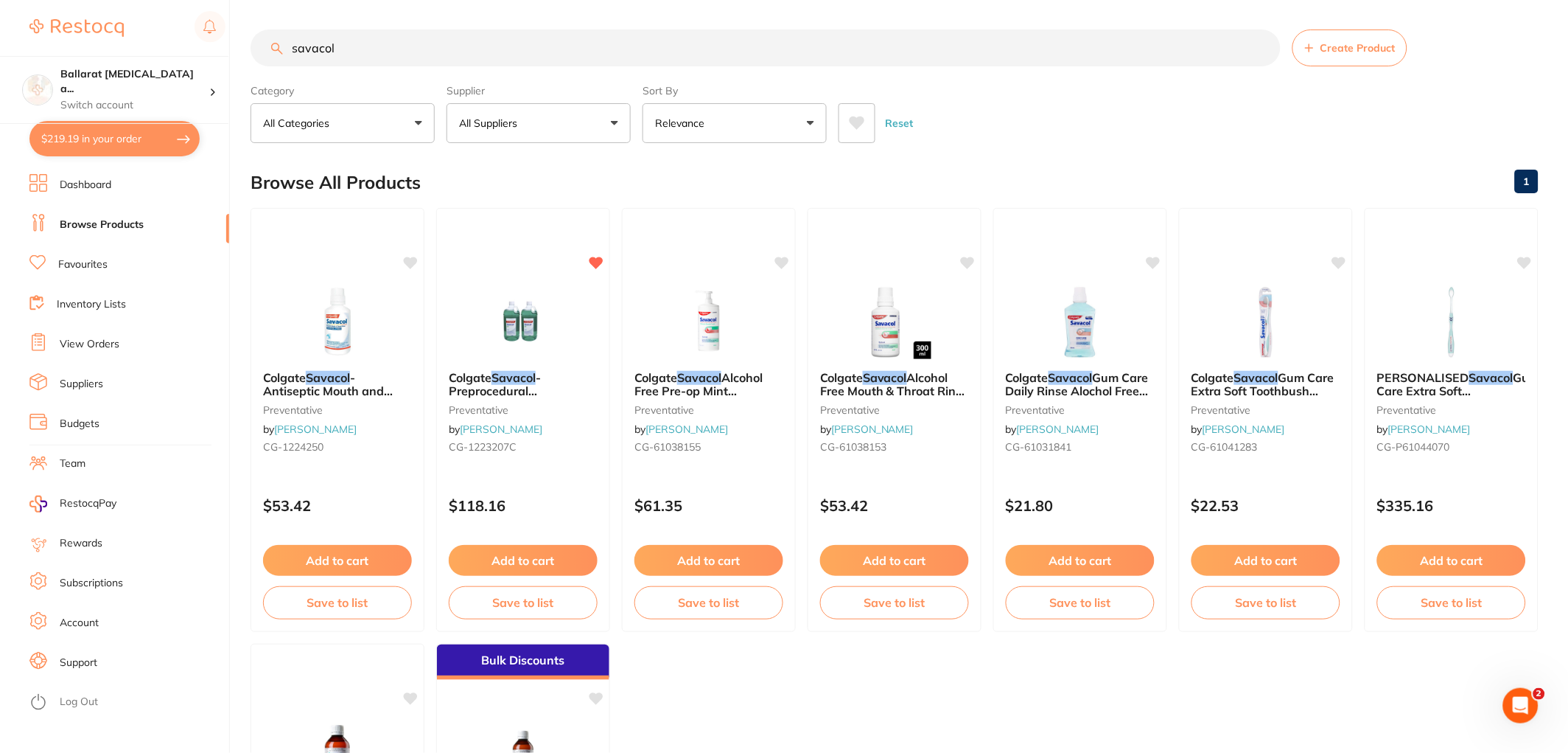
click at [112, 133] on button "$219.19 in your order" at bounding box center [114, 139] width 170 height 36
checkbox input "true"
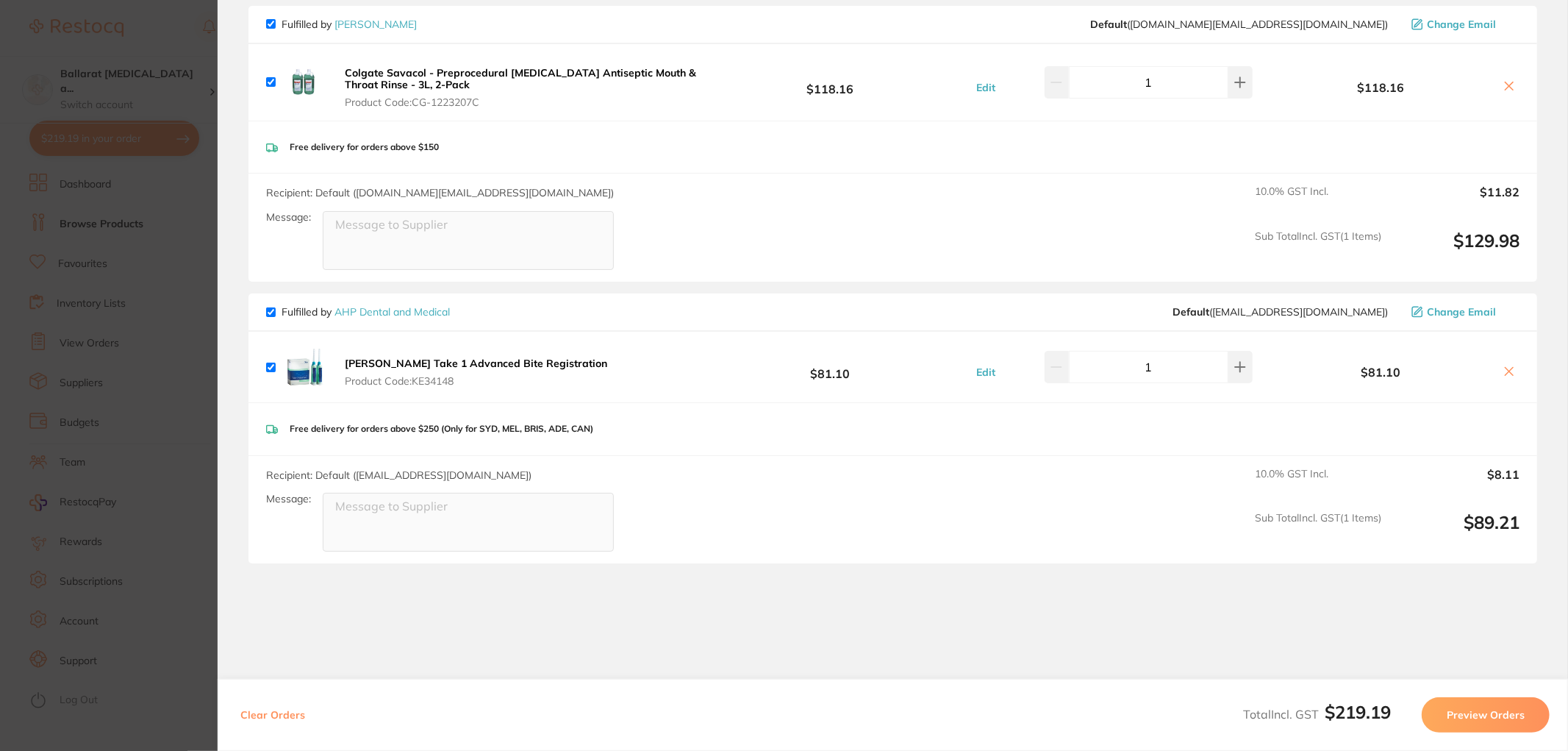
scroll to position [163, 0]
